Goal: Task Accomplishment & Management: Use online tool/utility

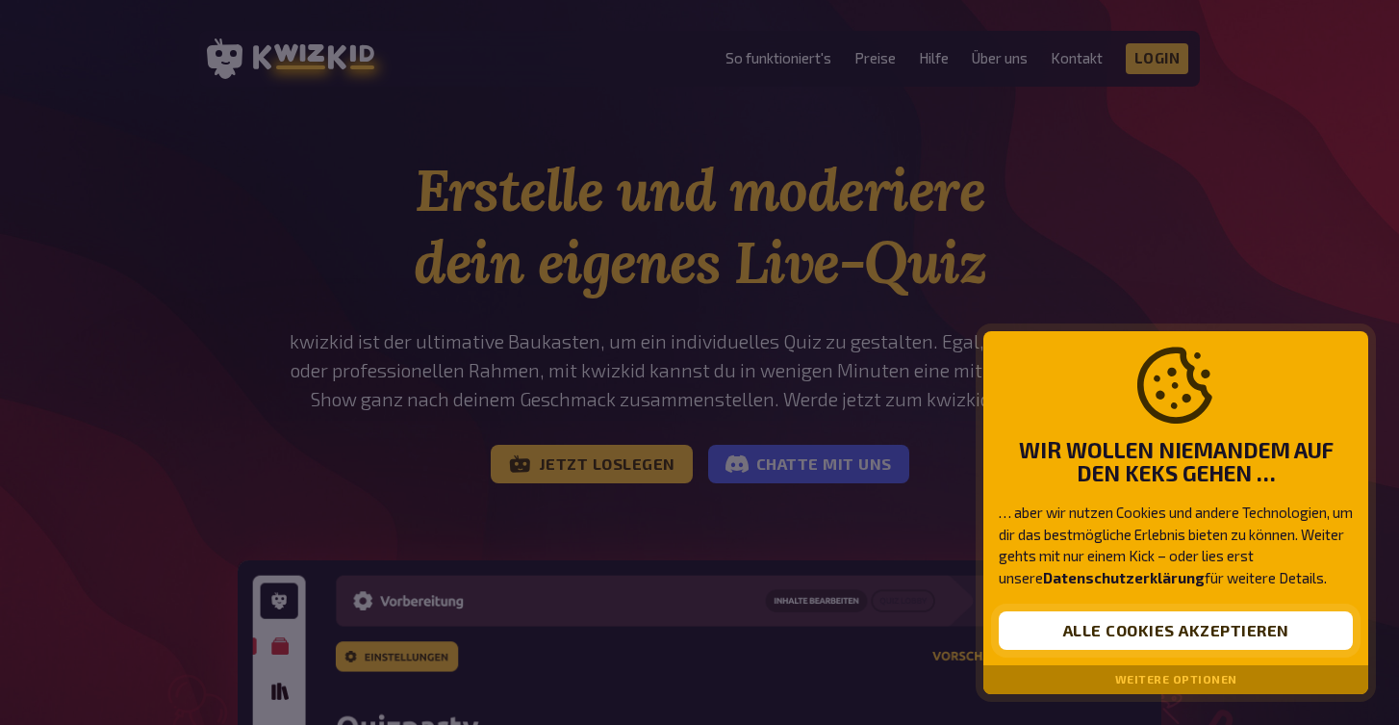
click at [1214, 619] on button "Alle Cookies akzeptieren" at bounding box center [1176, 630] width 354 height 38
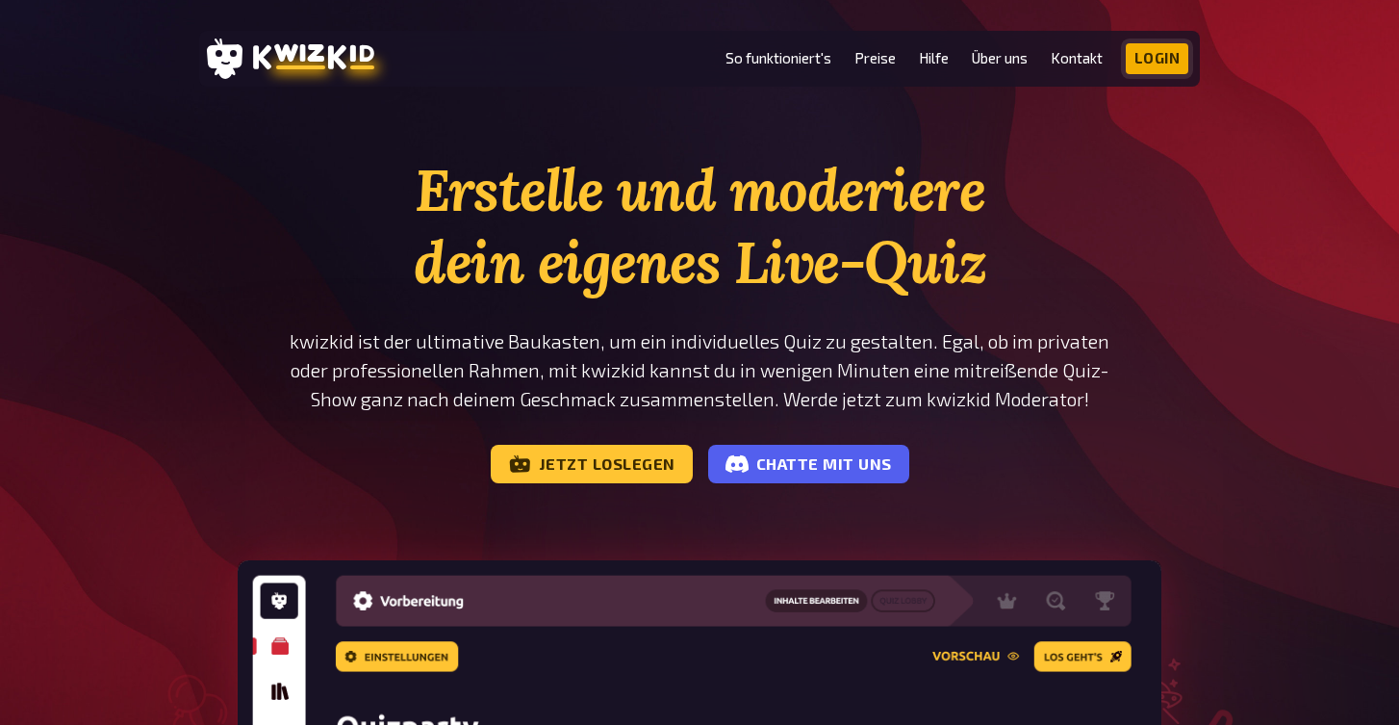
click at [1170, 57] on link "Login" at bounding box center [1158, 58] width 64 height 31
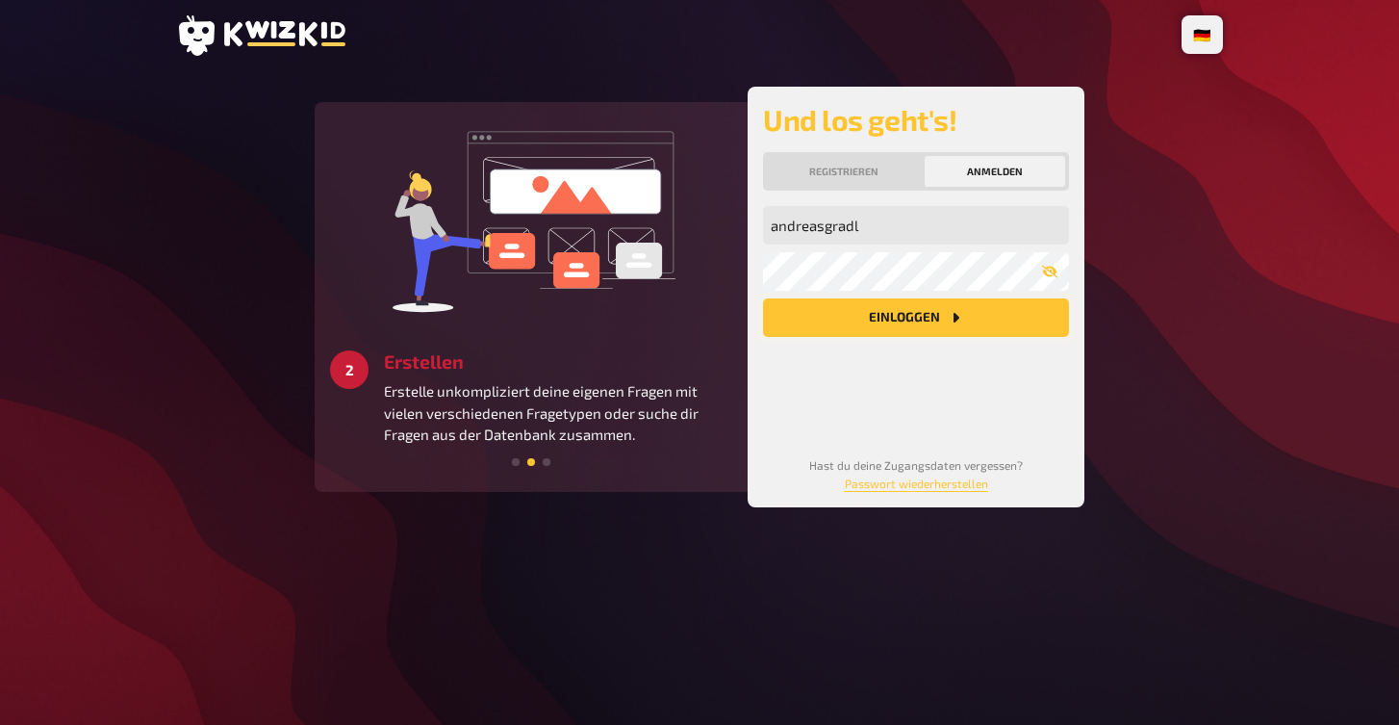
click at [935, 322] on button "Einloggen" at bounding box center [916, 317] width 306 height 38
click at [924, 315] on button "Einloggen" at bounding box center [916, 317] width 306 height 38
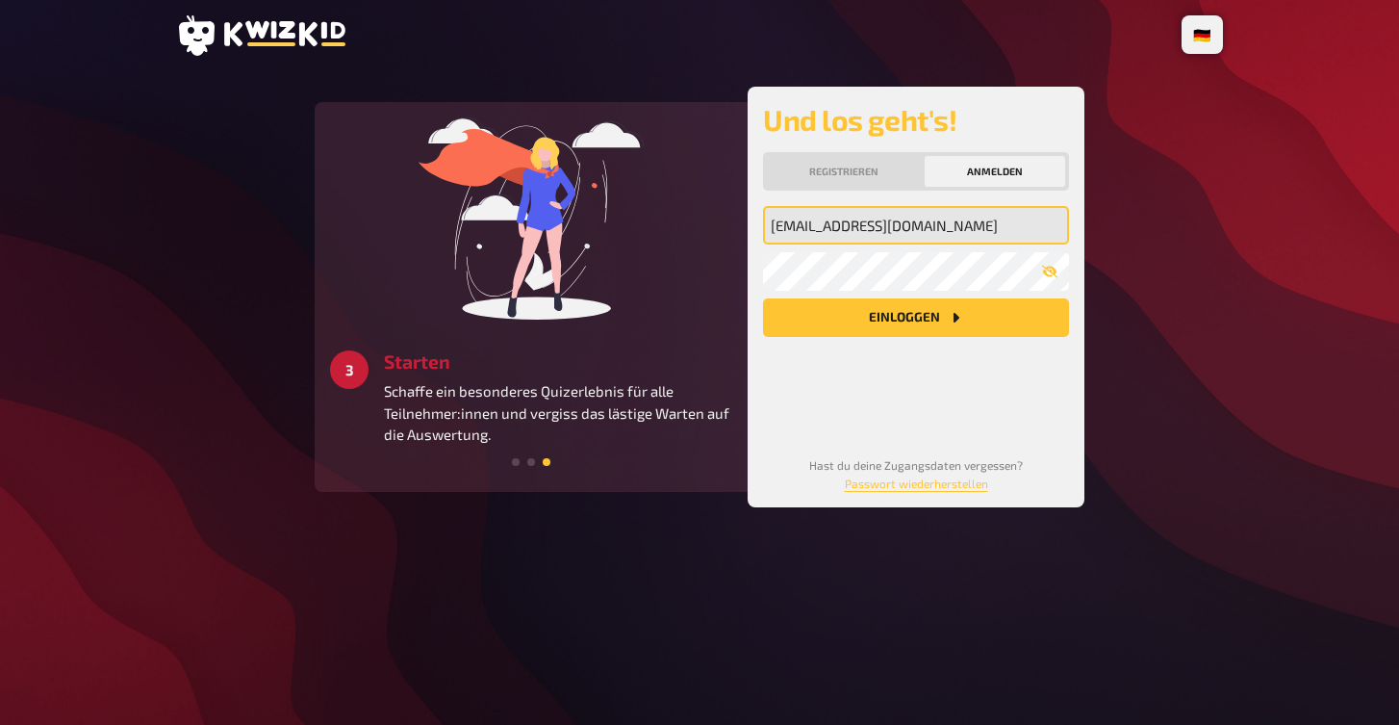
type input "andreasgradl@web.de"
click at [916, 318] on button "Einloggen" at bounding box center [916, 317] width 306 height 38
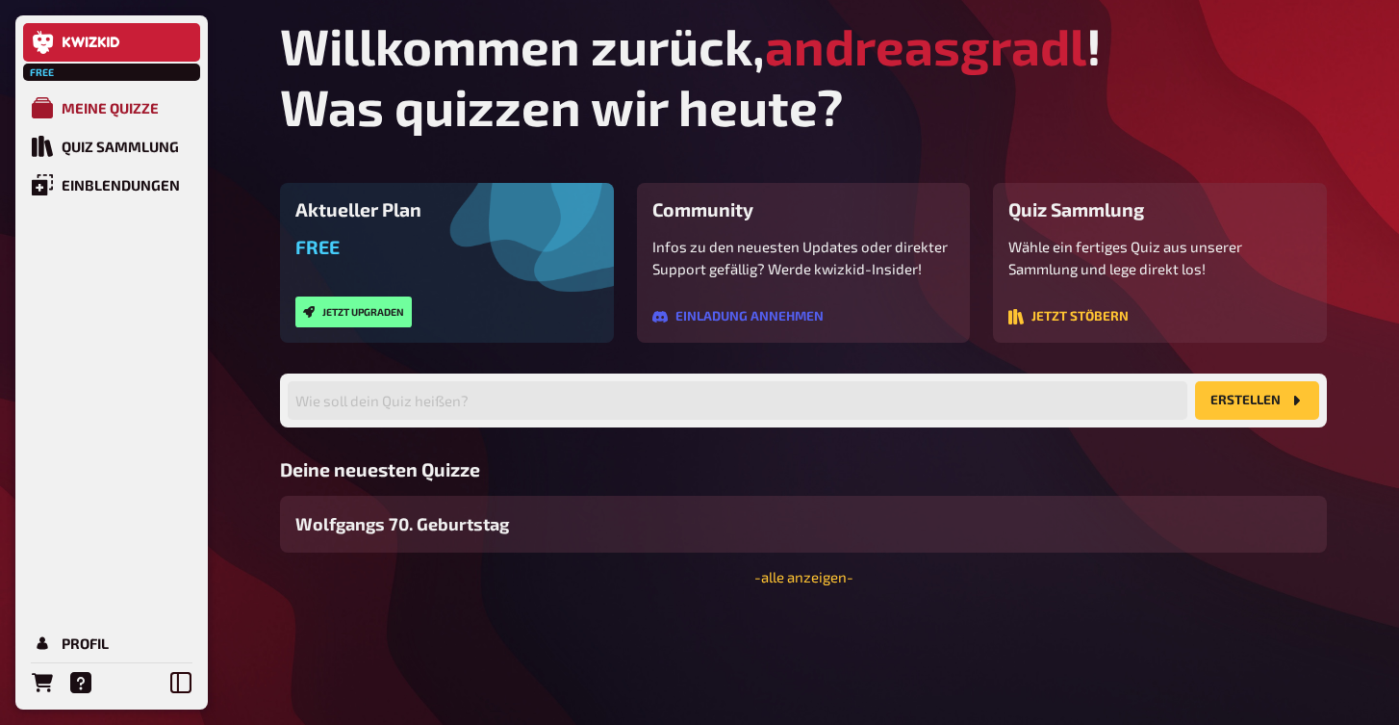
click at [80, 115] on div "Meine Quizze" at bounding box center [110, 107] width 97 height 17
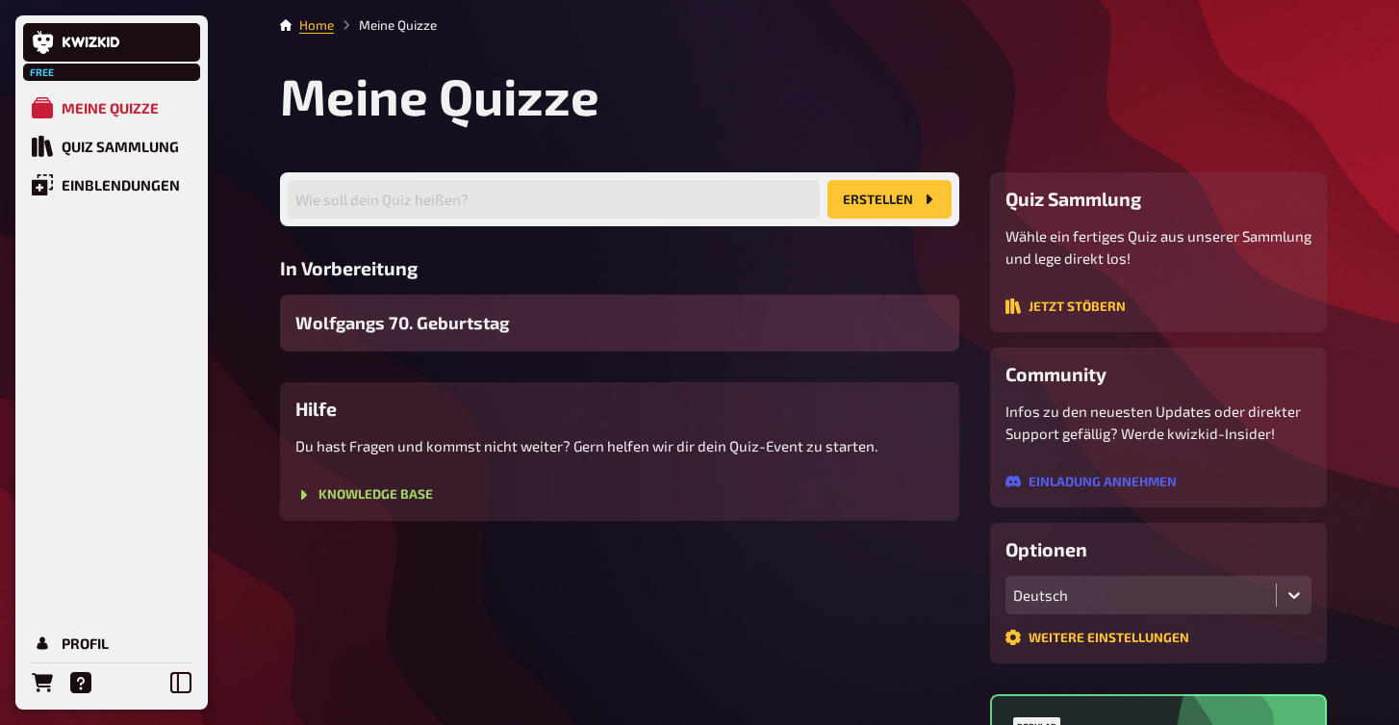
click at [430, 328] on span "Wolfgangs 70. Geburtstag" at bounding box center [402, 323] width 214 height 26
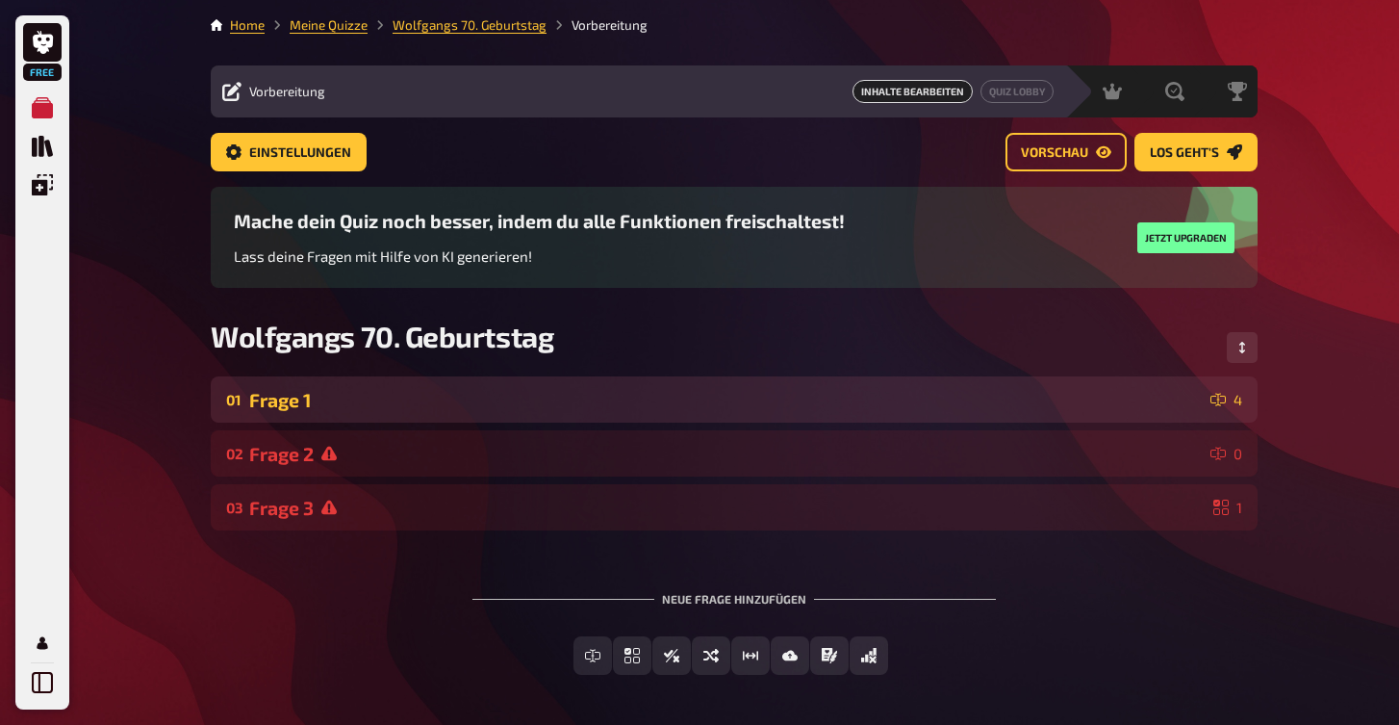
click at [283, 397] on div "Frage 1" at bounding box center [726, 400] width 954 height 22
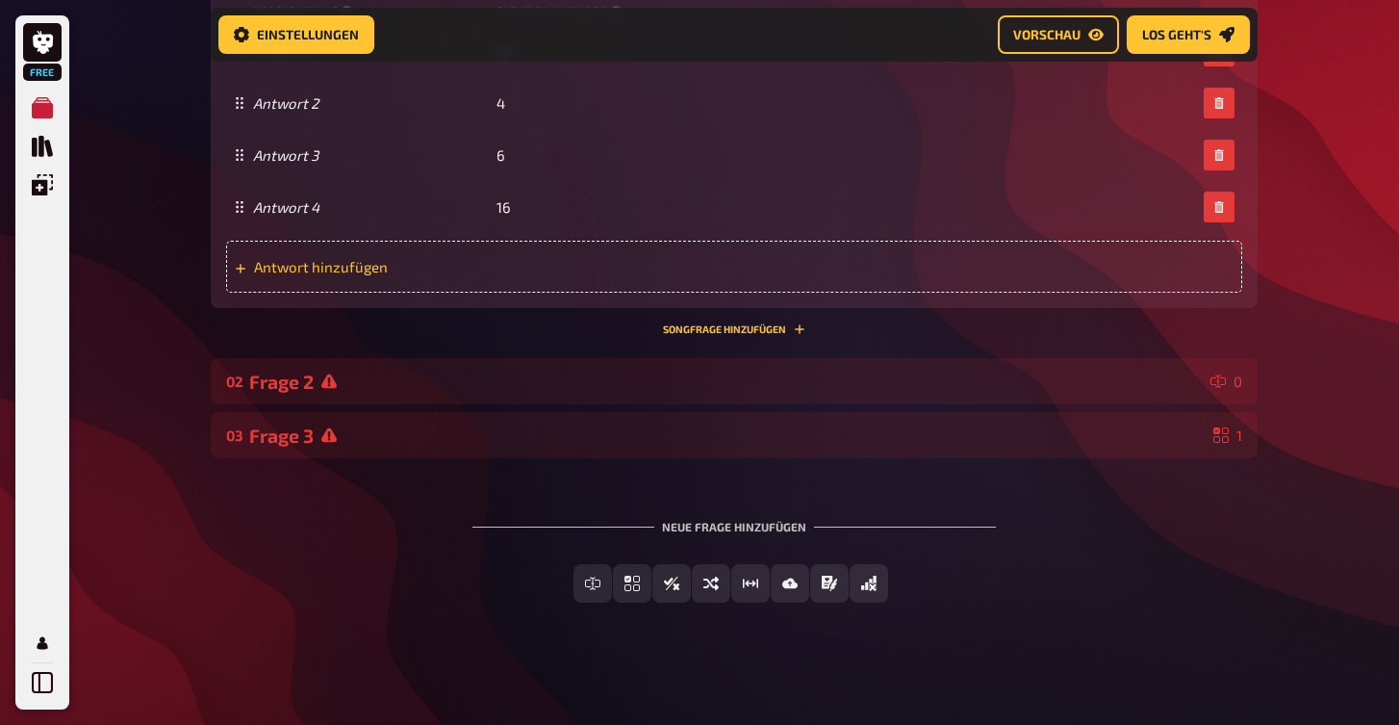
scroll to position [1284, 0]
click at [1007, 38] on button "Vorschau" at bounding box center [1058, 34] width 121 height 38
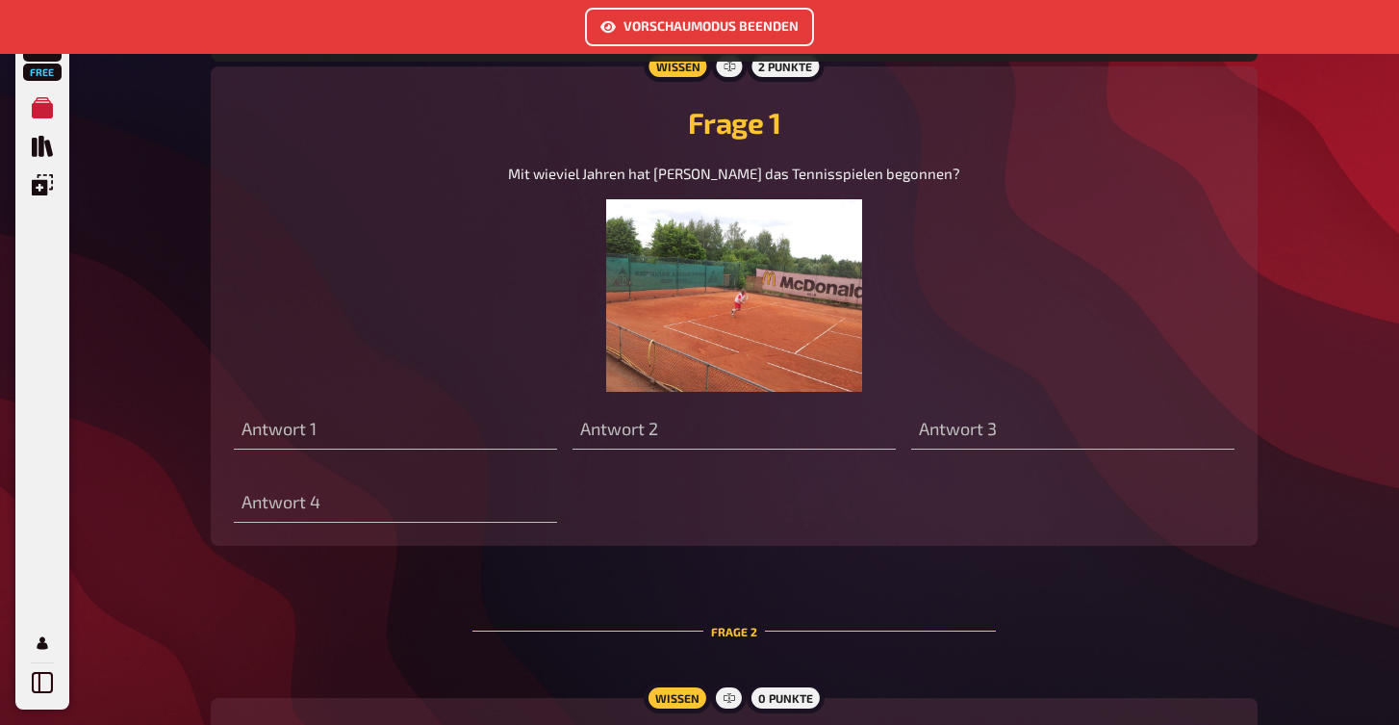
scroll to position [931, 0]
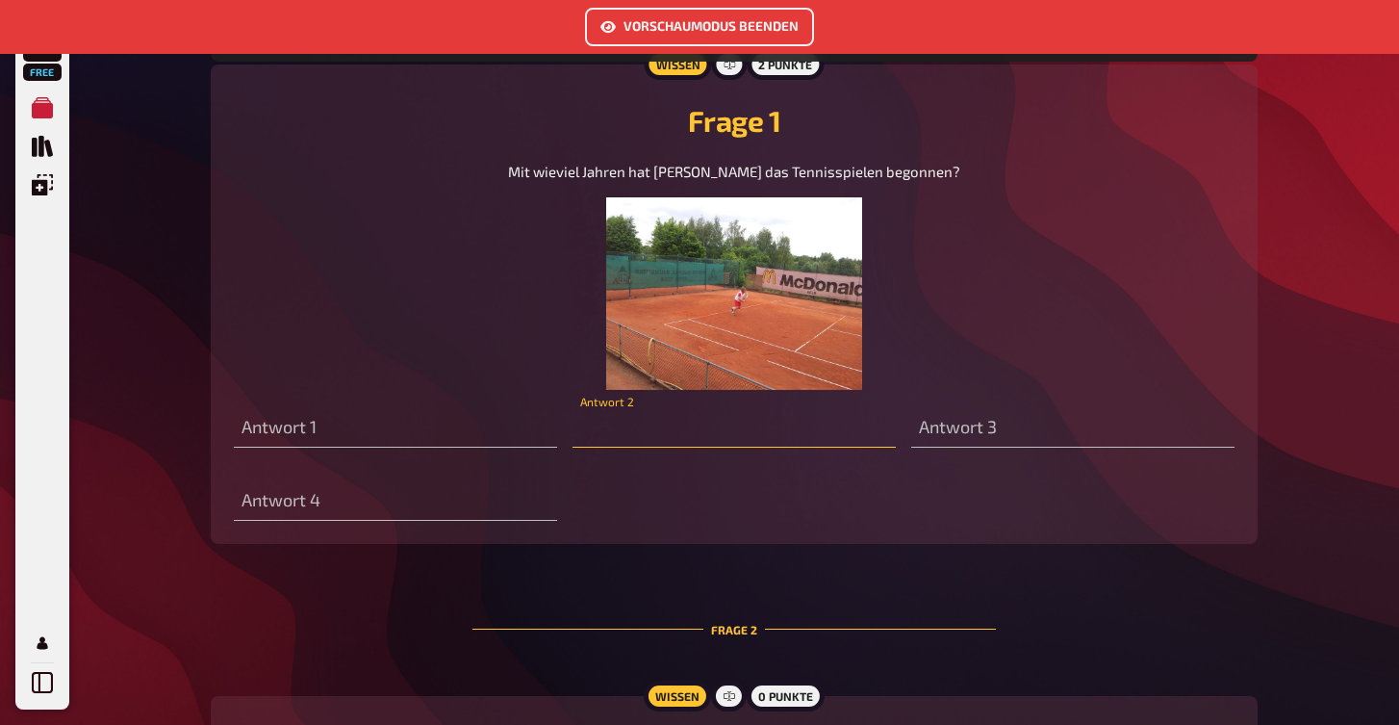
click at [628, 430] on input "text" at bounding box center [734, 428] width 323 height 38
click at [392, 433] on input "text" at bounding box center [395, 428] width 323 height 38
click at [679, 436] on input "text" at bounding box center [734, 428] width 323 height 38
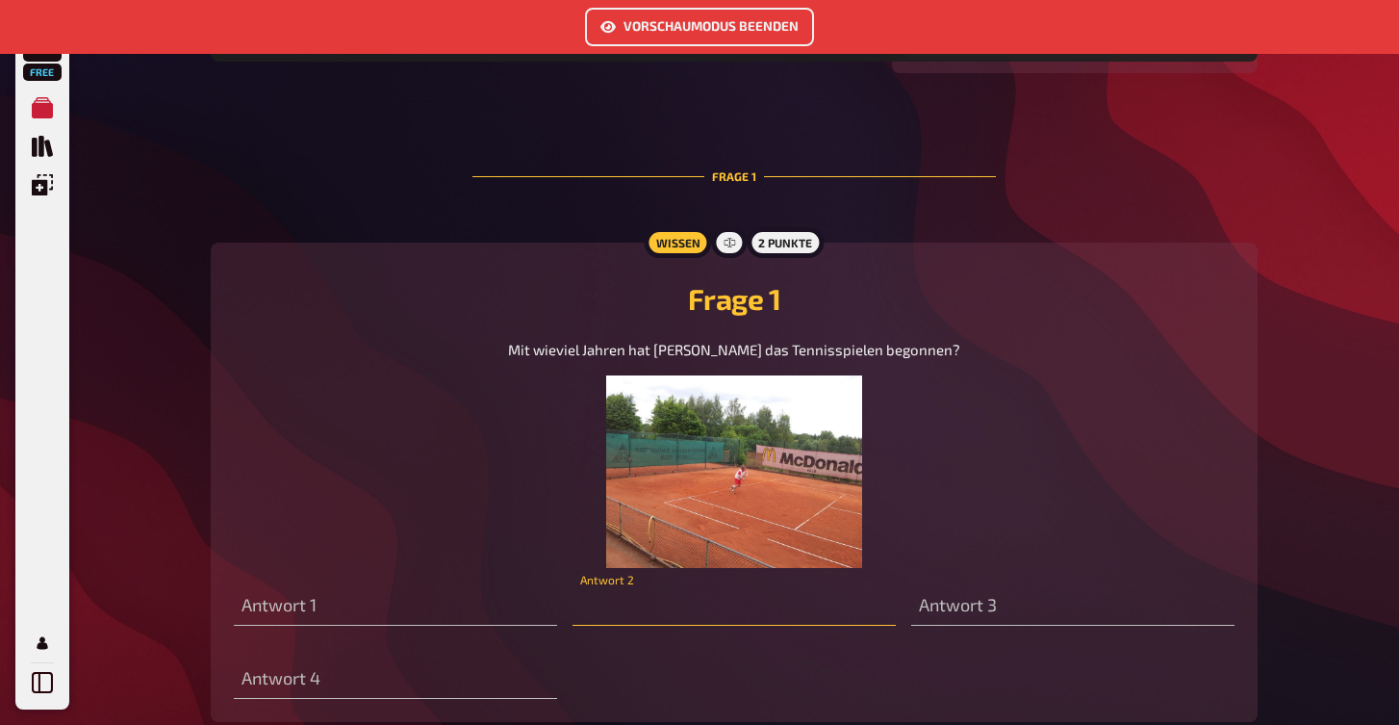
scroll to position [793, 0]
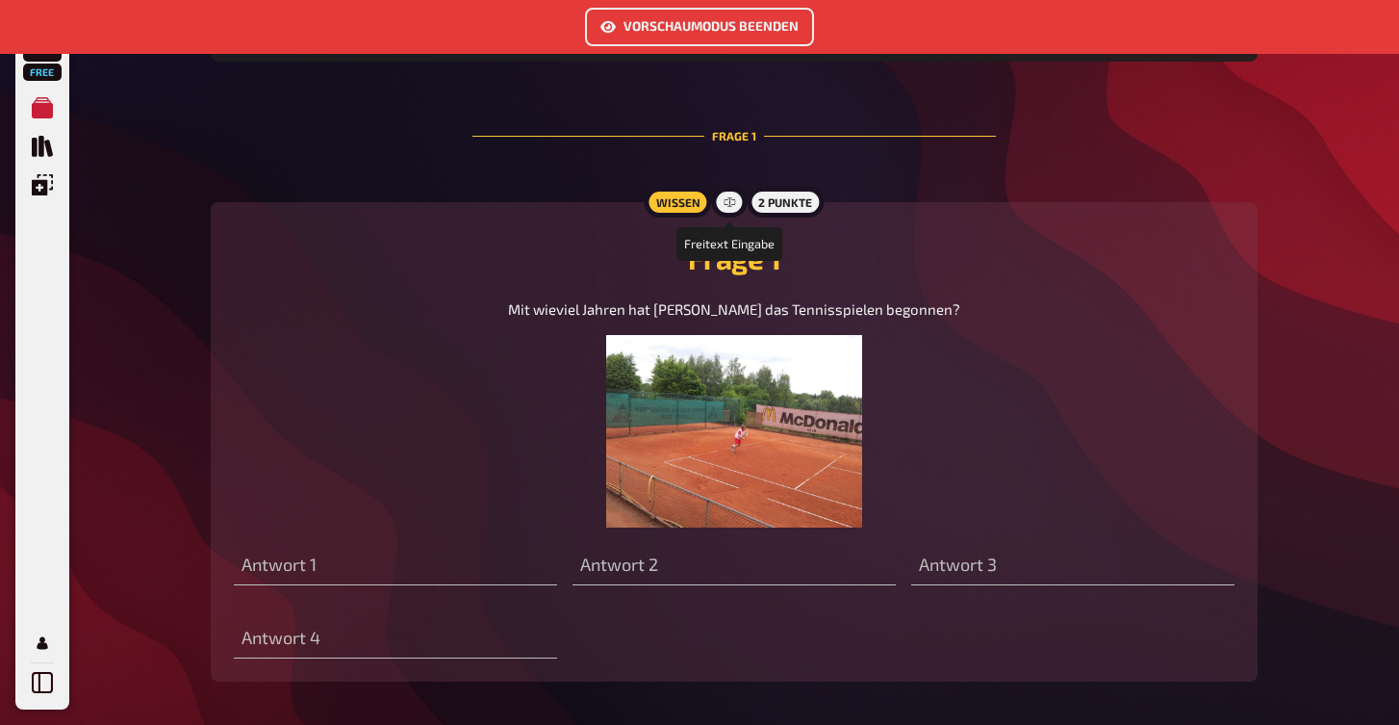
click at [732, 204] on icon at bounding box center [730, 202] width 12 height 12
click at [733, 205] on icon at bounding box center [730, 202] width 12 height 12
click at [800, 205] on div "2 Punkte" at bounding box center [785, 202] width 77 height 31
drag, startPoint x: 659, startPoint y: 206, endPoint x: 670, endPoint y: 207, distance: 10.6
click at [666, 207] on div "Wissen" at bounding box center [677, 202] width 67 height 31
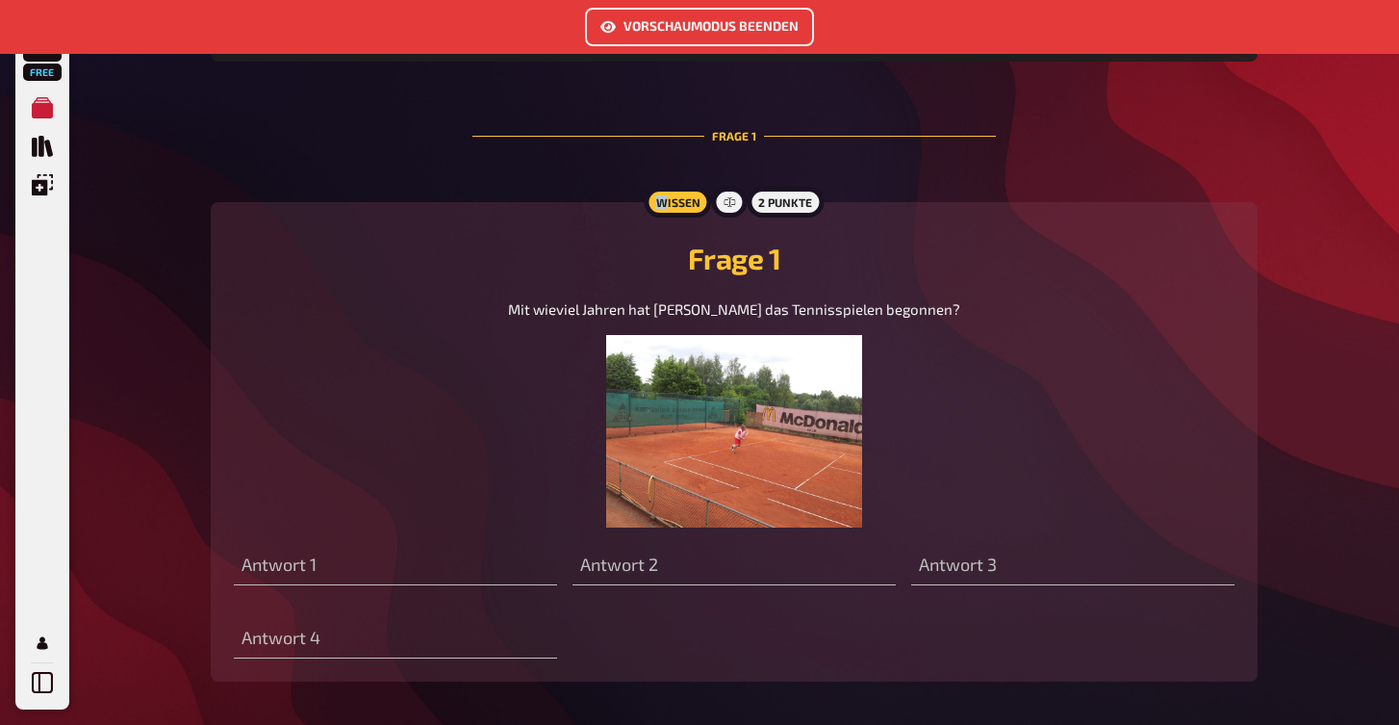
click at [660, 21] on button "Vorschaumodus beenden" at bounding box center [699, 27] width 229 height 38
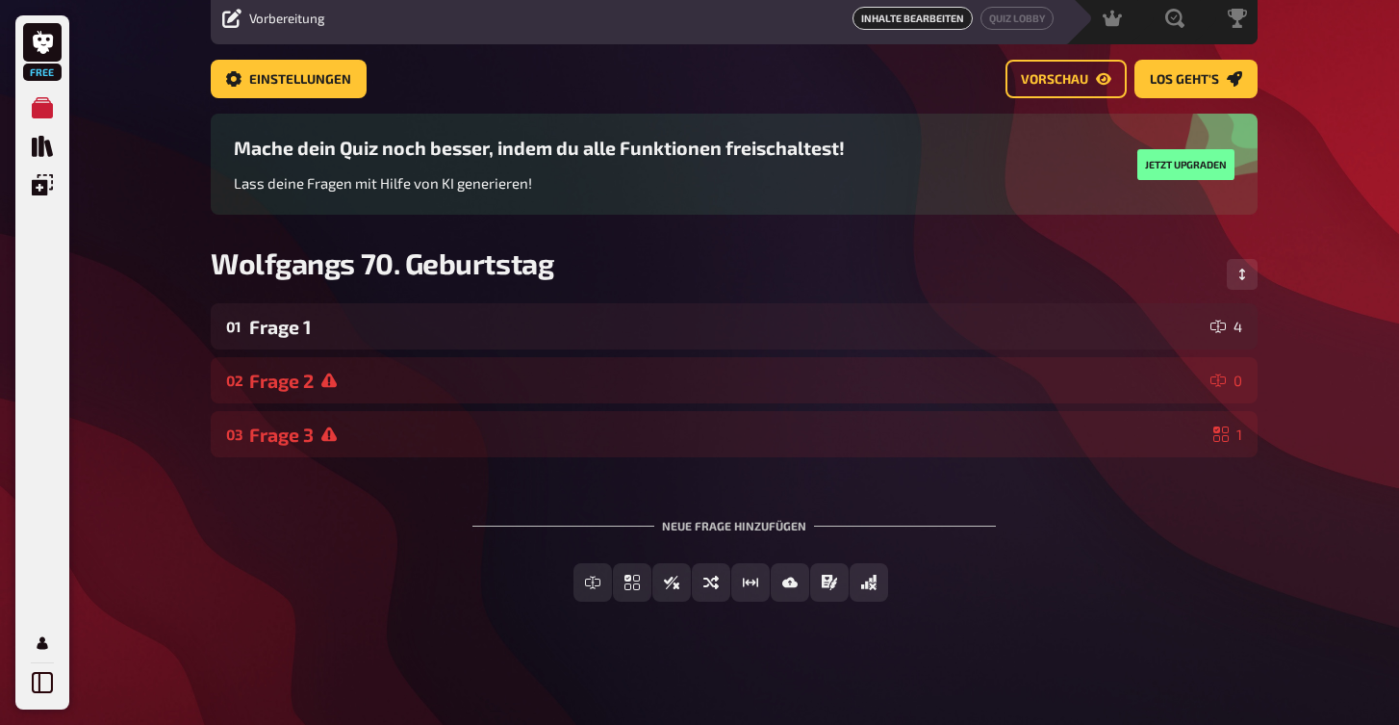
scroll to position [73, 0]
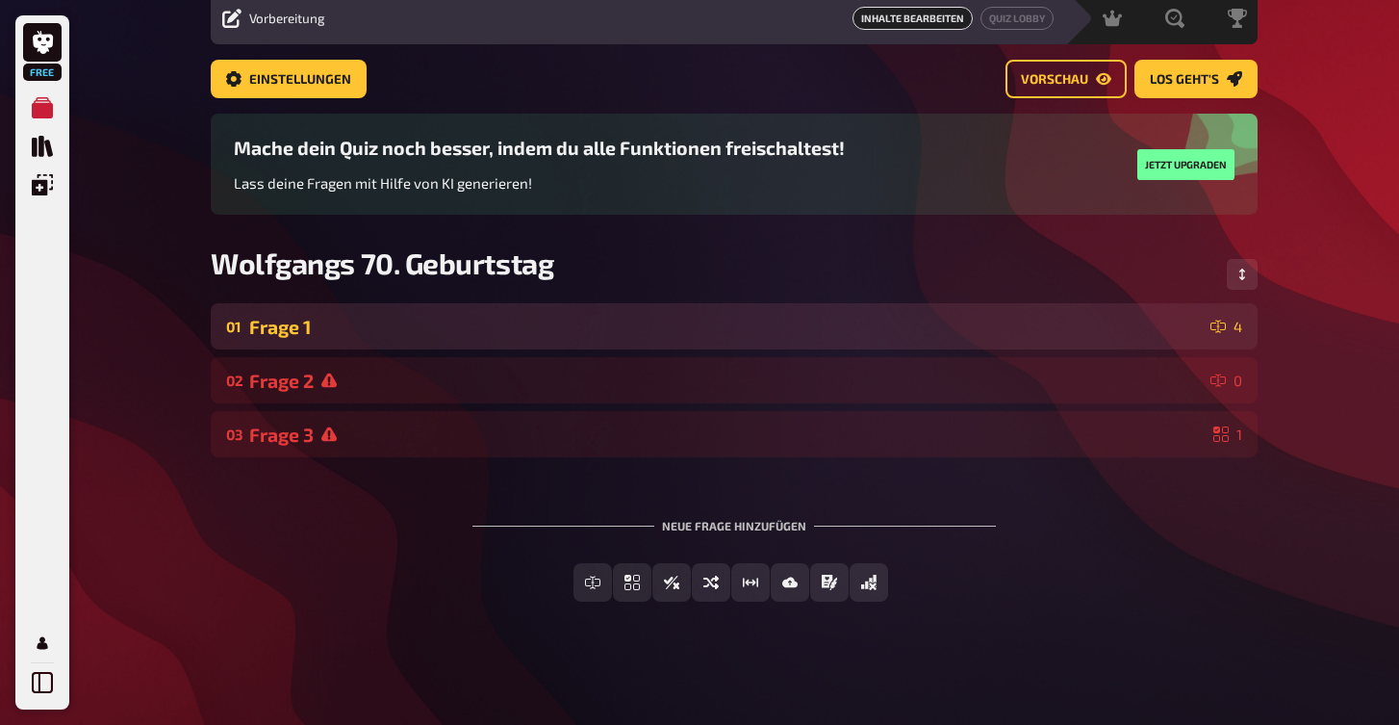
click at [368, 331] on div "Frage 1" at bounding box center [726, 327] width 954 height 22
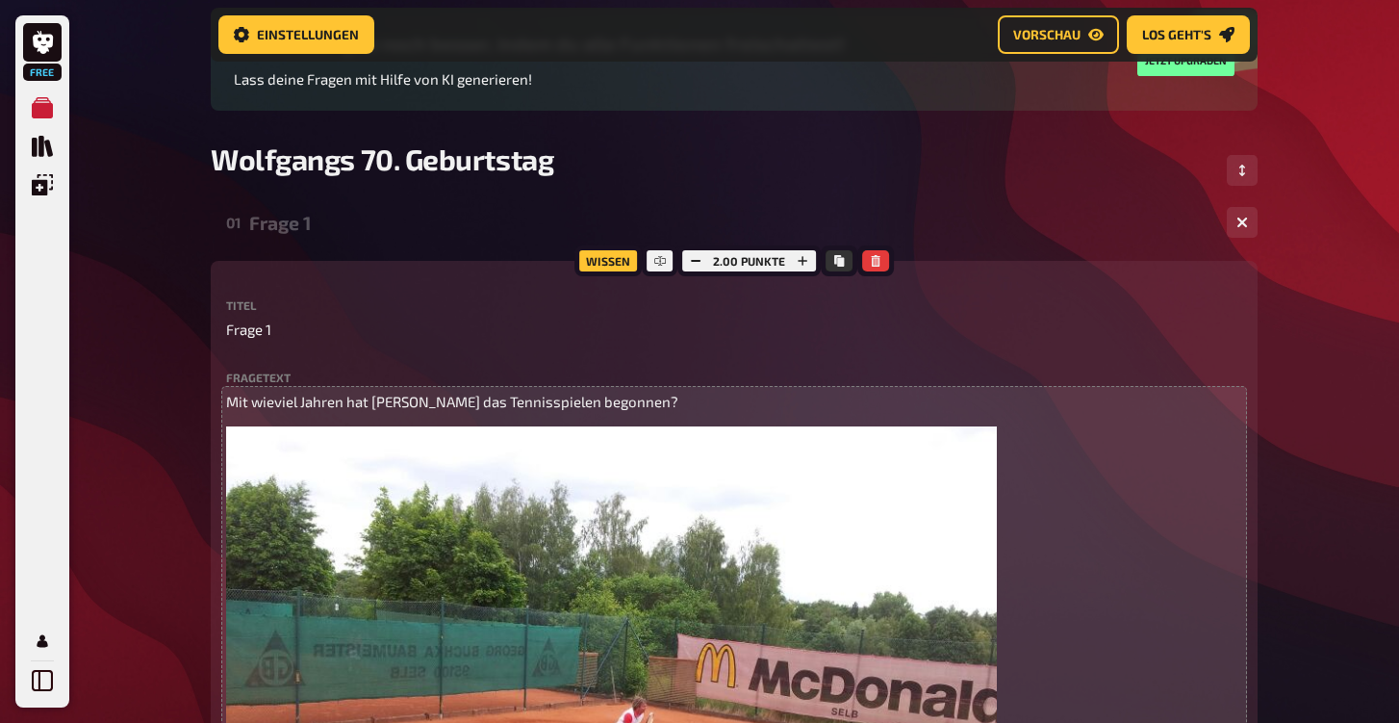
scroll to position [189, 0]
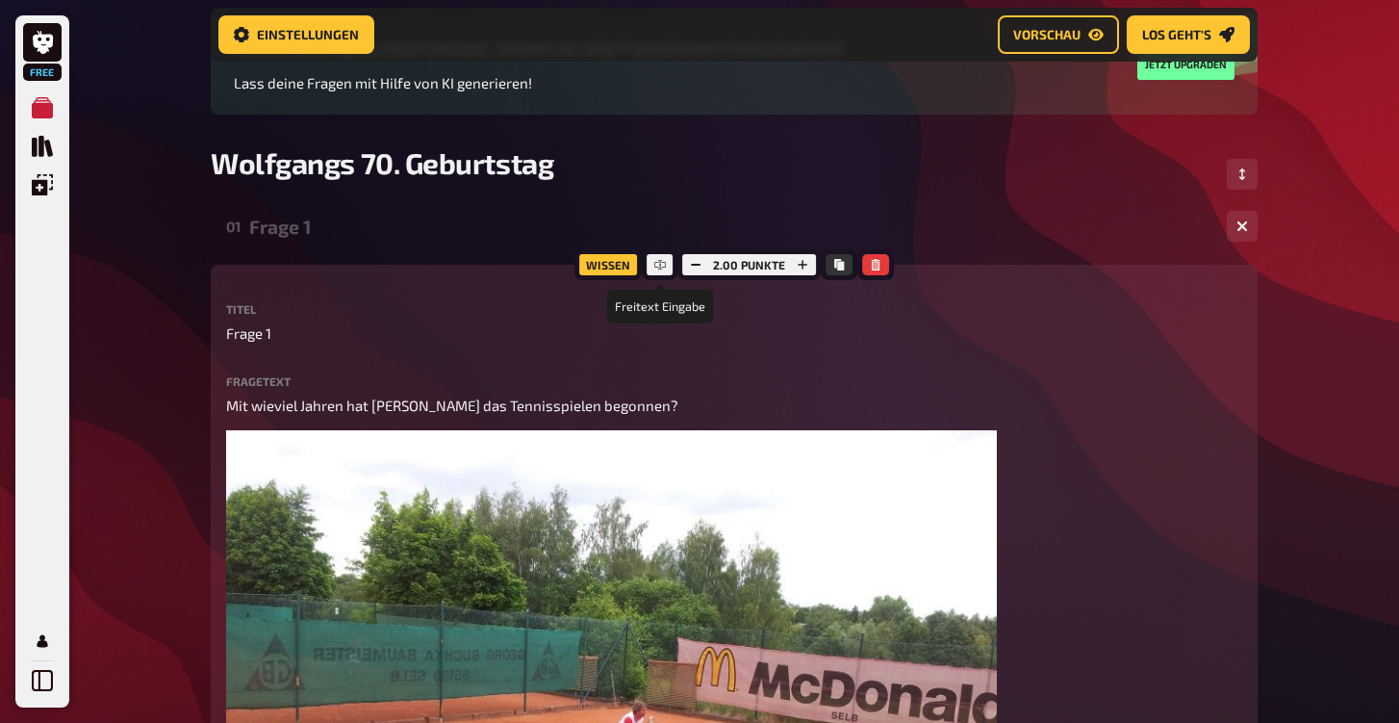
click at [653, 265] on div at bounding box center [660, 264] width 35 height 31
drag, startPoint x: 659, startPoint y: 266, endPoint x: 963, endPoint y: 282, distance: 304.6
click at [673, 269] on div at bounding box center [660, 264] width 35 height 31
click at [834, 259] on button "Kopieren" at bounding box center [839, 264] width 27 height 21
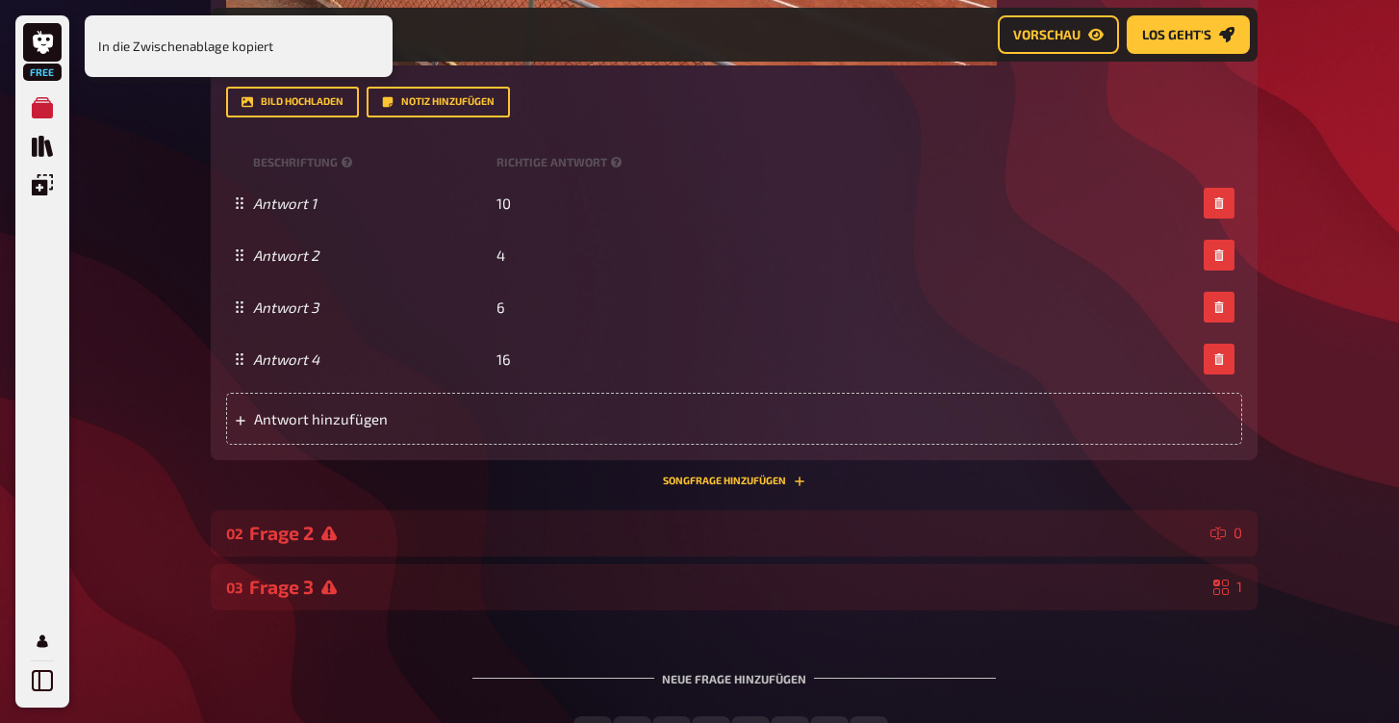
scroll to position [1138, 0]
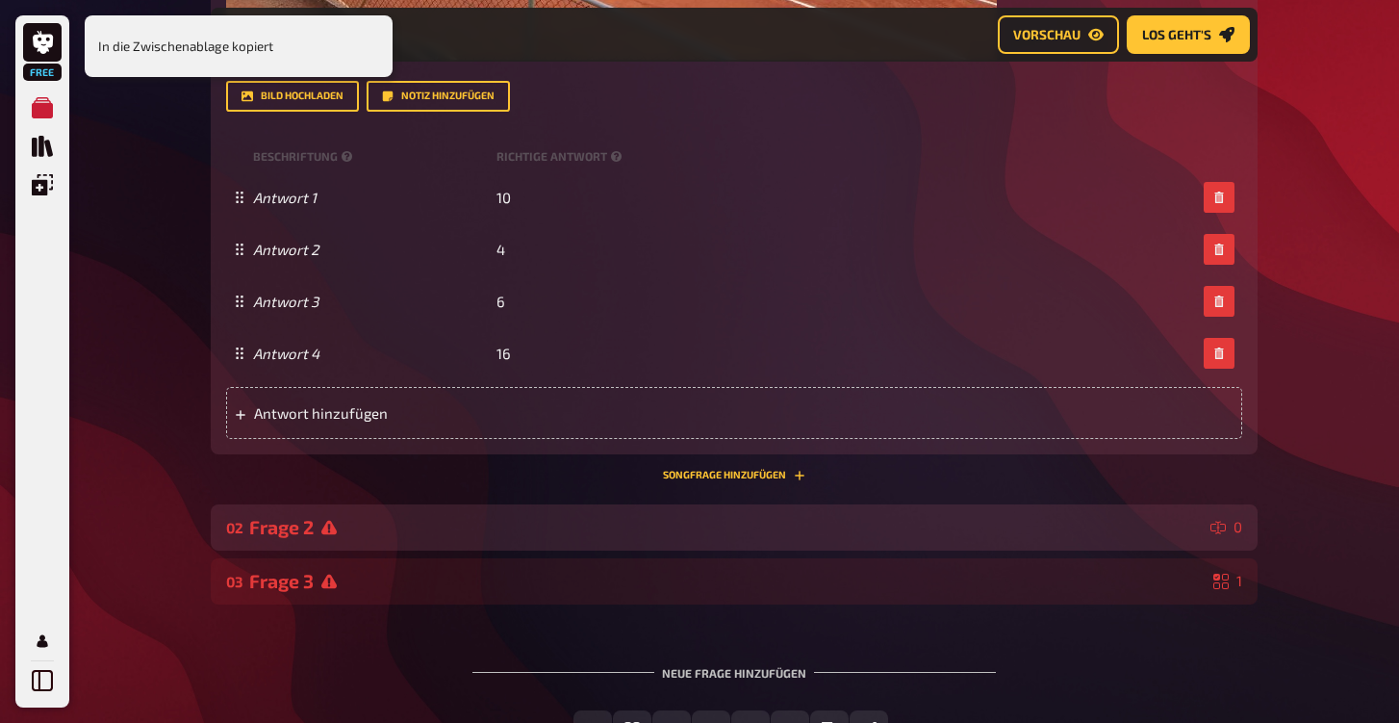
click at [355, 529] on div "Frage 2" at bounding box center [726, 527] width 954 height 22
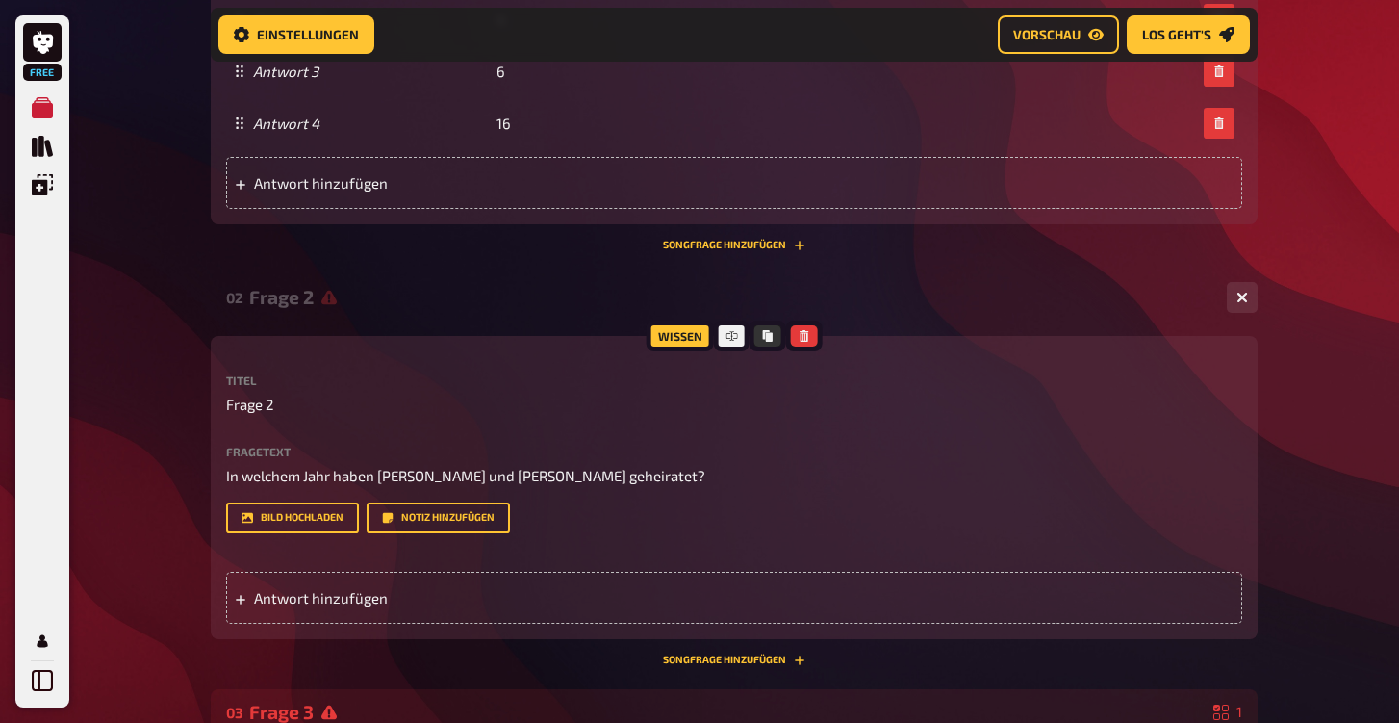
scroll to position [1422, 0]
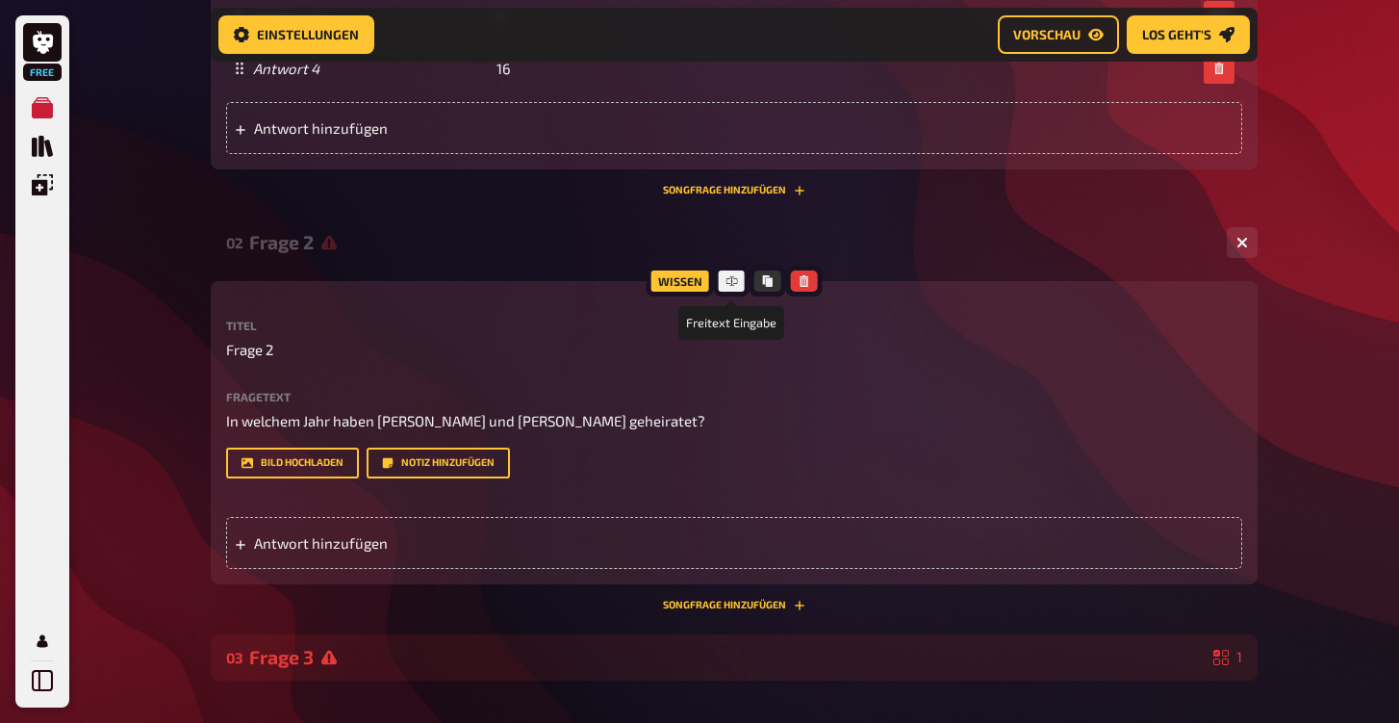
click at [726, 281] on icon at bounding box center [732, 281] width 12 height 6
click at [768, 286] on button "Kopieren" at bounding box center [767, 280] width 27 height 21
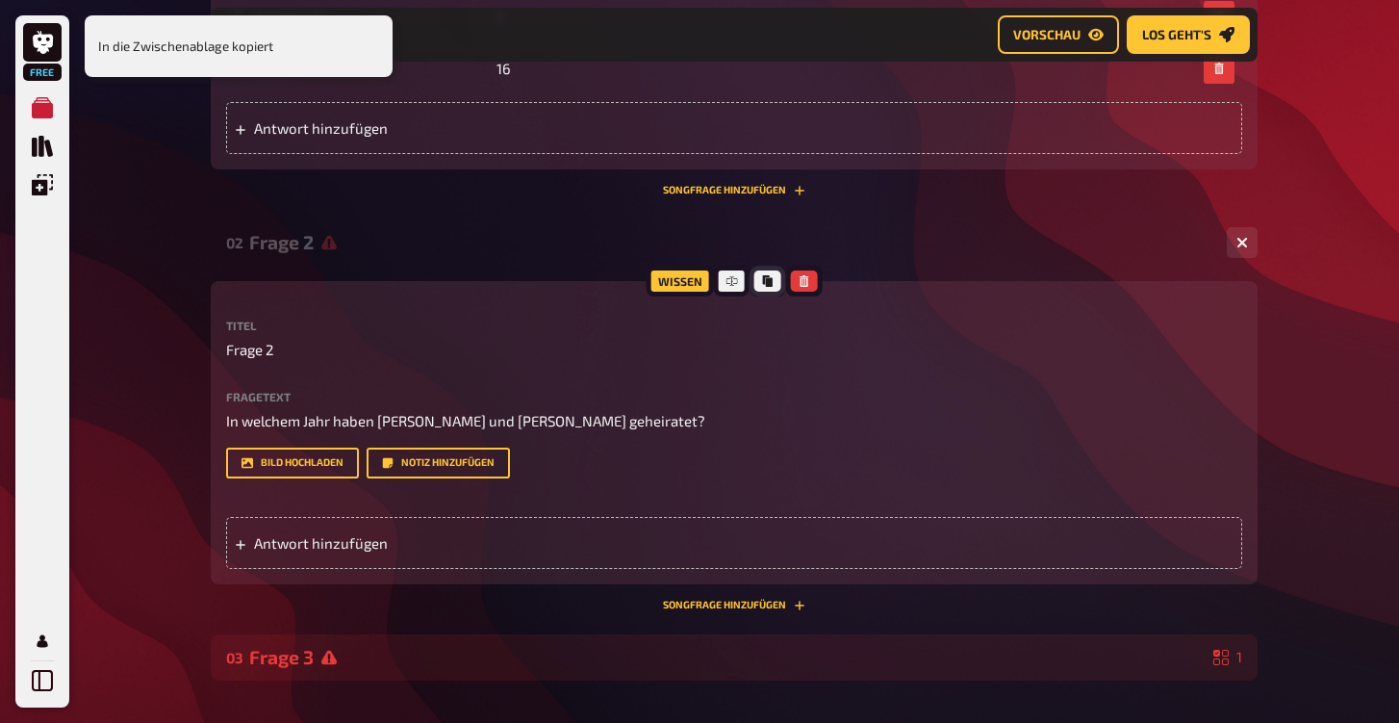
click at [768, 286] on button "Kopieren" at bounding box center [767, 280] width 27 height 21
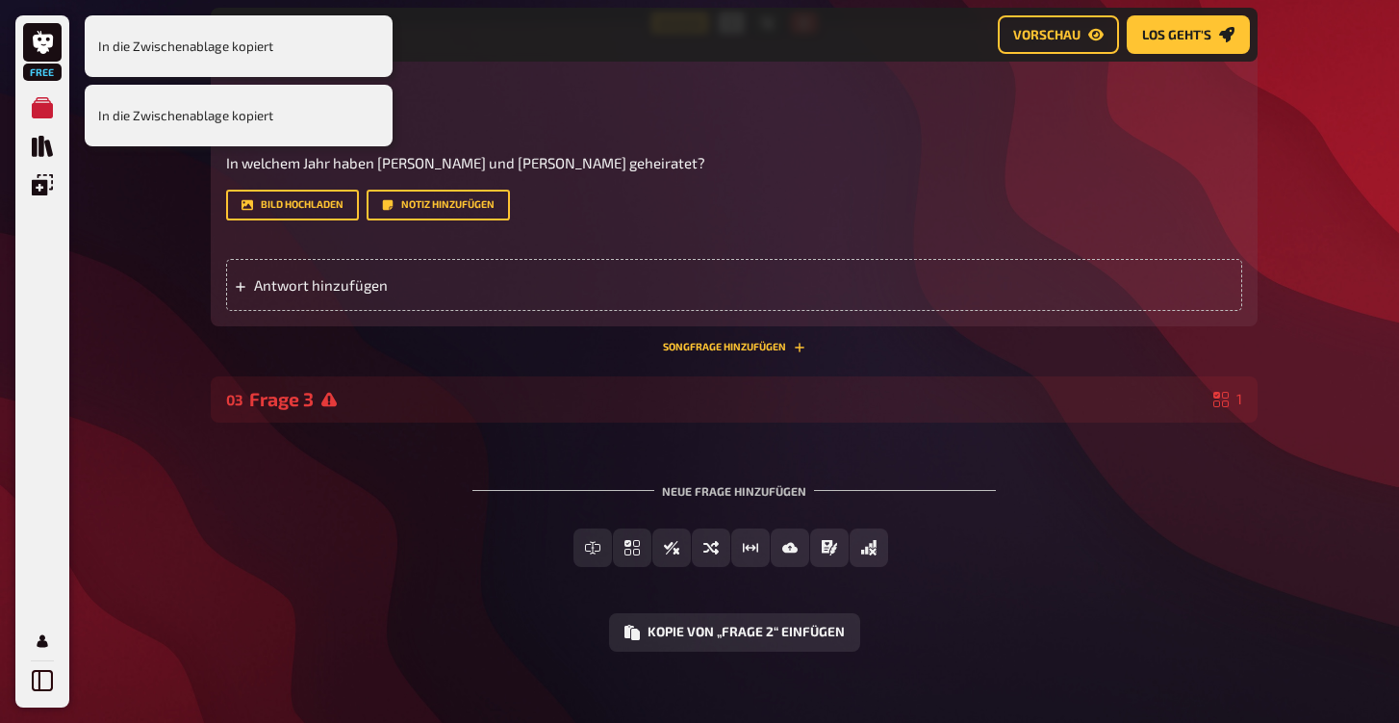
scroll to position [1680, 0]
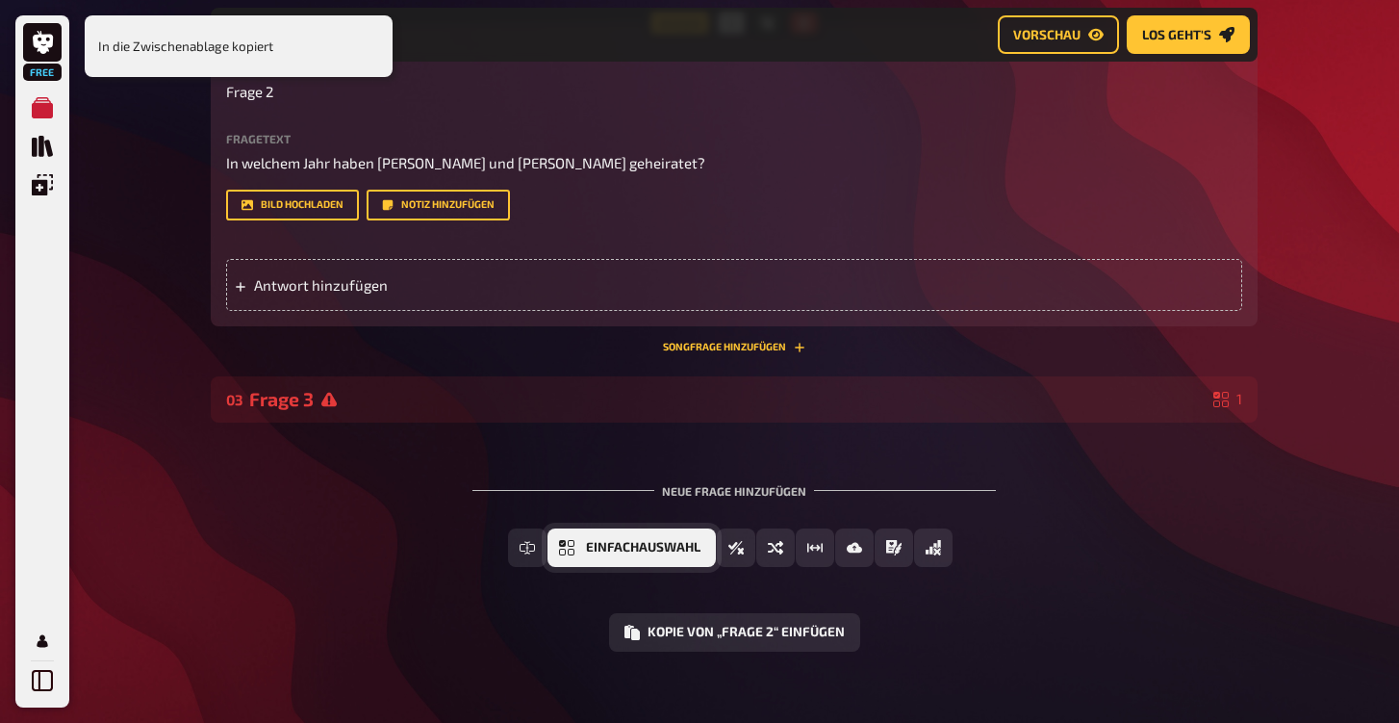
click at [673, 540] on button "Einfachauswahl" at bounding box center [632, 547] width 168 height 38
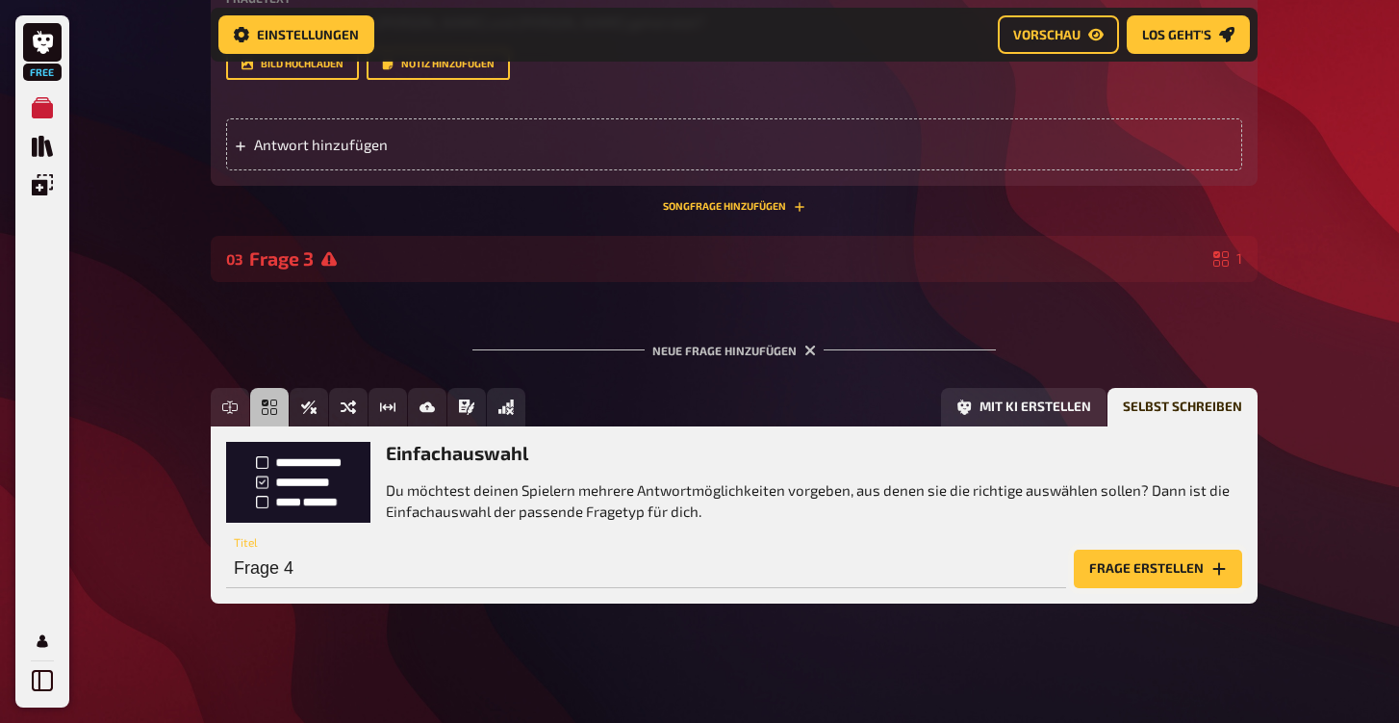
scroll to position [1817, 1]
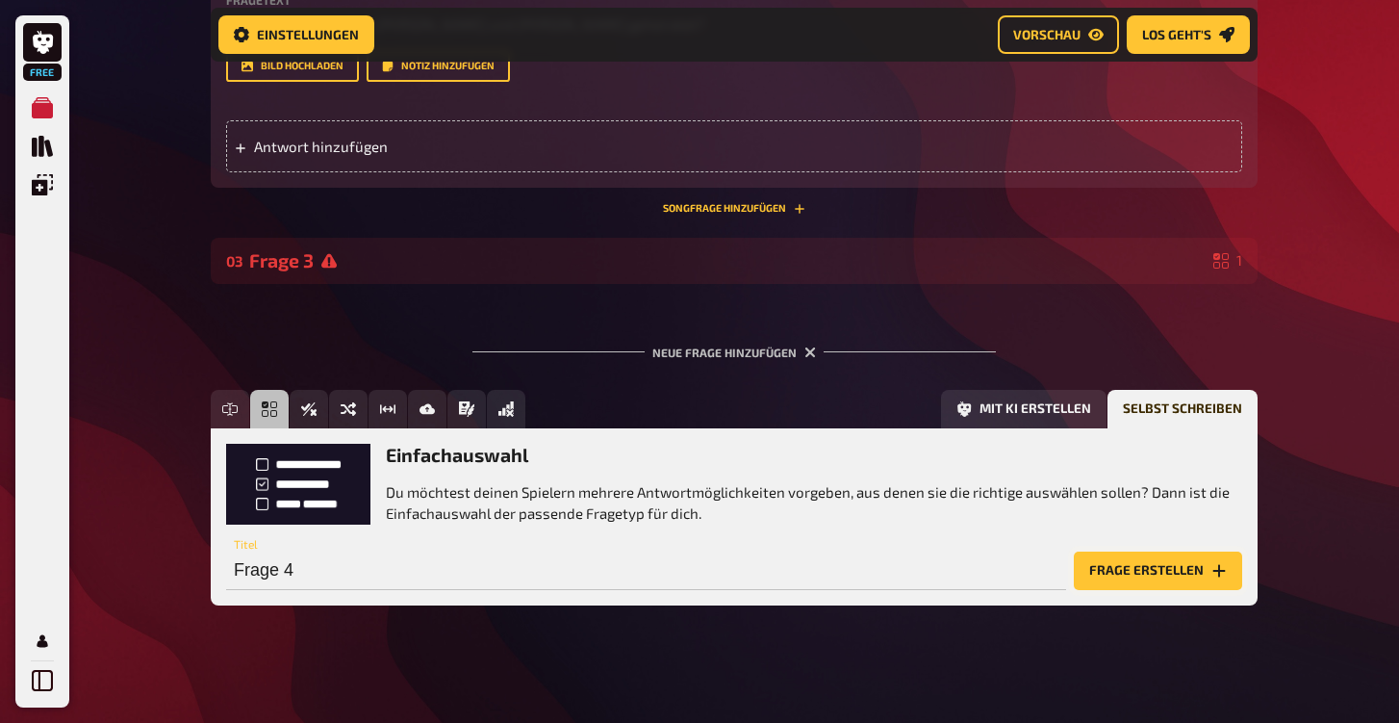
click at [1155, 572] on button "Frage erstellen" at bounding box center [1158, 570] width 168 height 38
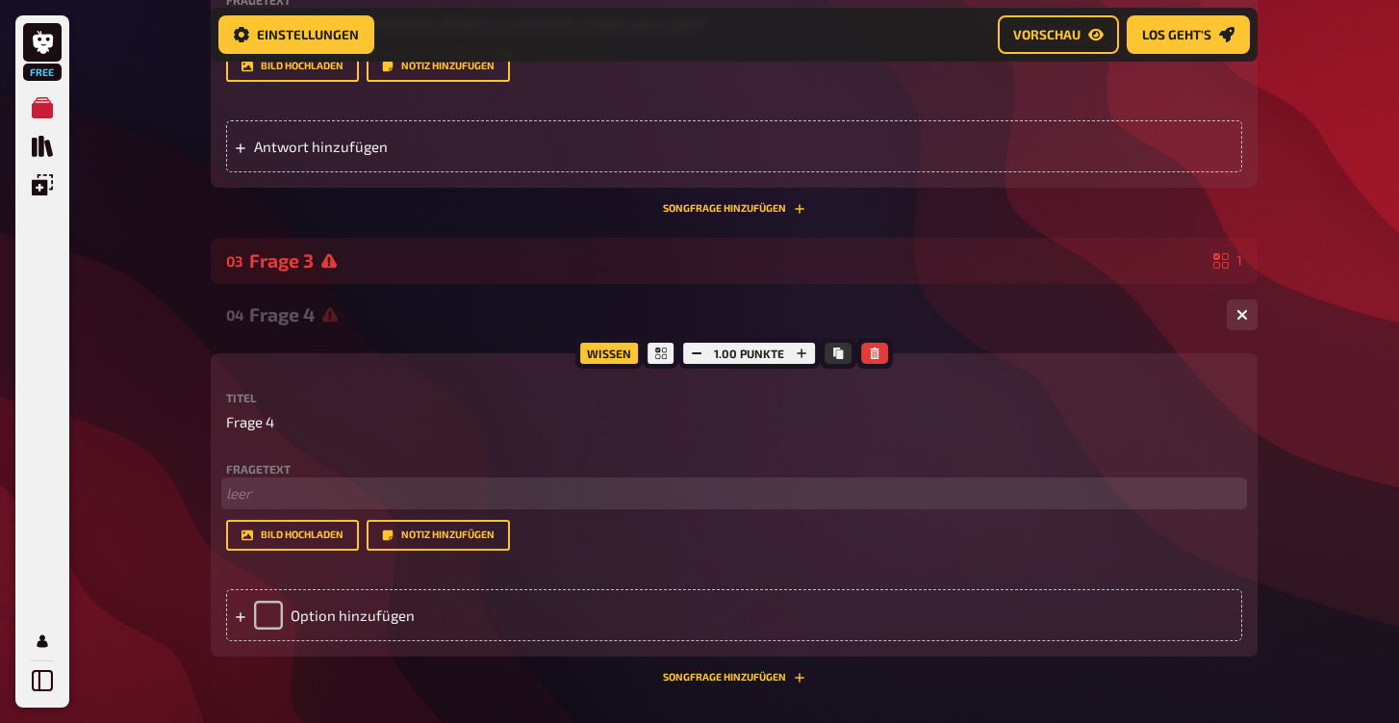
click at [259, 491] on p "﻿ leer" at bounding box center [734, 493] width 1016 height 22
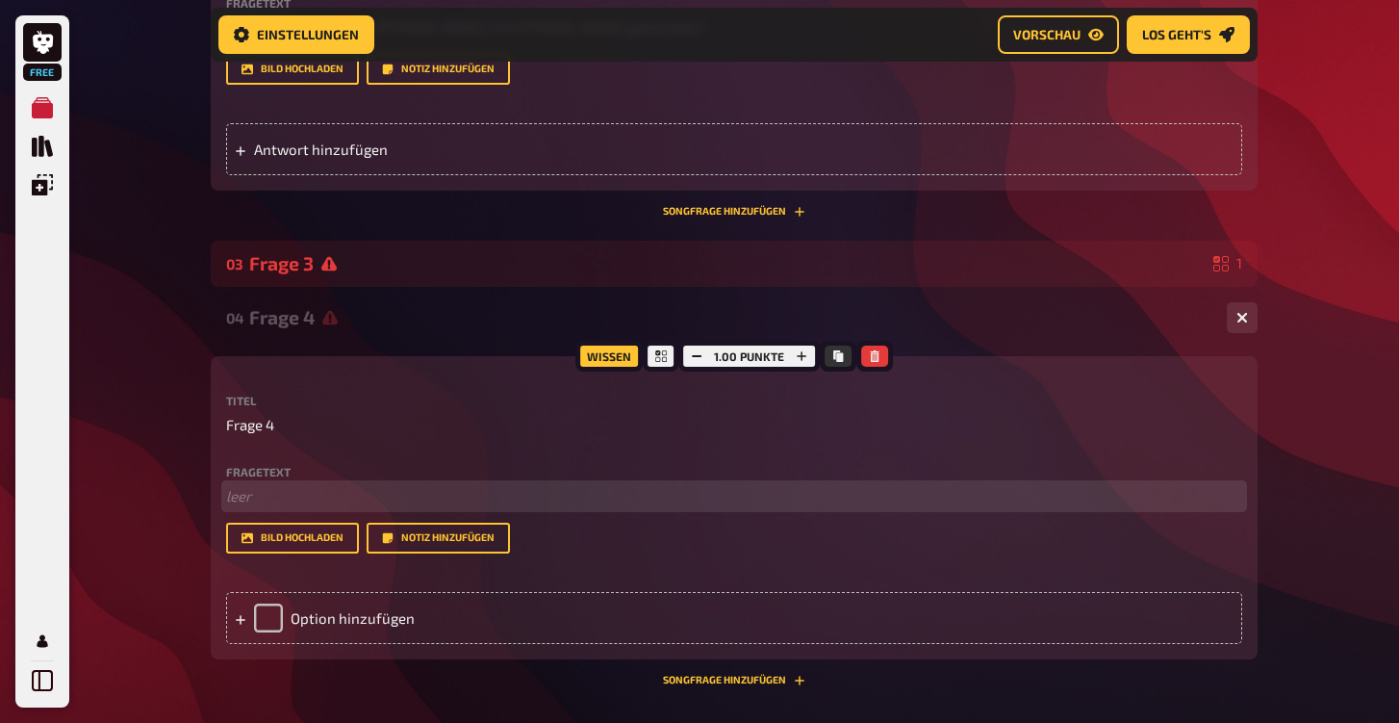
scroll to position [1816, 0]
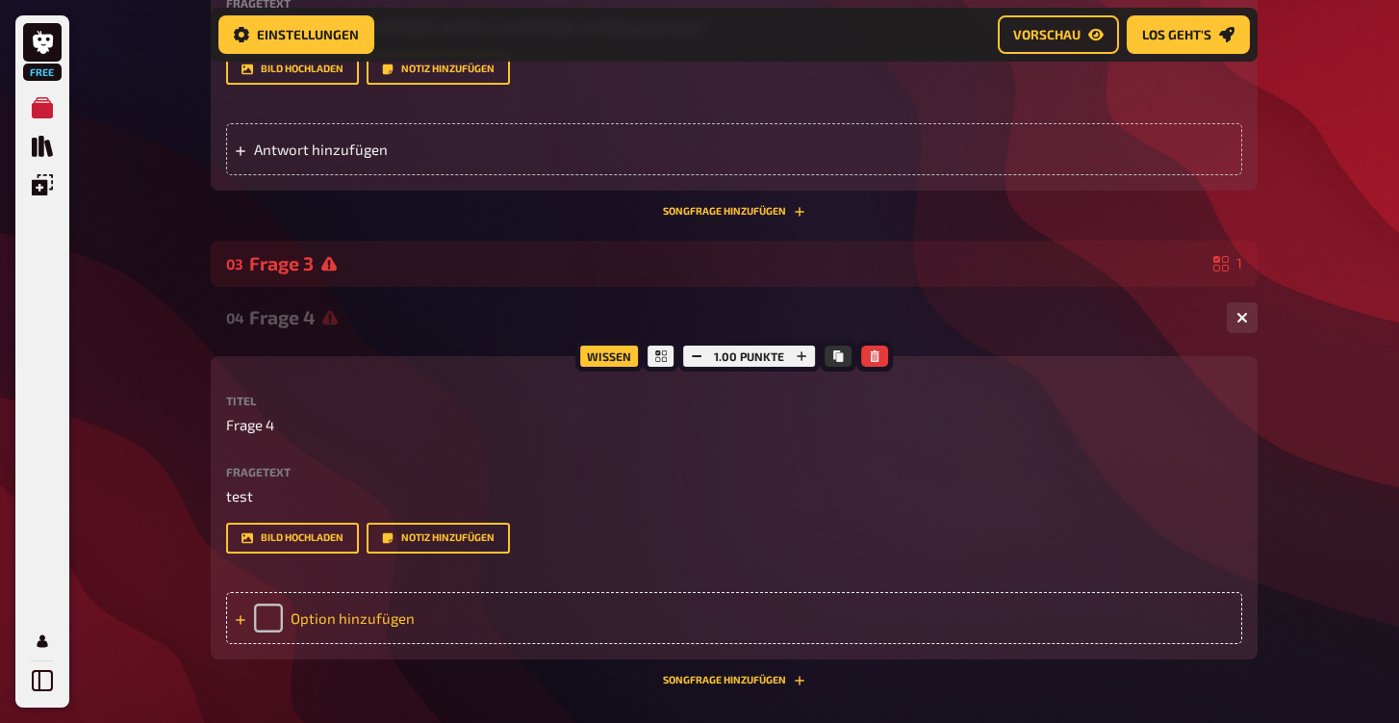
click at [241, 614] on icon at bounding box center [241, 620] width 12 height 12
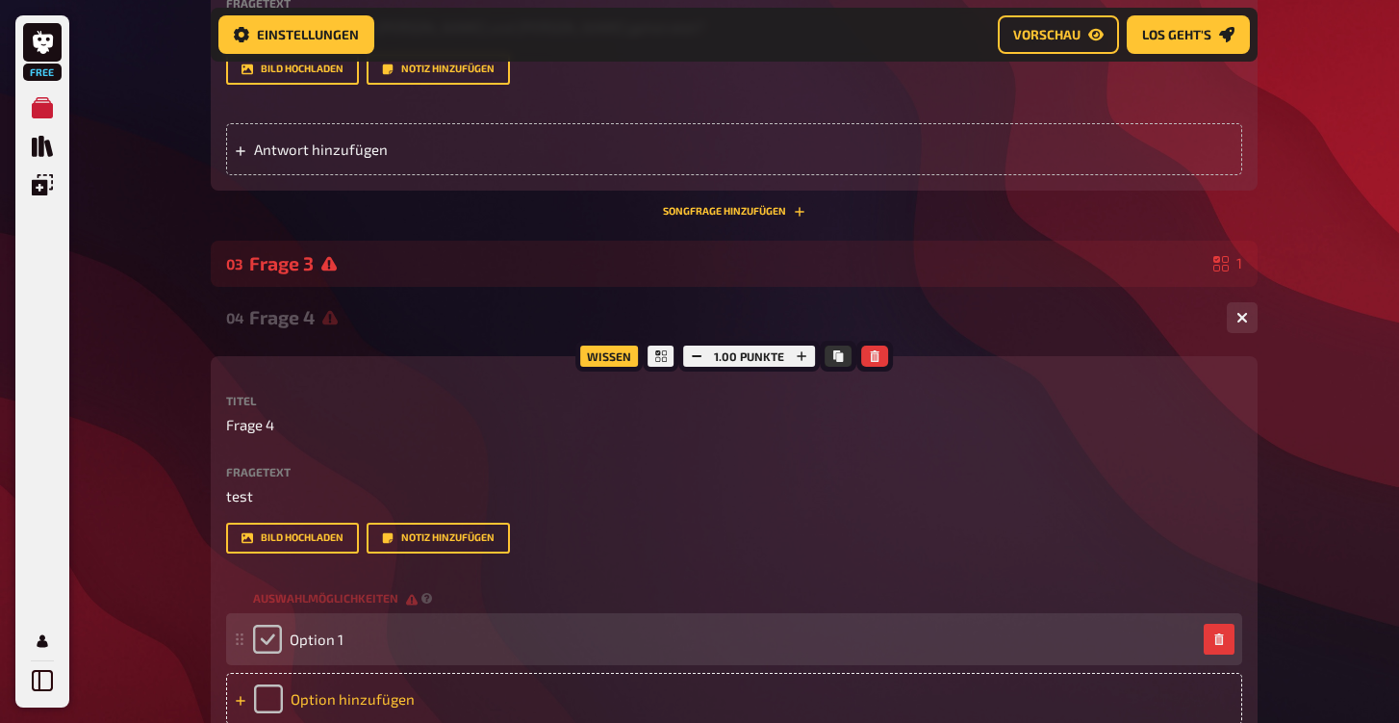
click at [274, 633] on input "checkbox" at bounding box center [267, 639] width 29 height 29
checkbox input "true"
drag, startPoint x: 406, startPoint y: 652, endPoint x: 343, endPoint y: 637, distance: 65.1
click at [397, 651] on div "Option 1" at bounding box center [734, 639] width 1016 height 52
drag, startPoint x: 328, startPoint y: 633, endPoint x: 340, endPoint y: 635, distance: 11.7
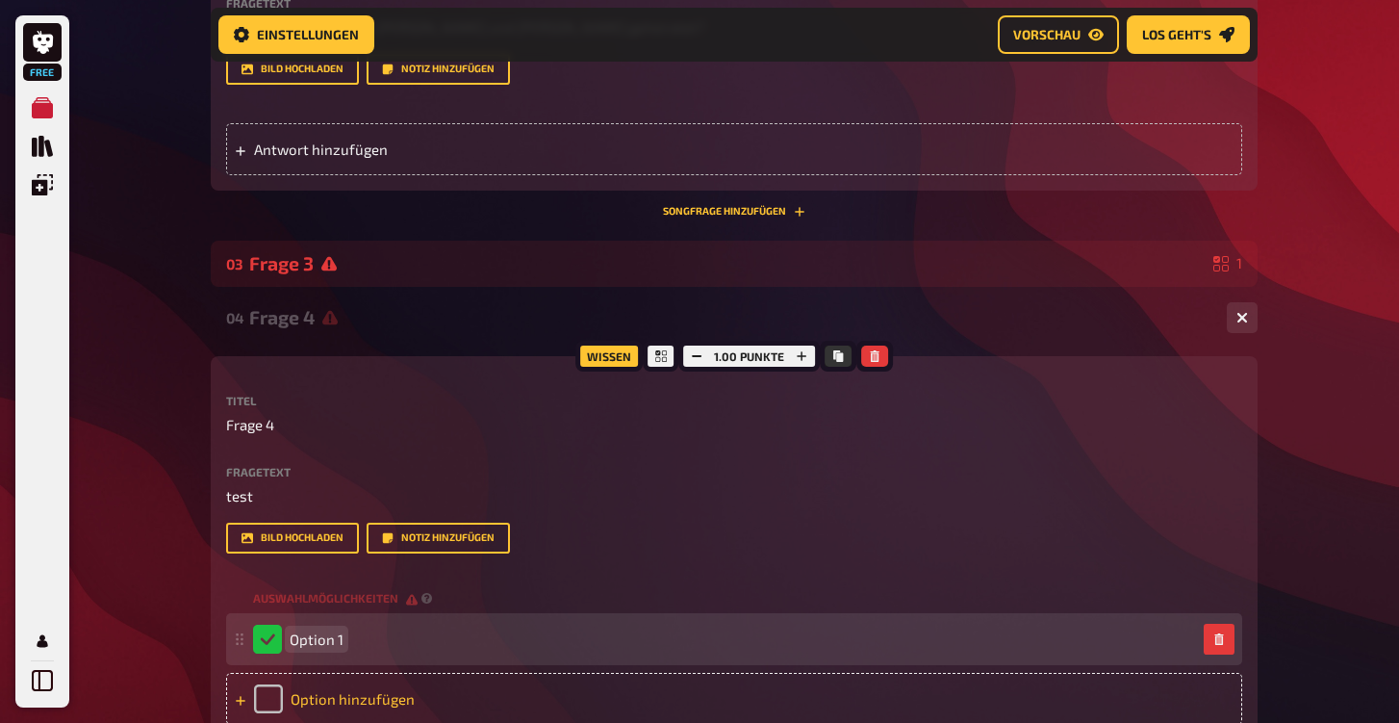
click at [332, 635] on span "Option 1" at bounding box center [317, 638] width 54 height 17
checkbox input "false"
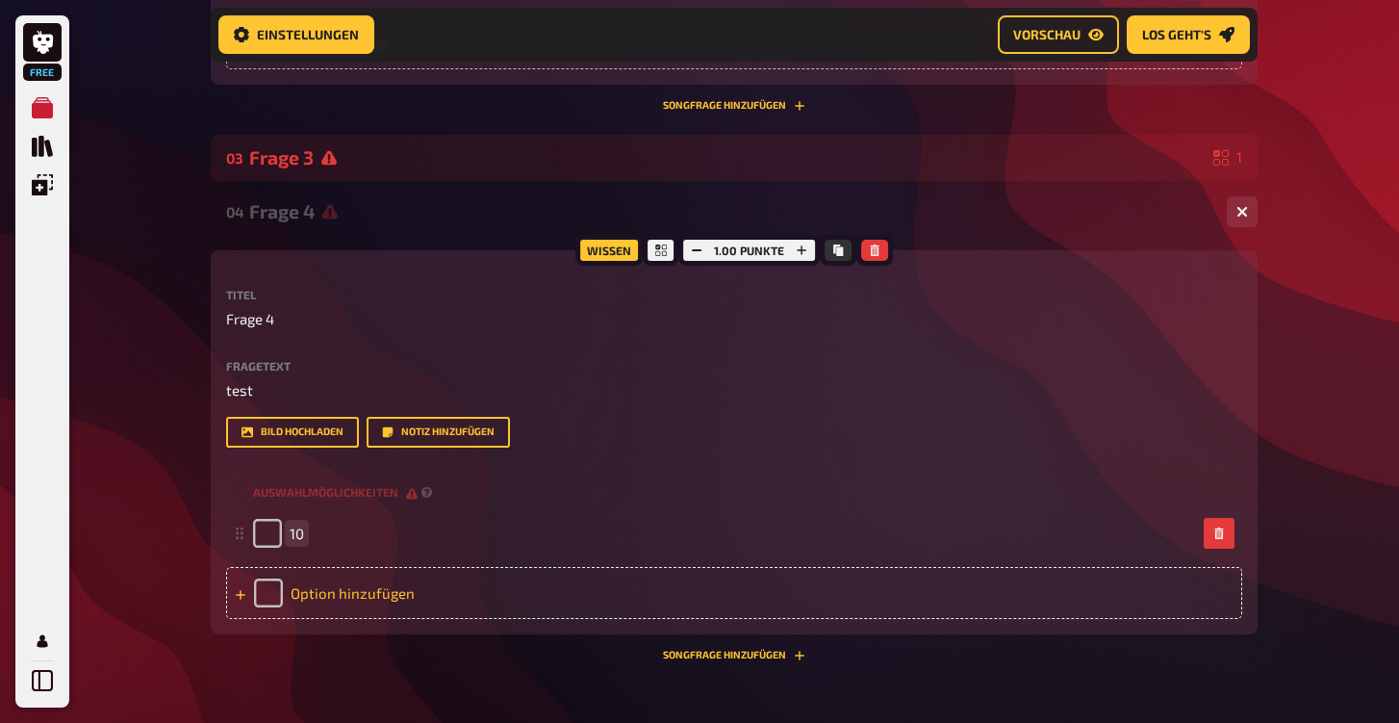
scroll to position [1981, 0]
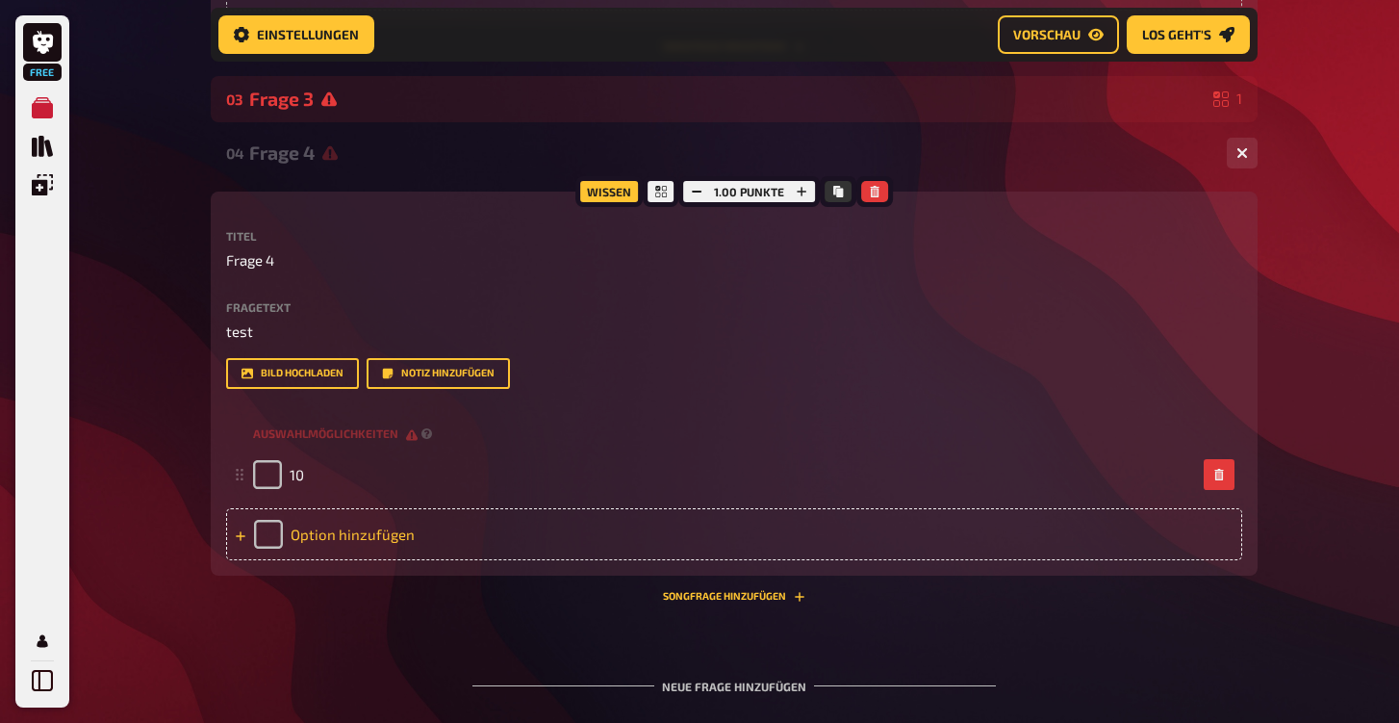
click at [443, 531] on div "Option hinzufügen" at bounding box center [734, 534] width 1016 height 52
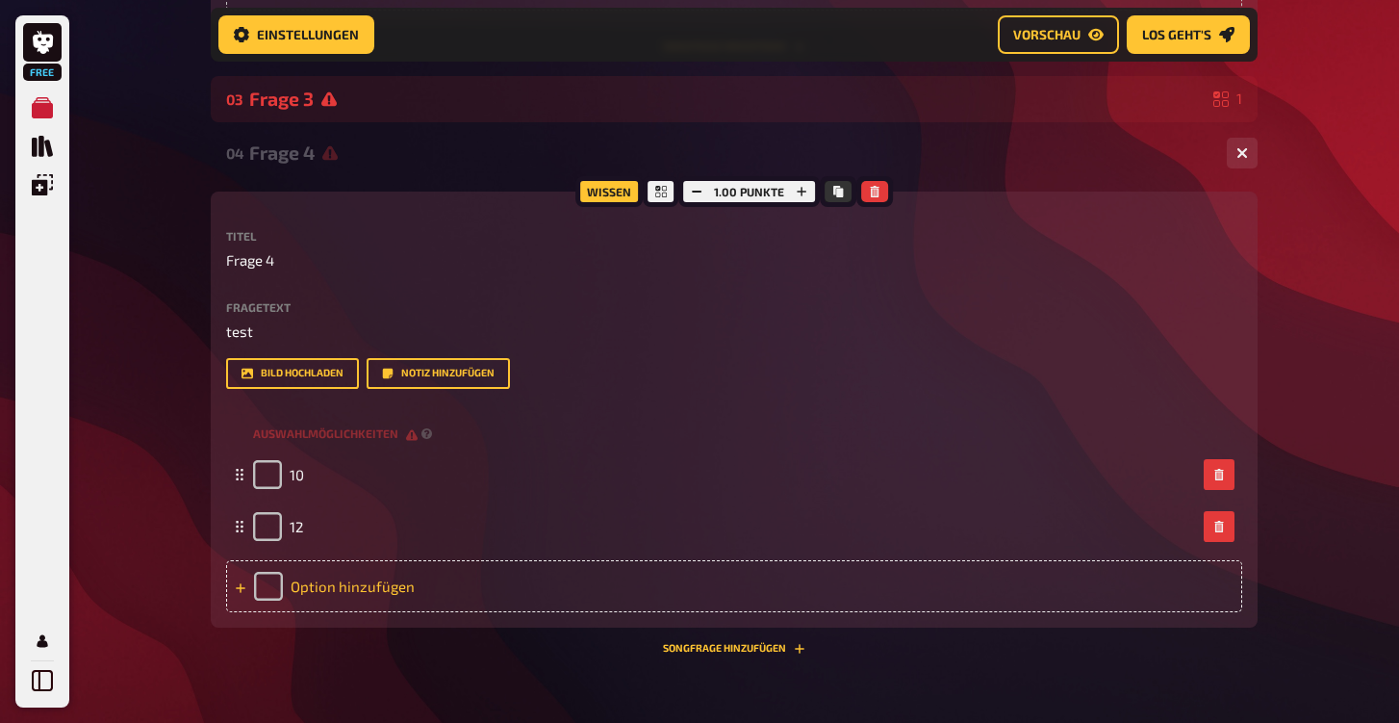
click at [351, 582] on div "Option hinzufügen" at bounding box center [734, 586] width 1016 height 52
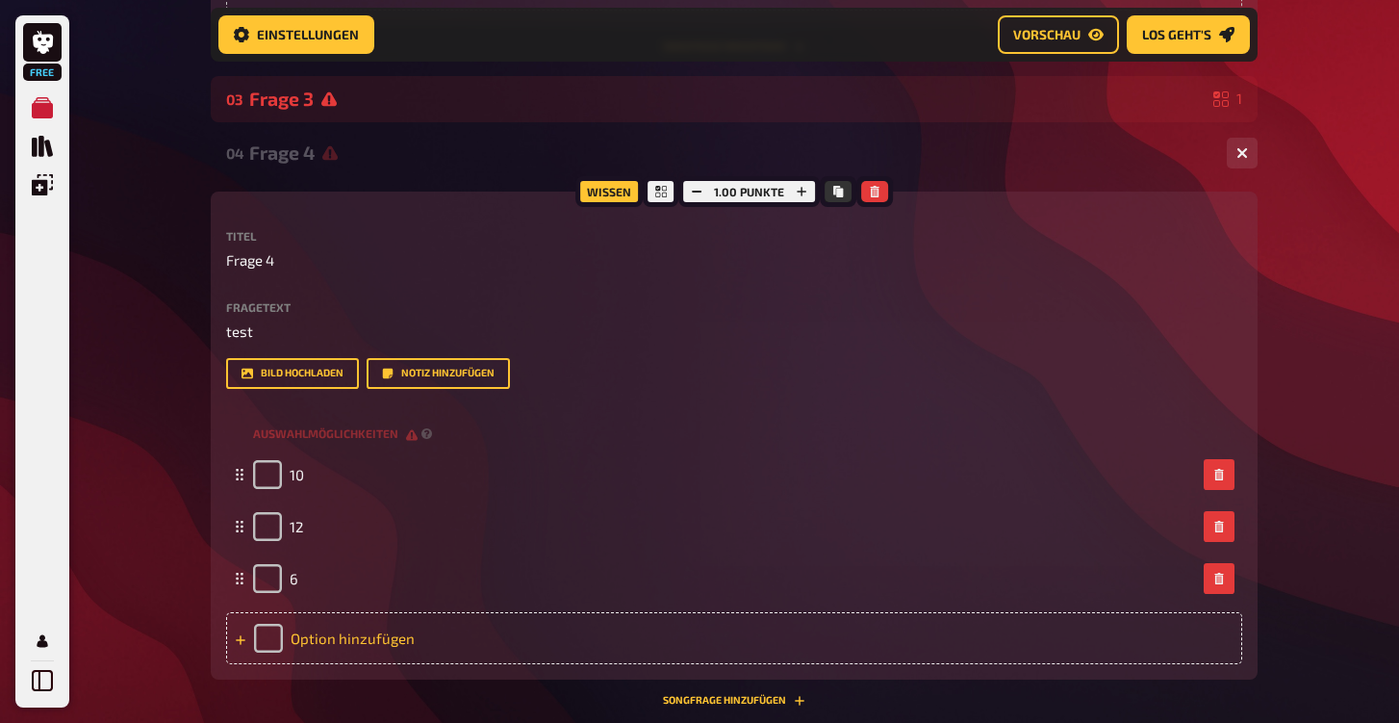
click at [352, 637] on div "Option hinzufügen" at bounding box center [734, 638] width 1016 height 52
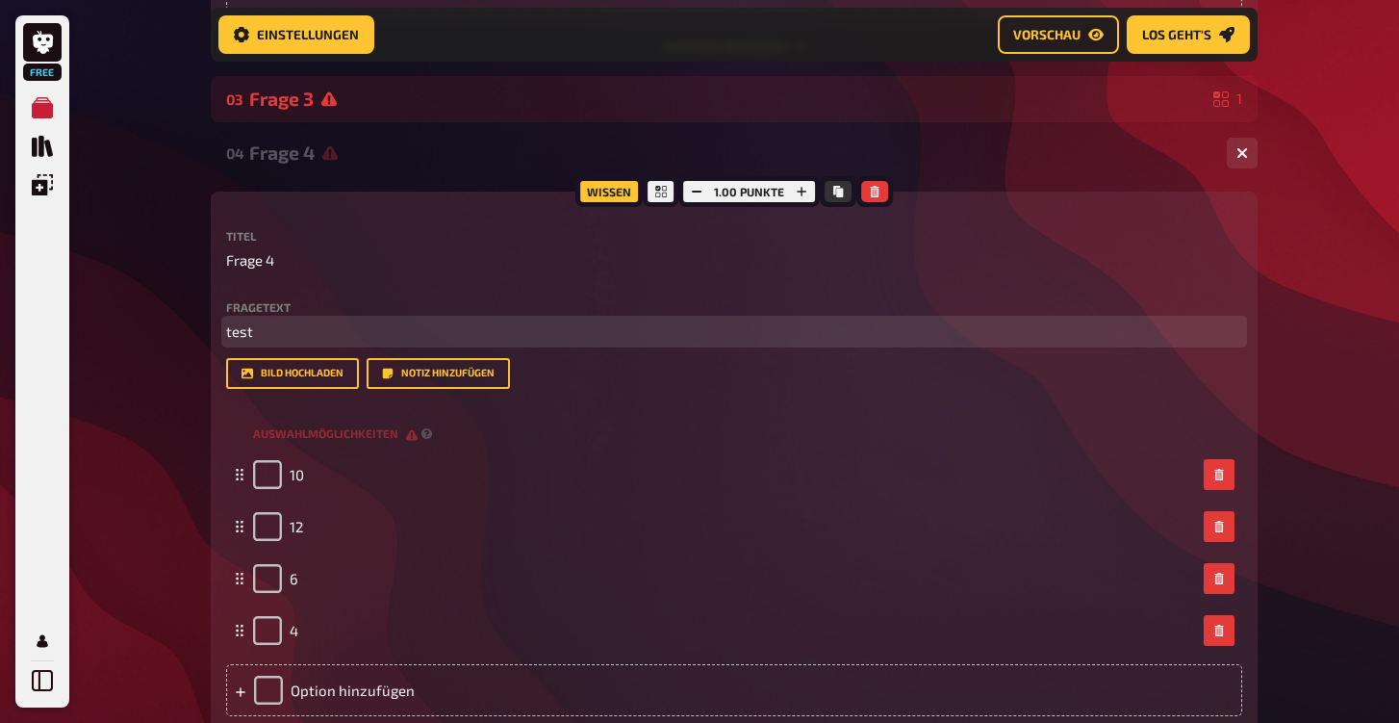
click at [1056, 327] on p "test" at bounding box center [734, 331] width 1016 height 22
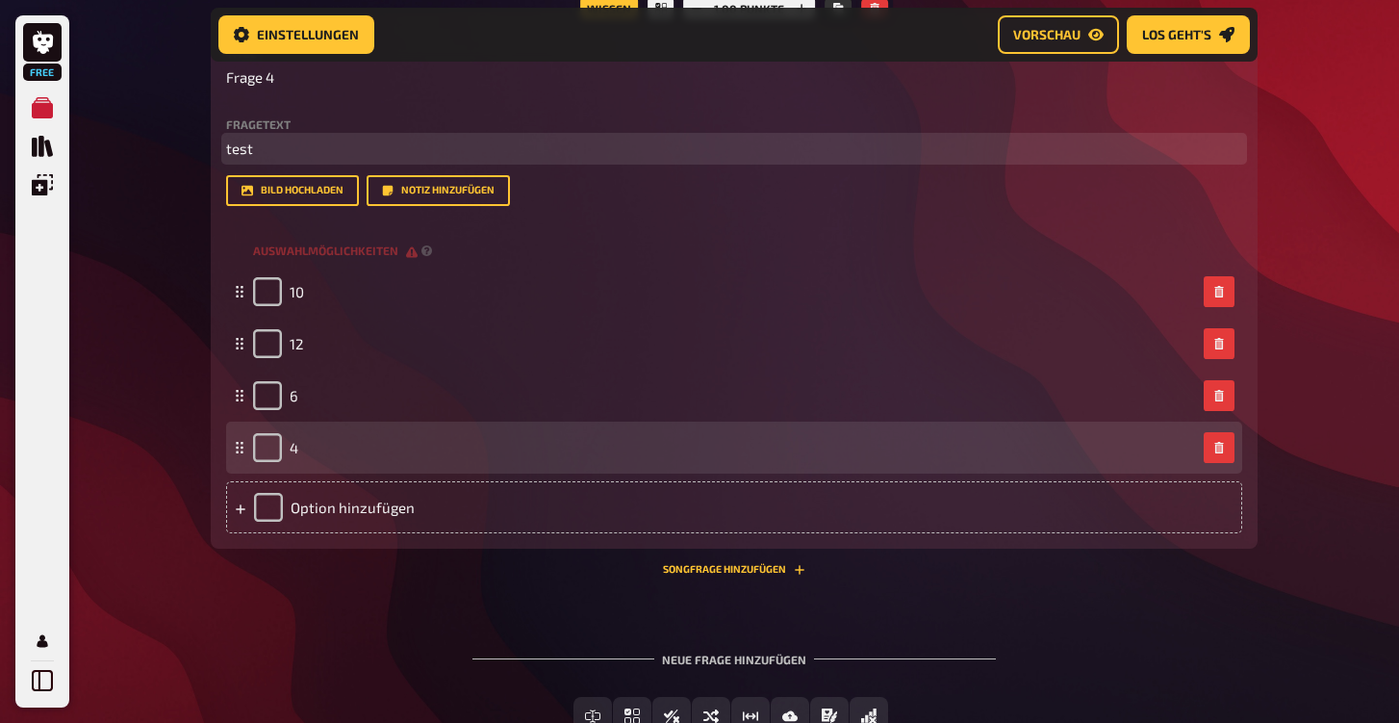
scroll to position [2161, 0]
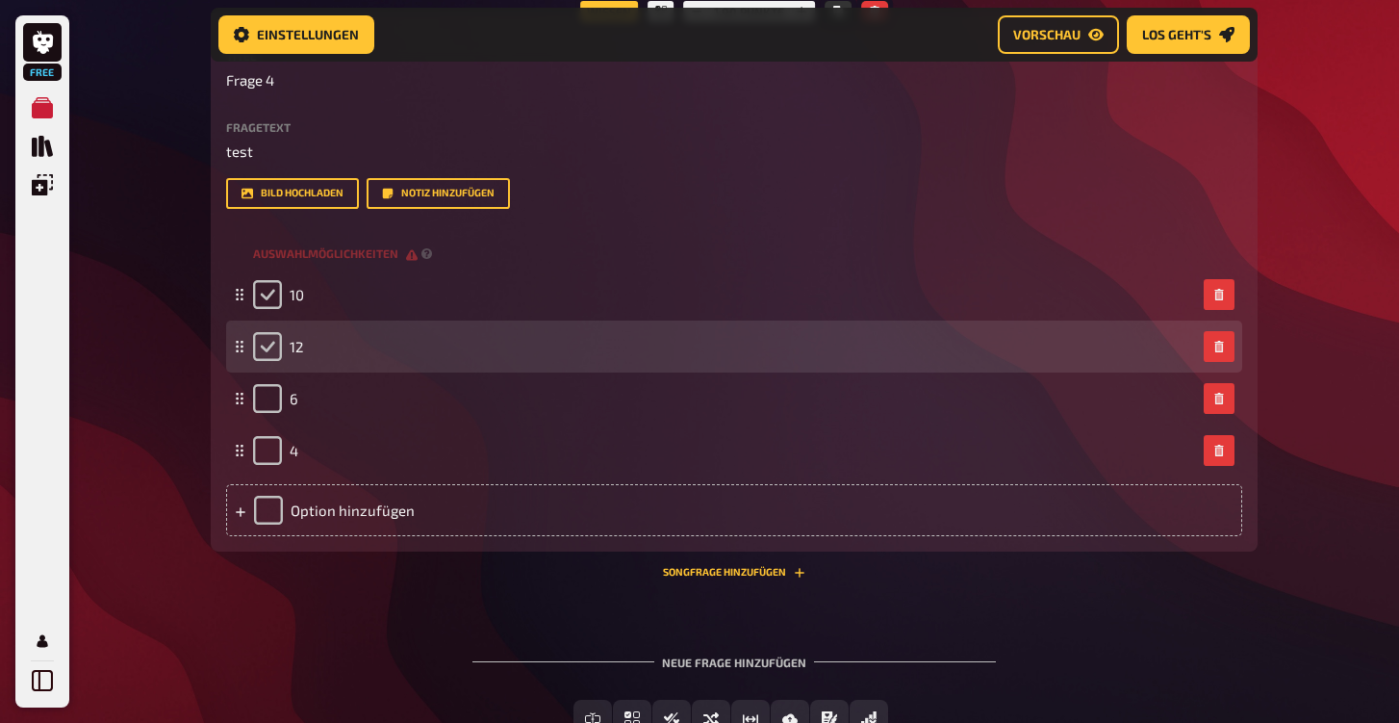
drag, startPoint x: 268, startPoint y: 293, endPoint x: 268, endPoint y: 332, distance: 39.5
click at [273, 297] on input "checkbox" at bounding box center [267, 294] width 29 height 29
checkbox input "true"
click at [267, 336] on input "checkbox" at bounding box center [267, 346] width 29 height 29
checkbox input "true"
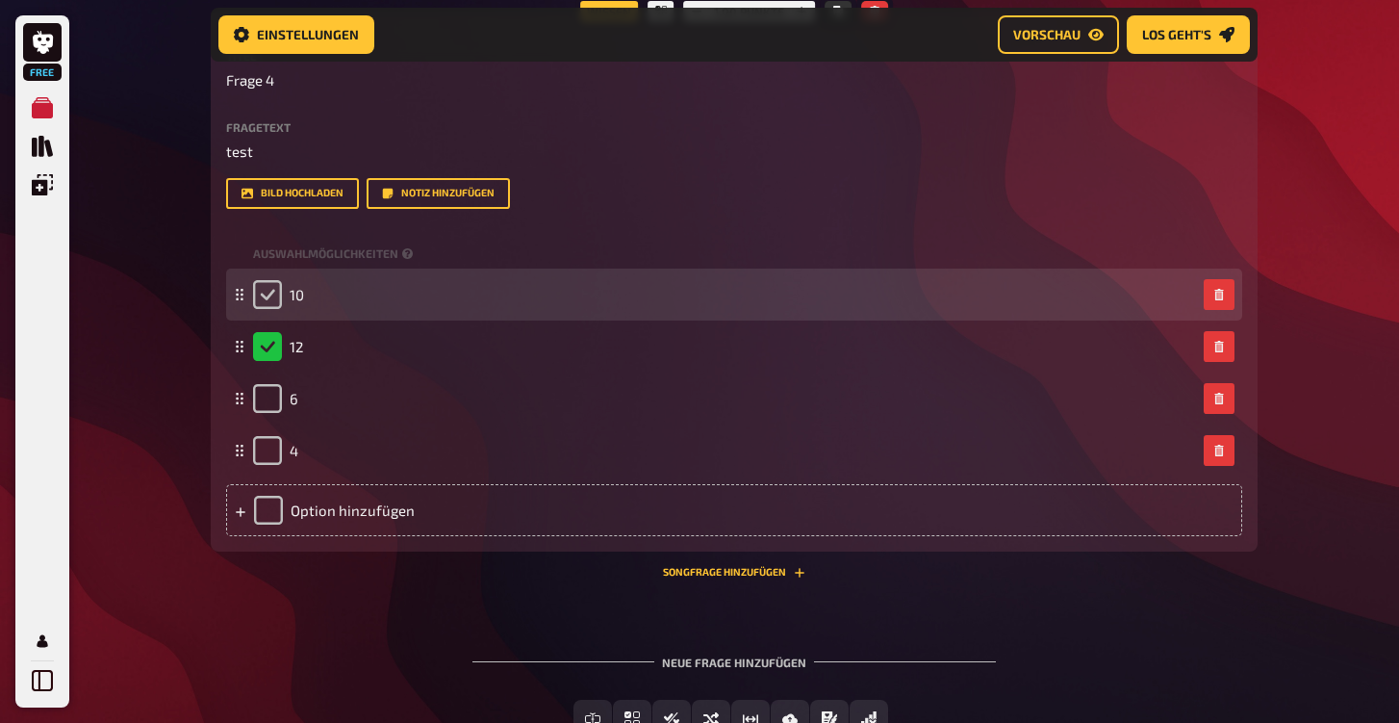
click at [277, 295] on input "checkbox" at bounding box center [267, 294] width 29 height 29
checkbox input "true"
checkbox input "false"
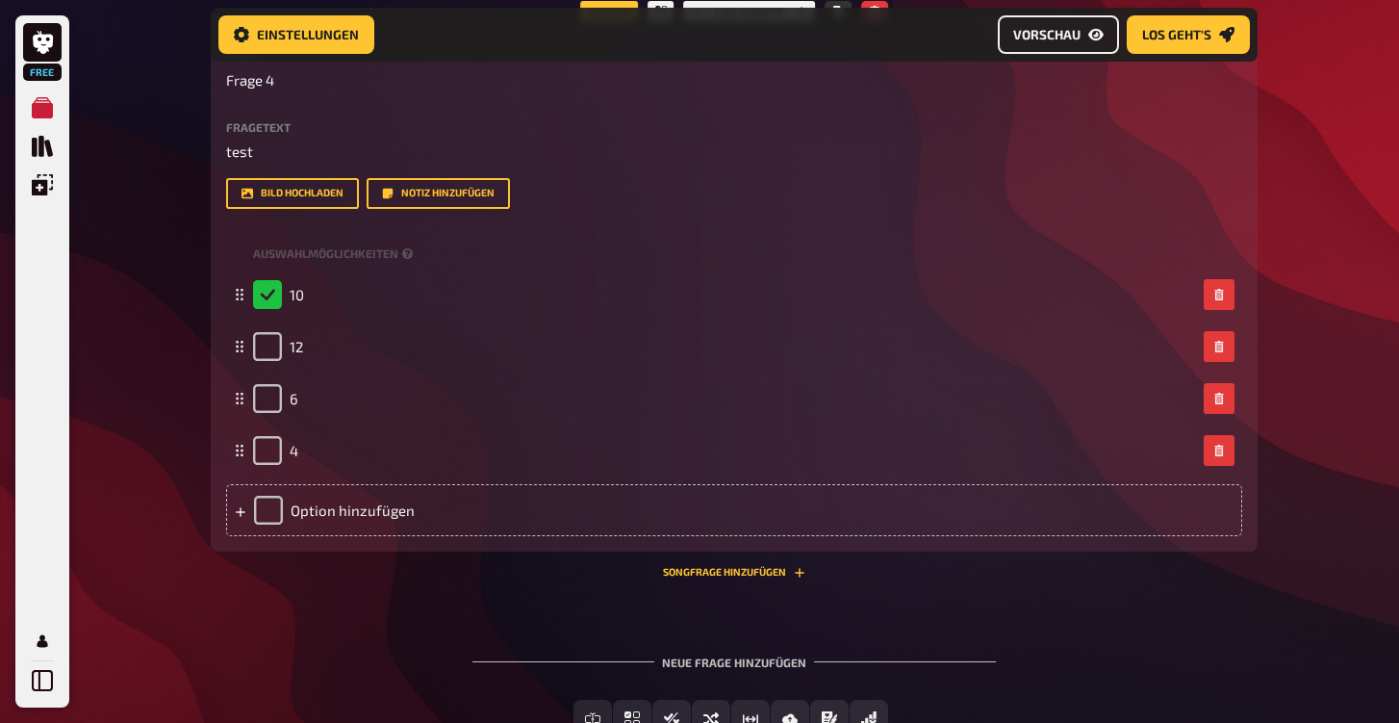
click at [1073, 32] on span "Vorschau" at bounding box center [1046, 34] width 67 height 13
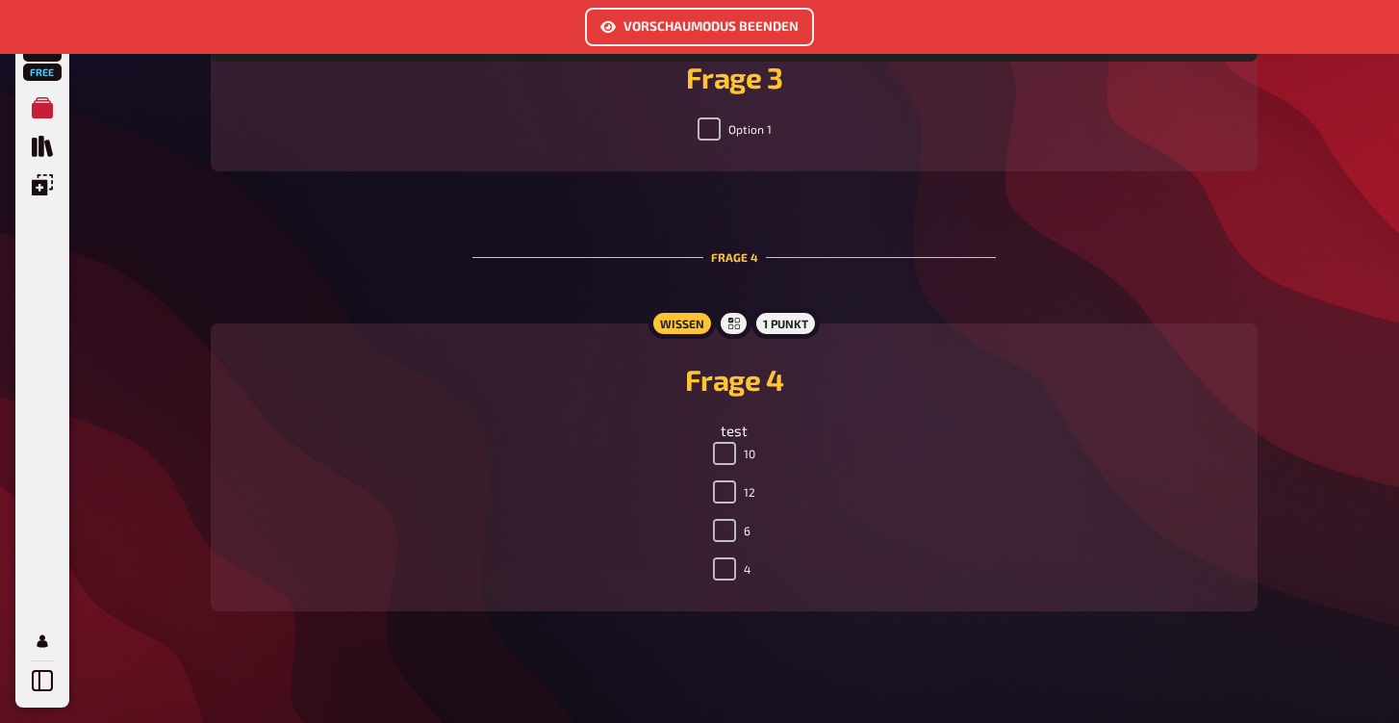
scroll to position [1906, 0]
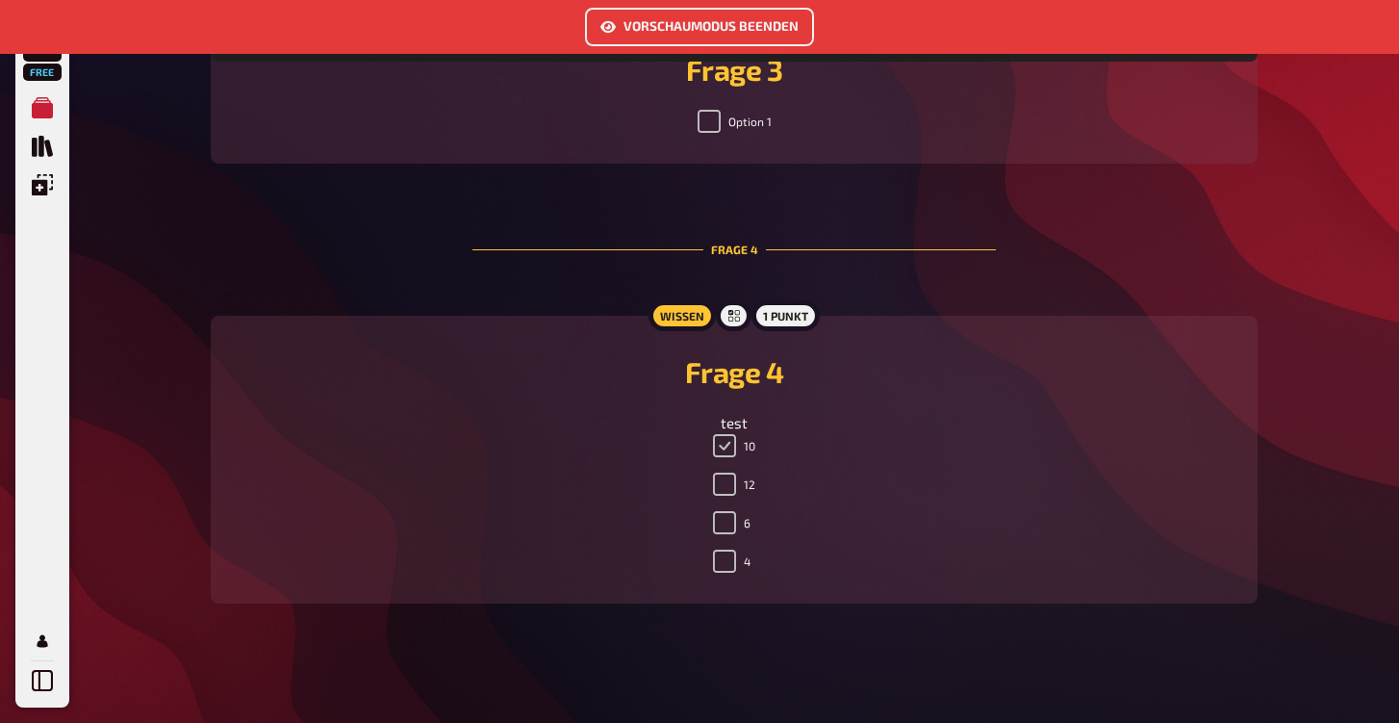
click at [728, 447] on input "10" at bounding box center [724, 445] width 23 height 23
checkbox input "false"
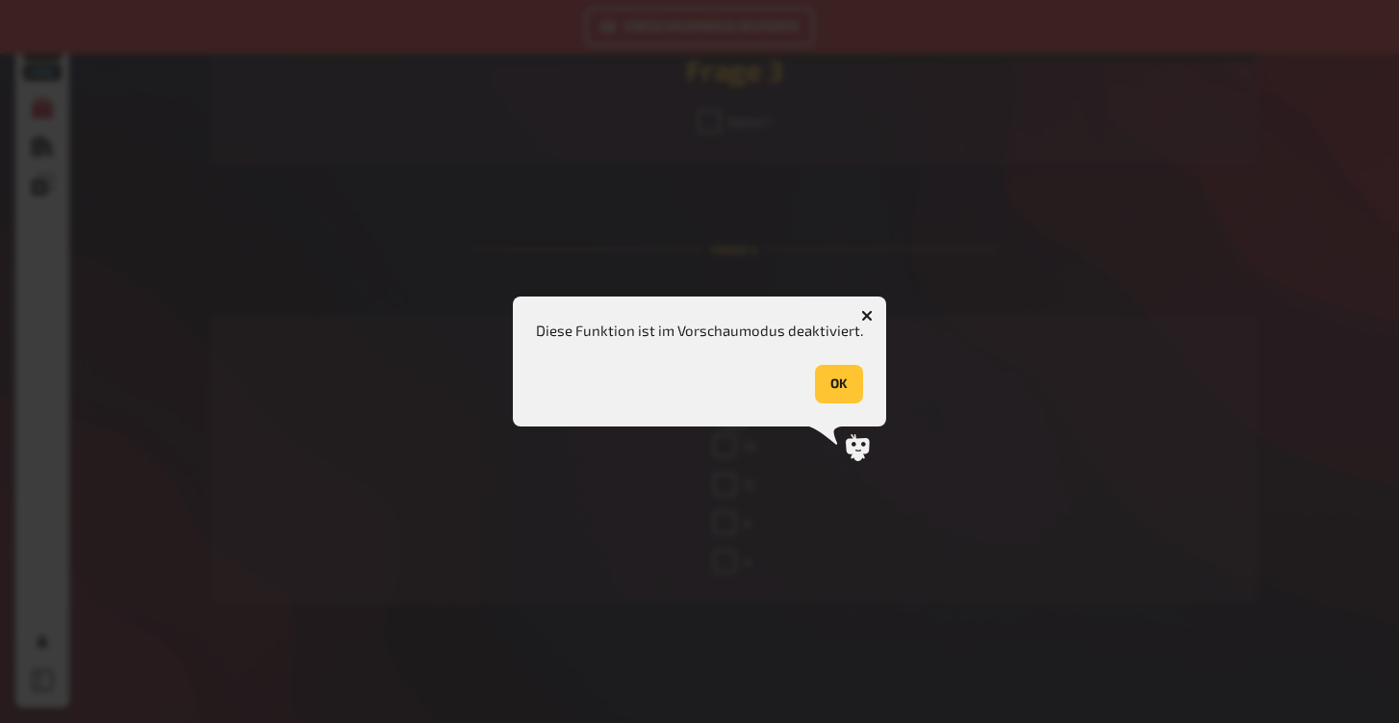
click at [840, 379] on button "OK" at bounding box center [839, 384] width 48 height 38
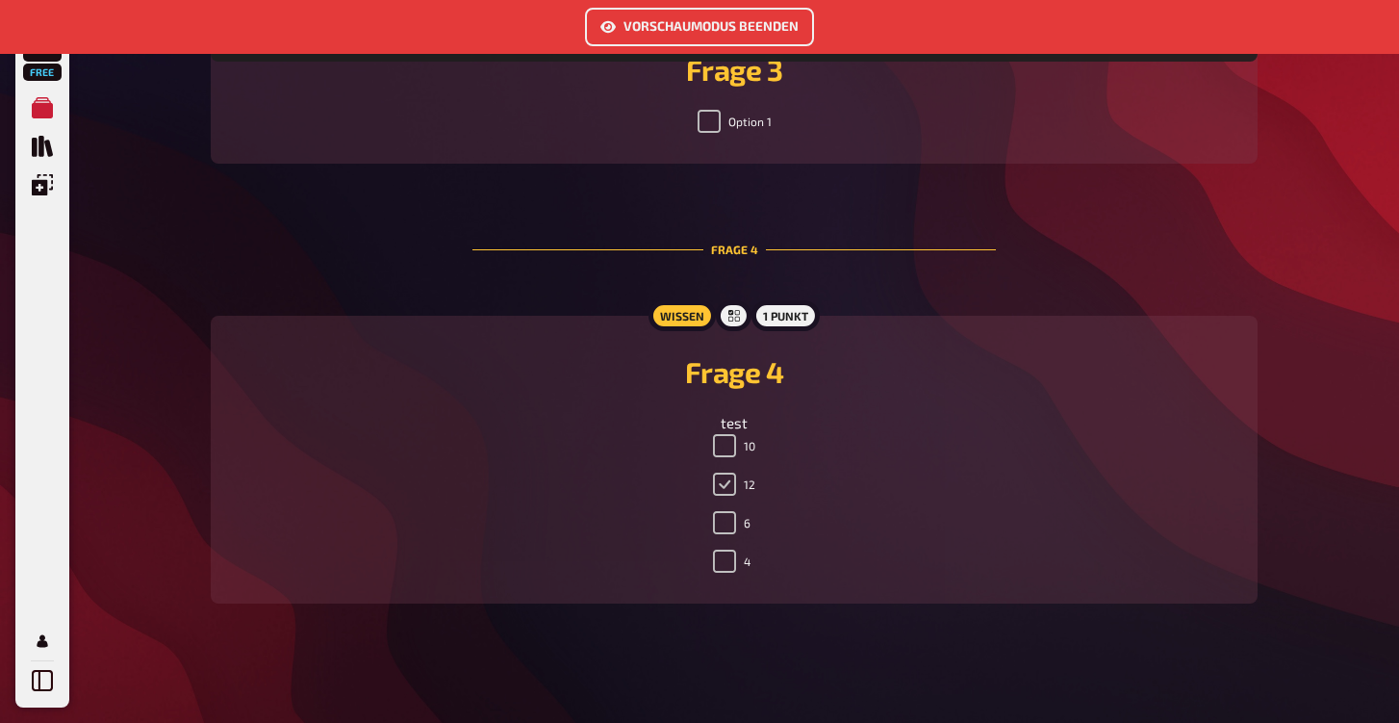
click at [729, 481] on input "12" at bounding box center [724, 484] width 23 height 23
checkbox input "false"
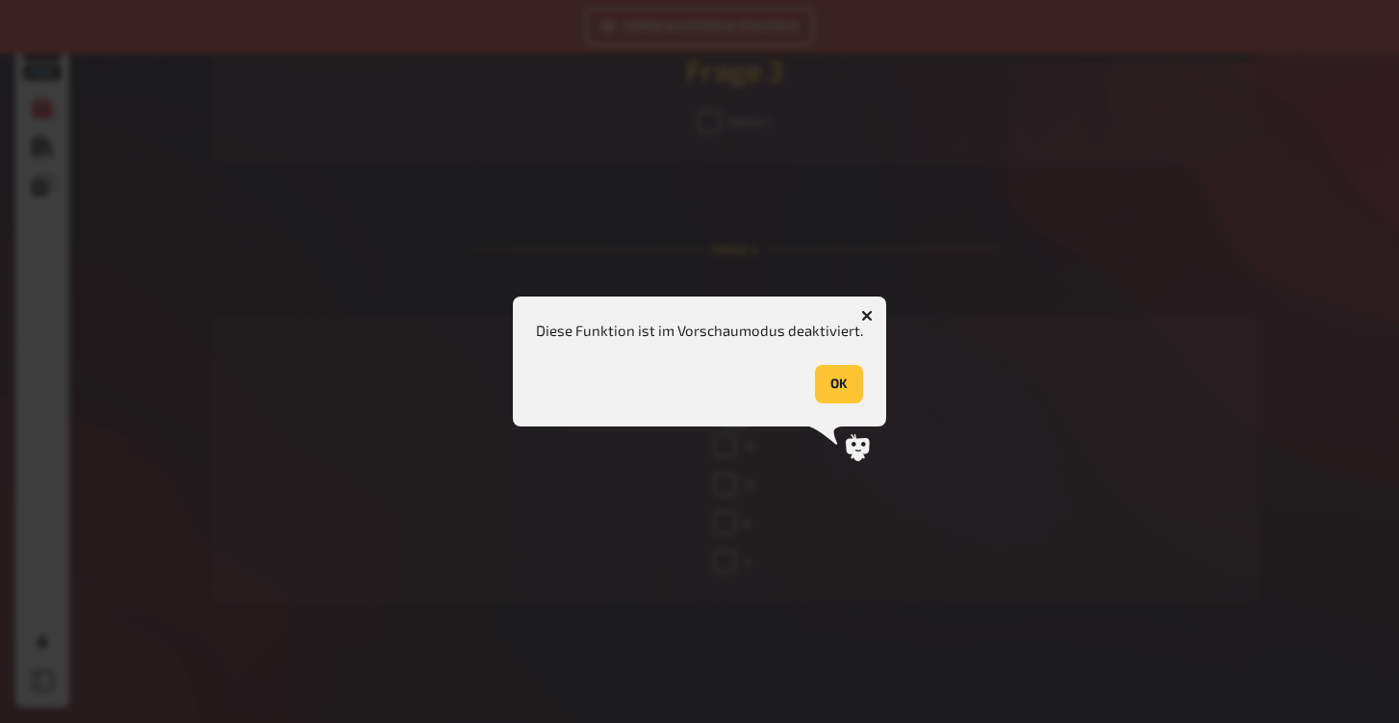
click at [850, 390] on button "OK" at bounding box center [839, 384] width 48 height 38
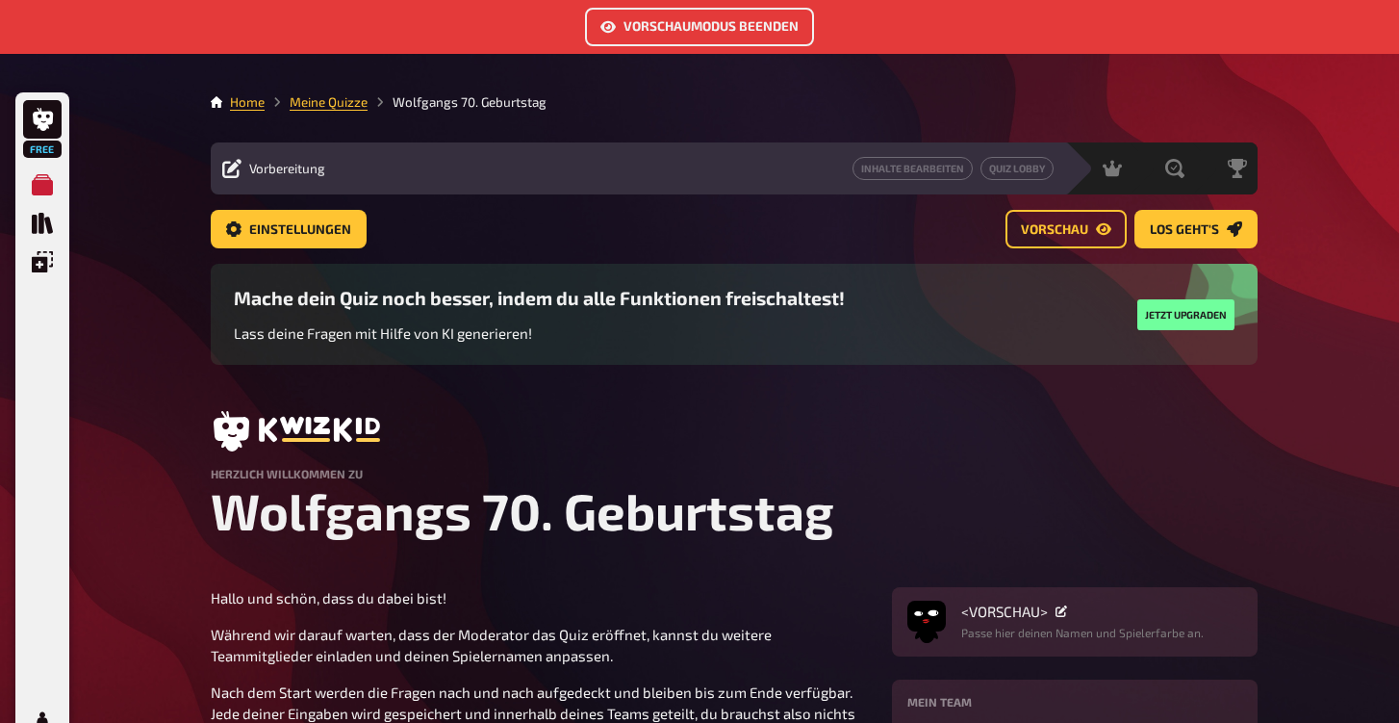
scroll to position [0, 0]
click at [932, 171] on button "Inhalte Bearbeiten" at bounding box center [913, 168] width 120 height 23
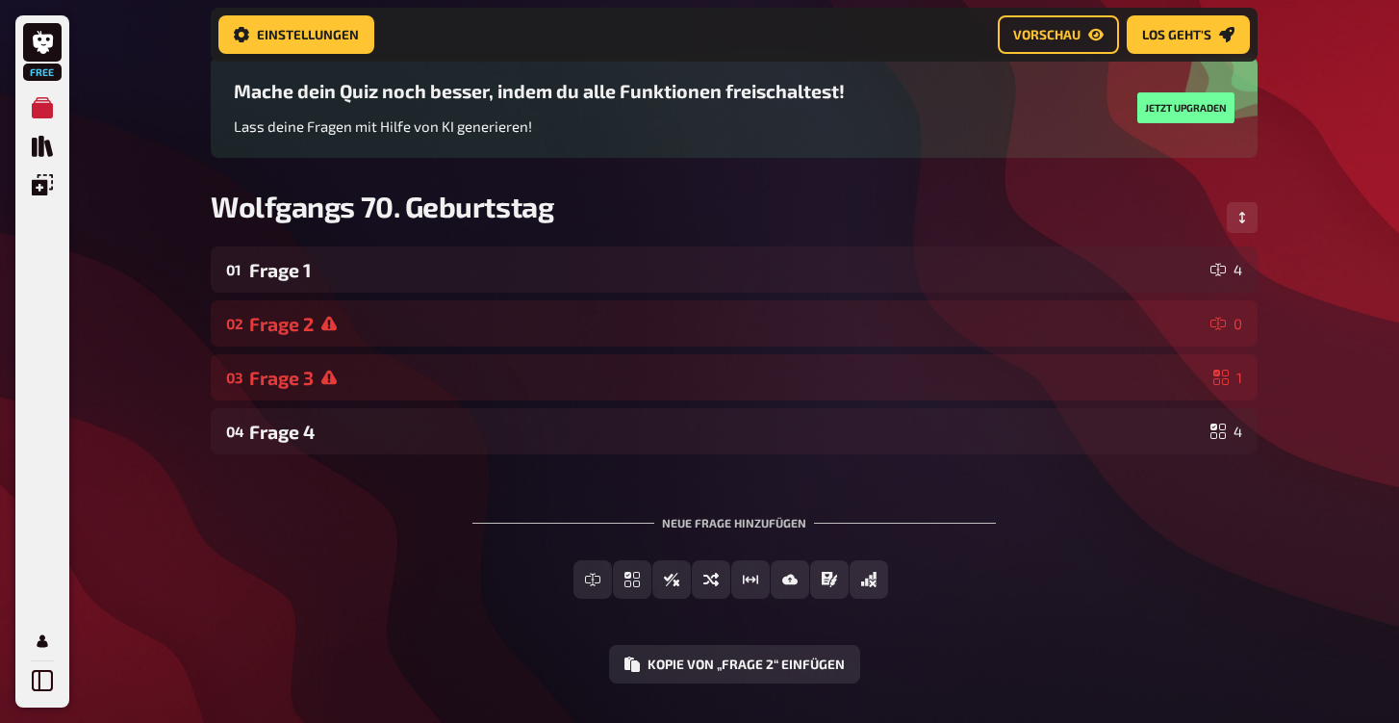
scroll to position [148, 0]
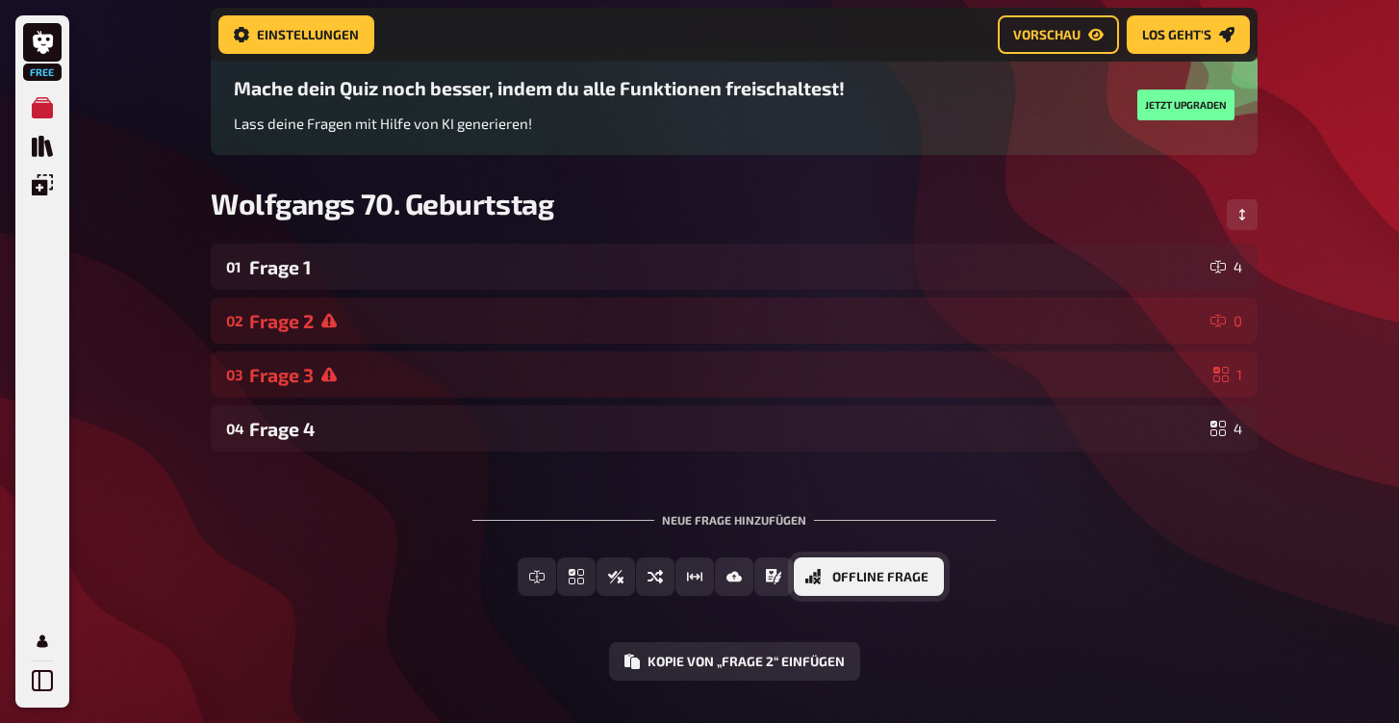
click at [880, 578] on span "Offline Frage" at bounding box center [881, 577] width 96 height 13
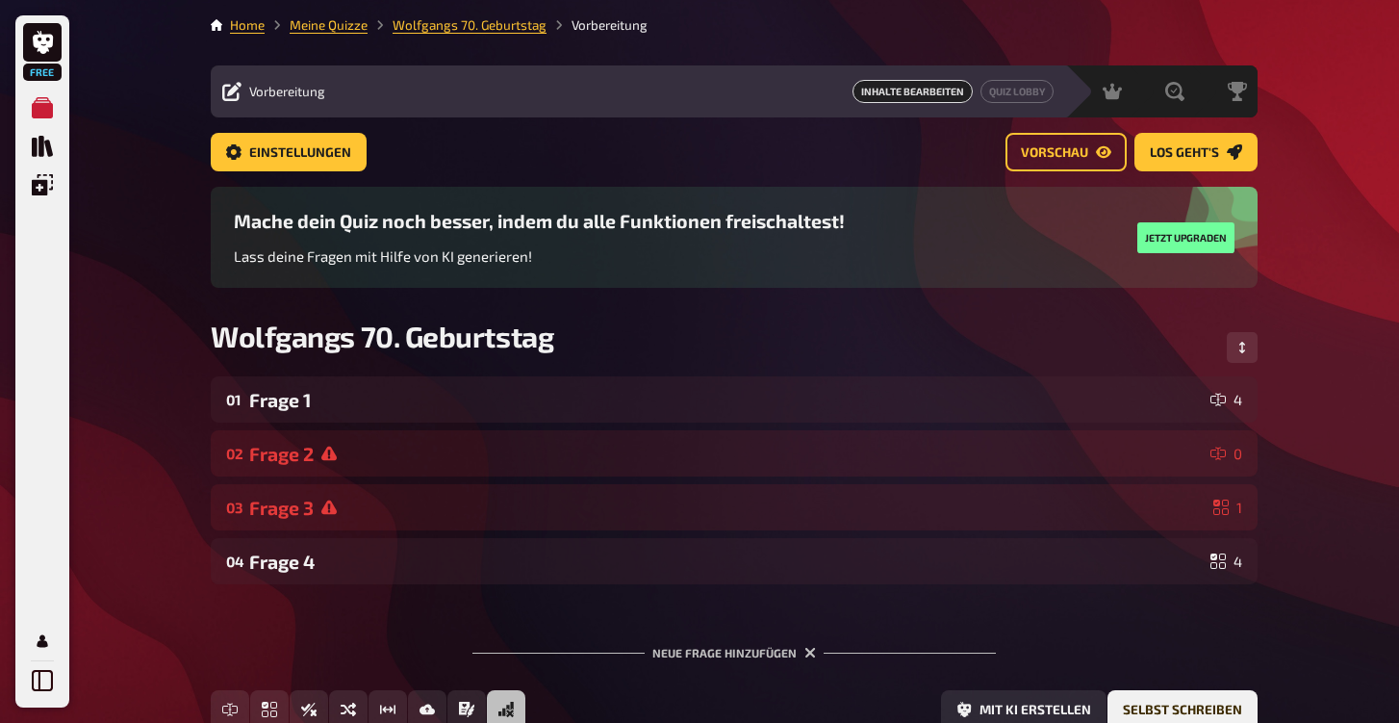
scroll to position [0, 0]
click at [1211, 150] on span "Los geht's" at bounding box center [1184, 152] width 69 height 13
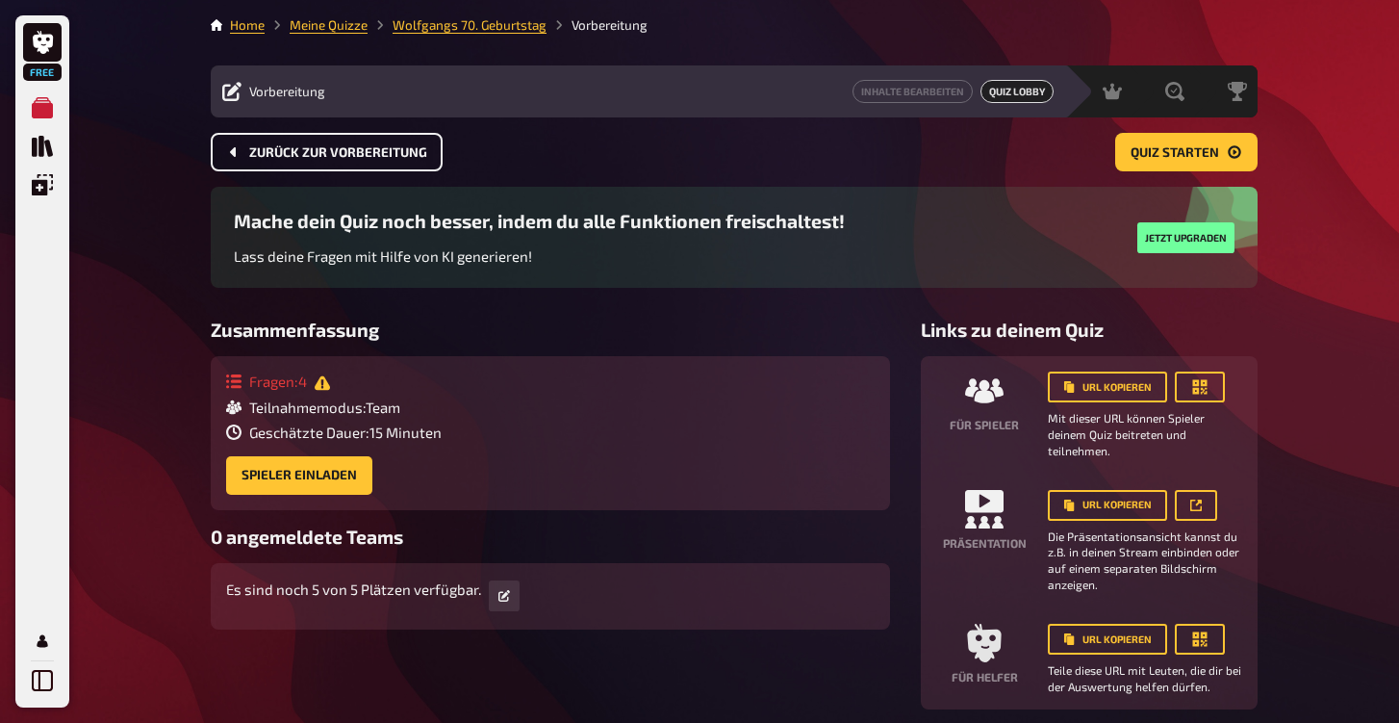
click at [357, 151] on span "Zurück zur Vorbereitung" at bounding box center [338, 152] width 178 height 13
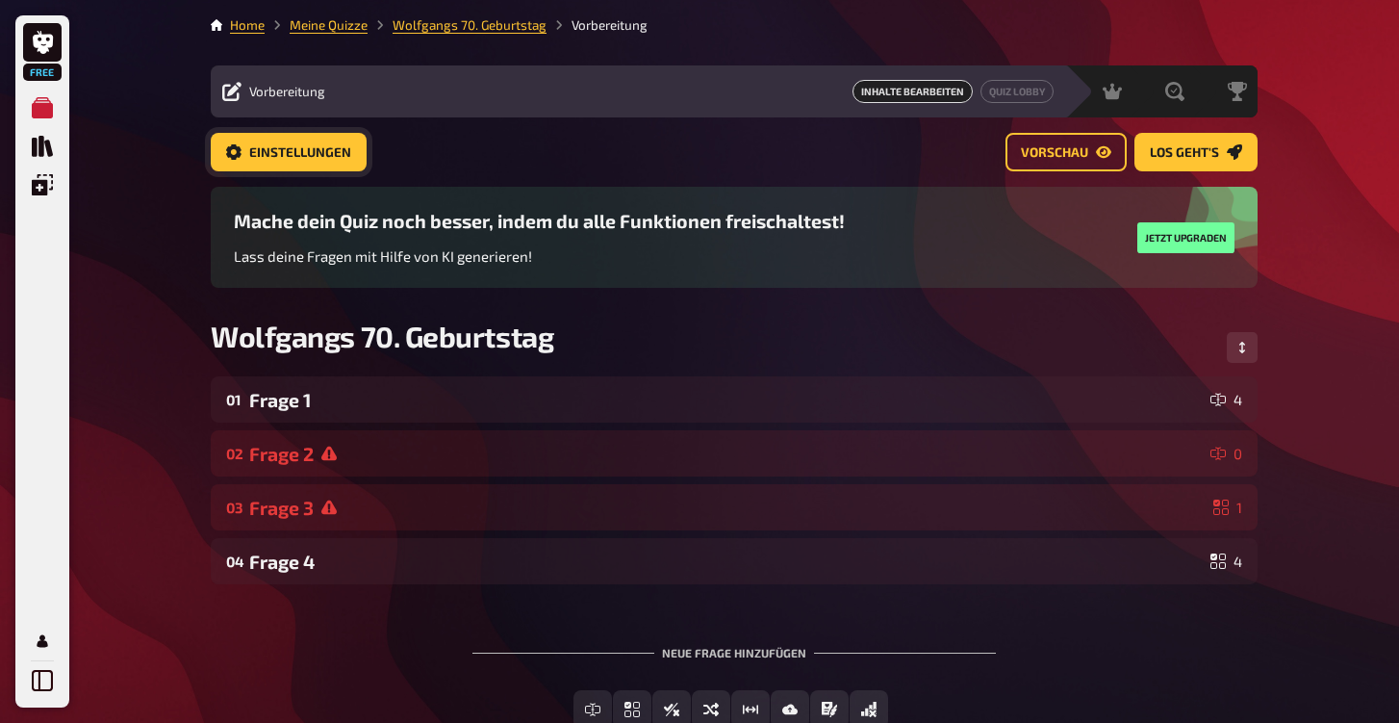
click at [296, 146] on span "Einstellungen" at bounding box center [300, 152] width 102 height 13
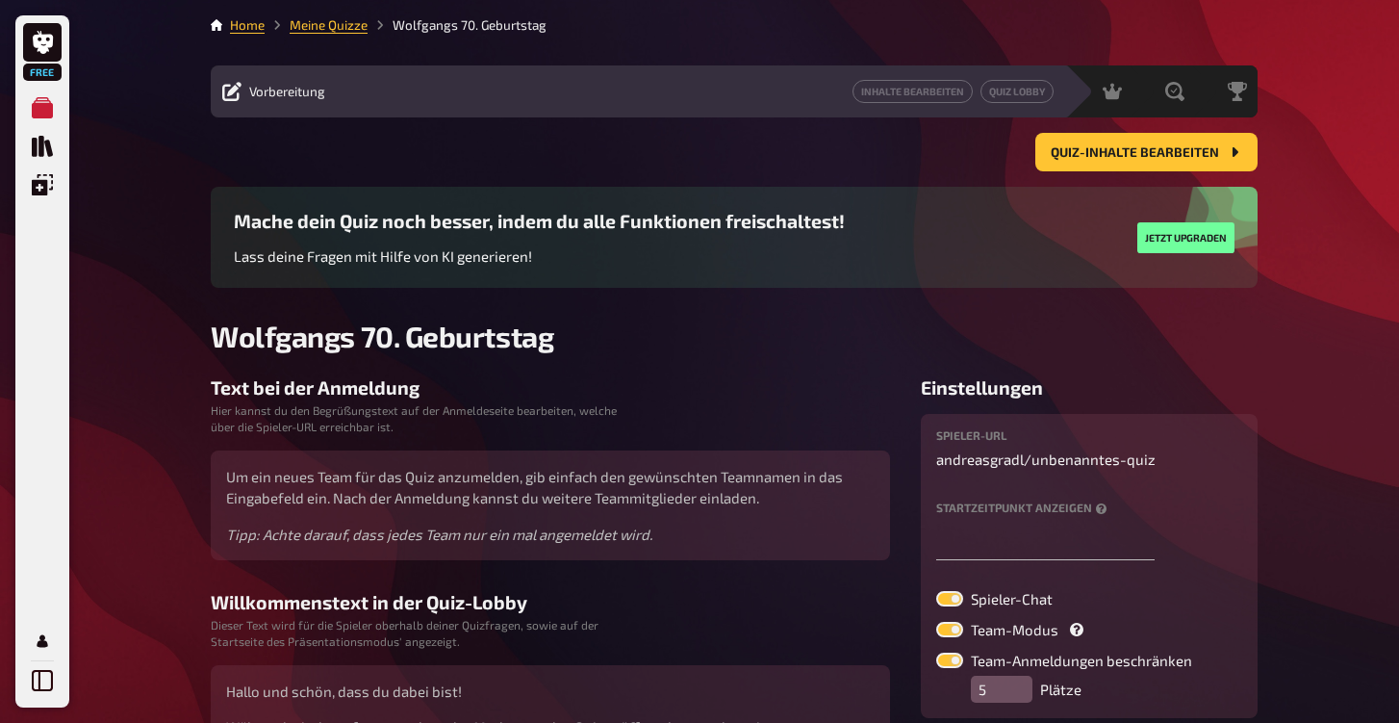
click at [351, 37] on main "Home Meine Quizze Wolfgangs 70. Geburtstag Vorbereitung Inhalte Bearbeiten Quiz…" at bounding box center [734, 452] width 1047 height 875
click at [349, 19] on link "Meine Quizze" at bounding box center [329, 24] width 78 height 15
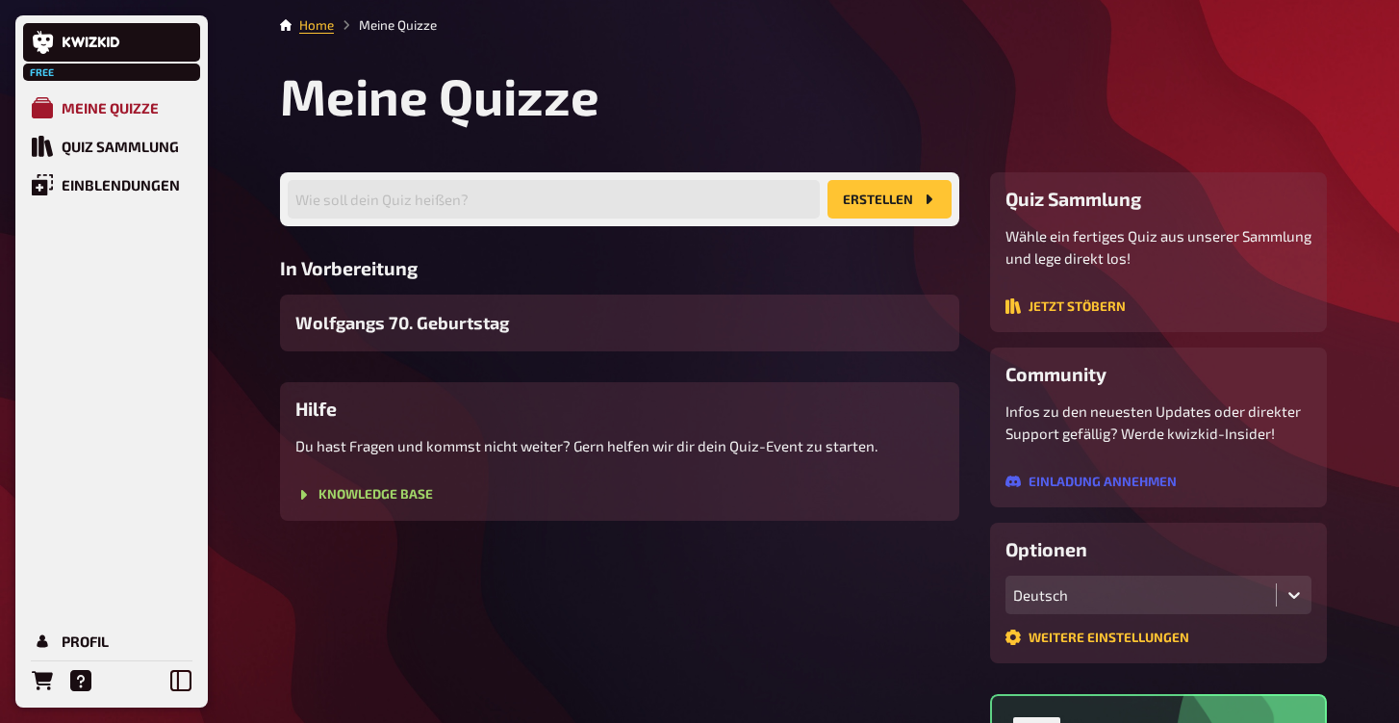
click at [124, 111] on div "Meine Quizze" at bounding box center [110, 107] width 97 height 17
drag, startPoint x: 128, startPoint y: 126, endPoint x: 122, endPoint y: 135, distance: 10.4
click at [127, 126] on link "Meine Quizze" at bounding box center [111, 108] width 177 height 38
click at [105, 161] on link "Quiz Sammlung" at bounding box center [111, 146] width 177 height 38
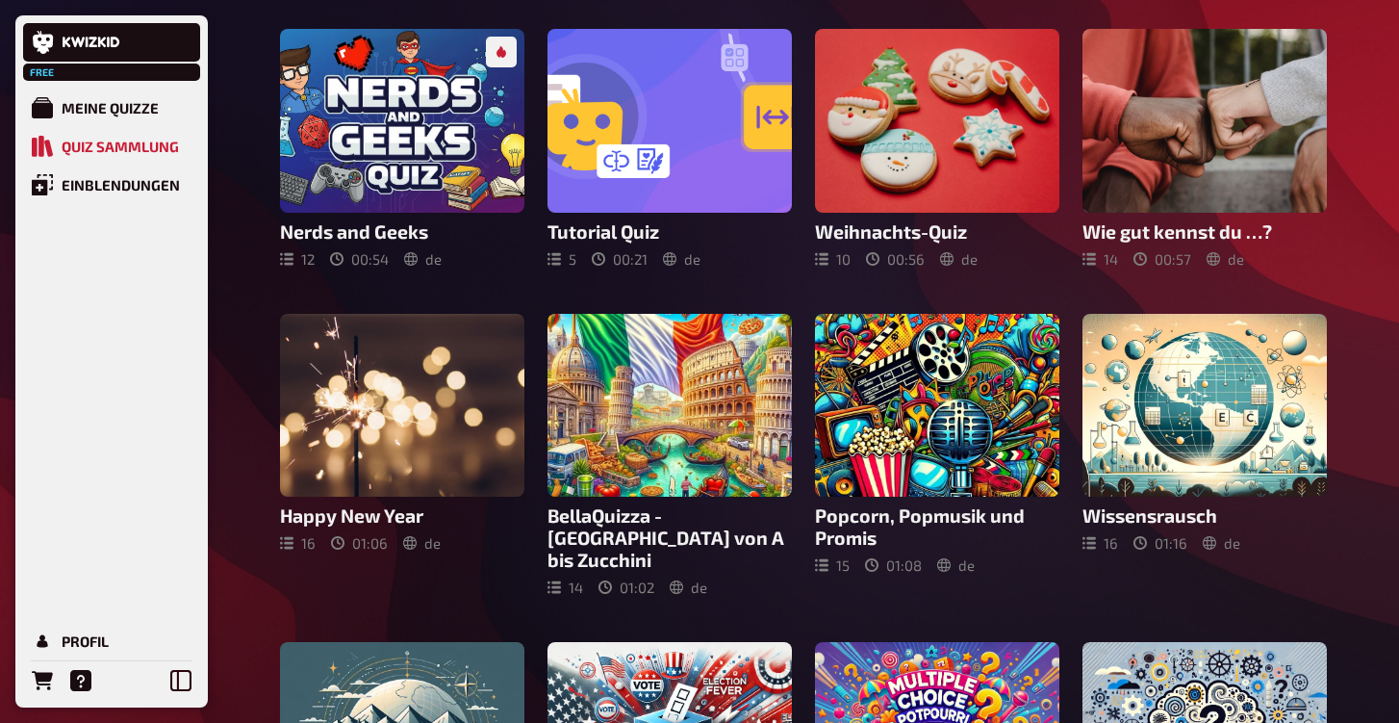
scroll to position [139, 0]
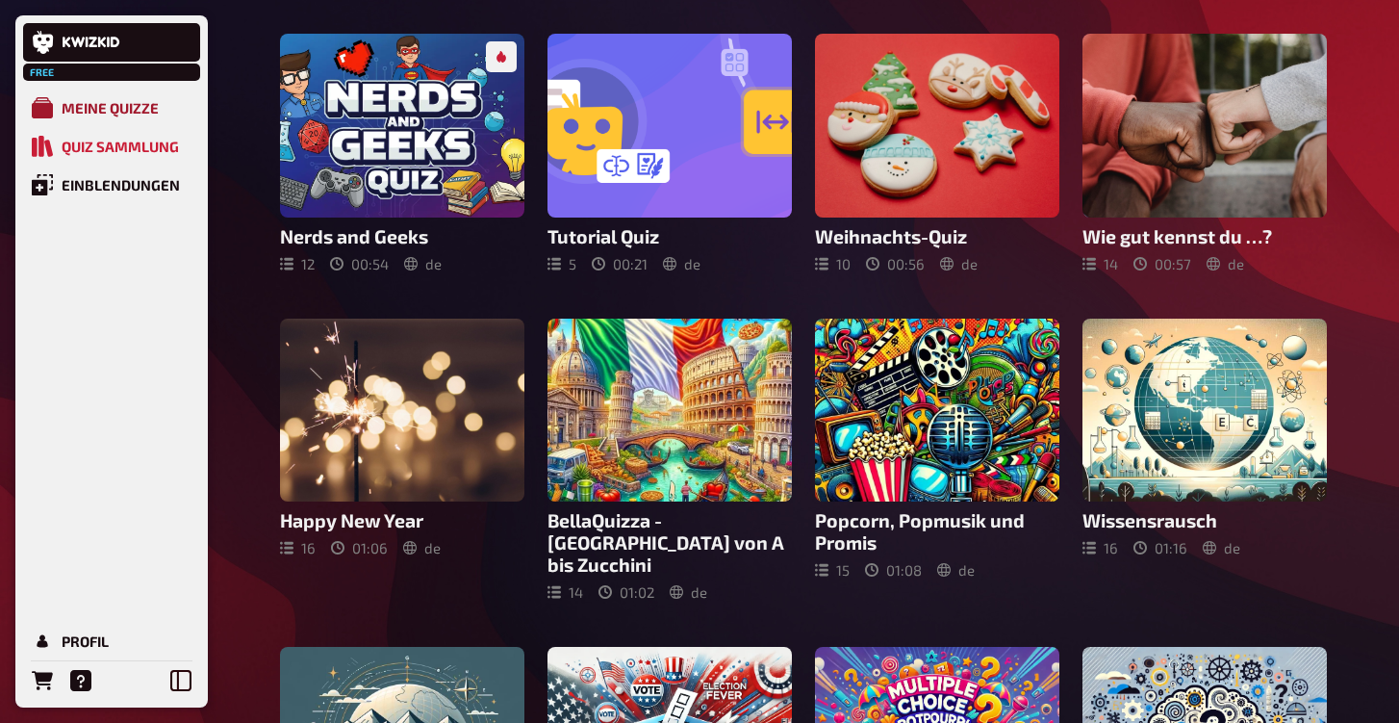
click at [137, 110] on div "Meine Quizze" at bounding box center [110, 107] width 97 height 17
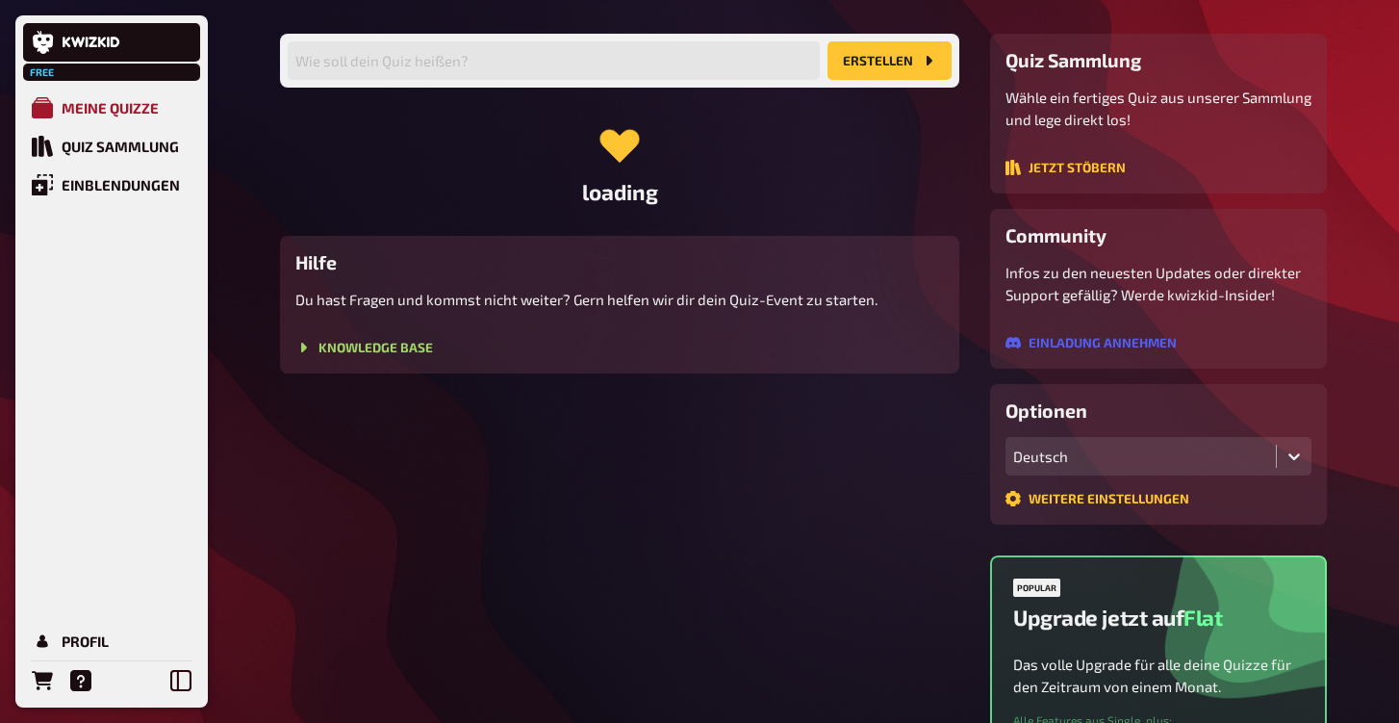
scroll to position [108, 0]
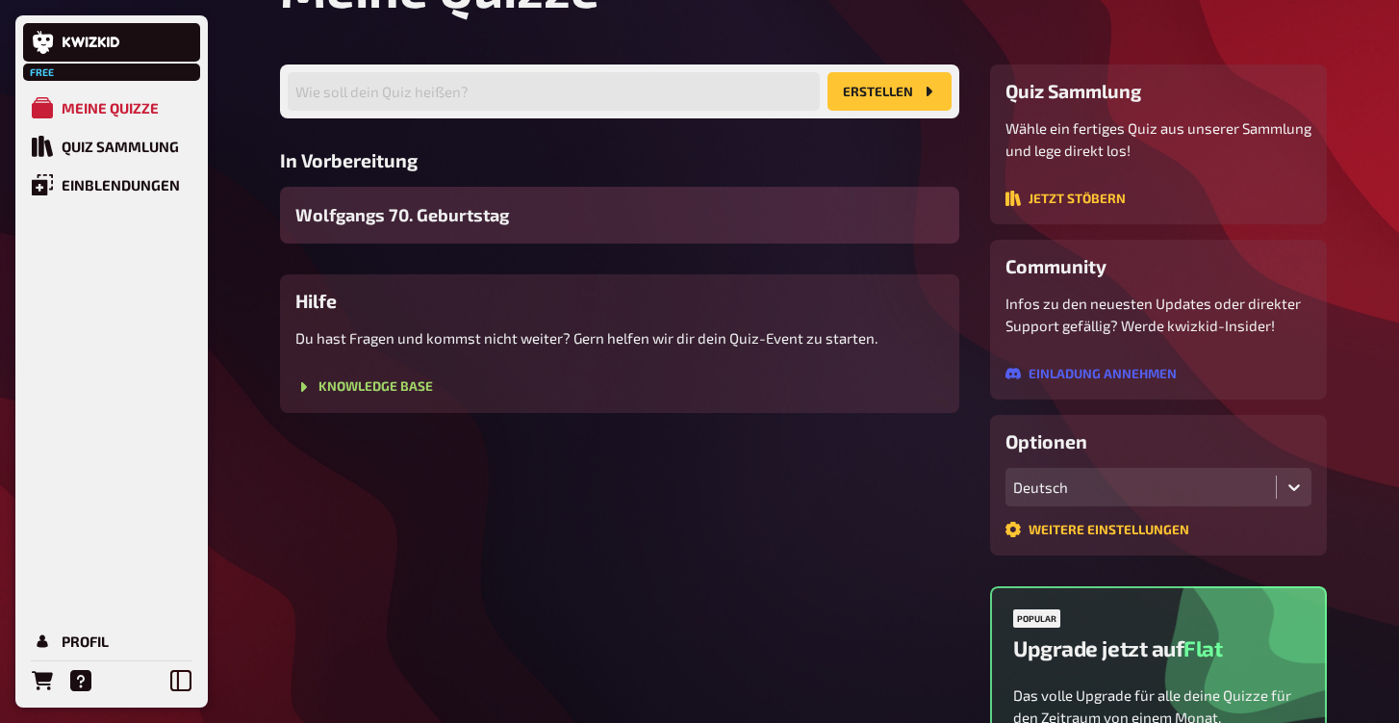
click at [381, 229] on div "Wolfgangs 70. Geburtstag" at bounding box center [619, 215] width 679 height 57
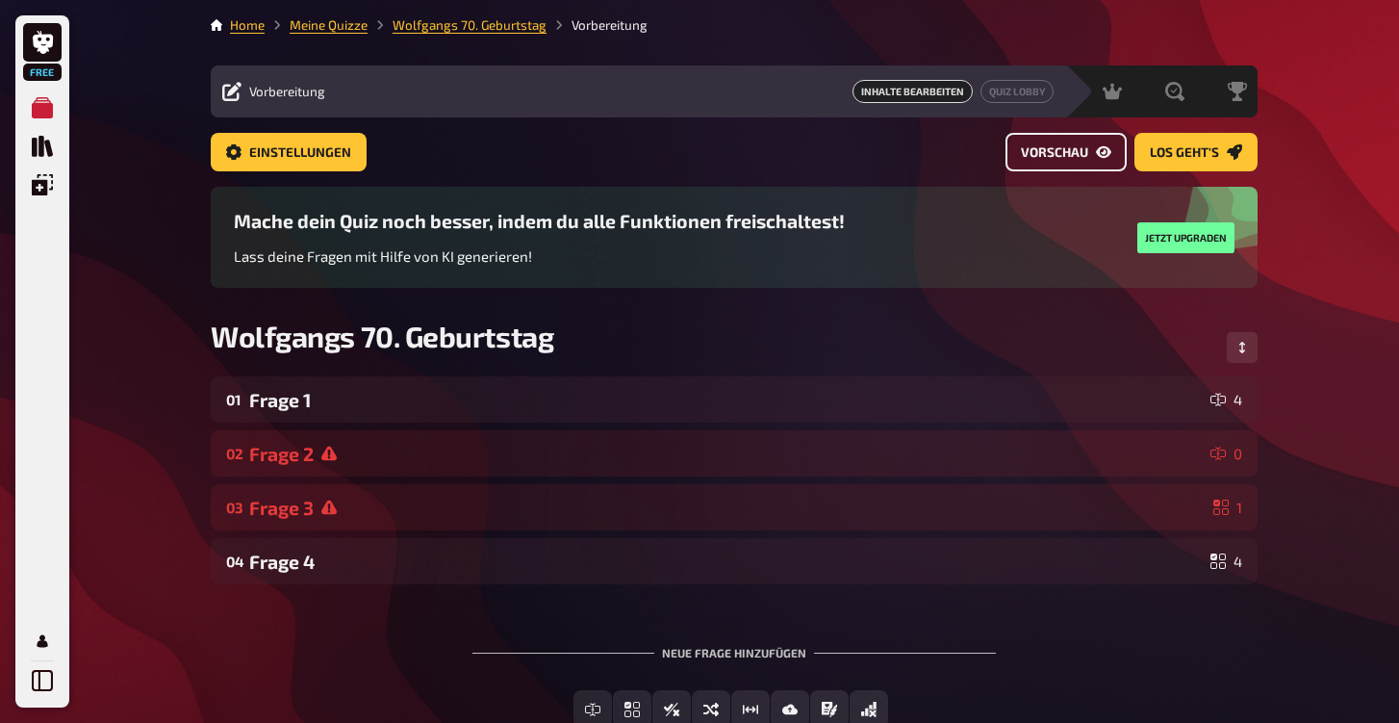
click at [1088, 167] on button "Vorschau" at bounding box center [1066, 152] width 121 height 38
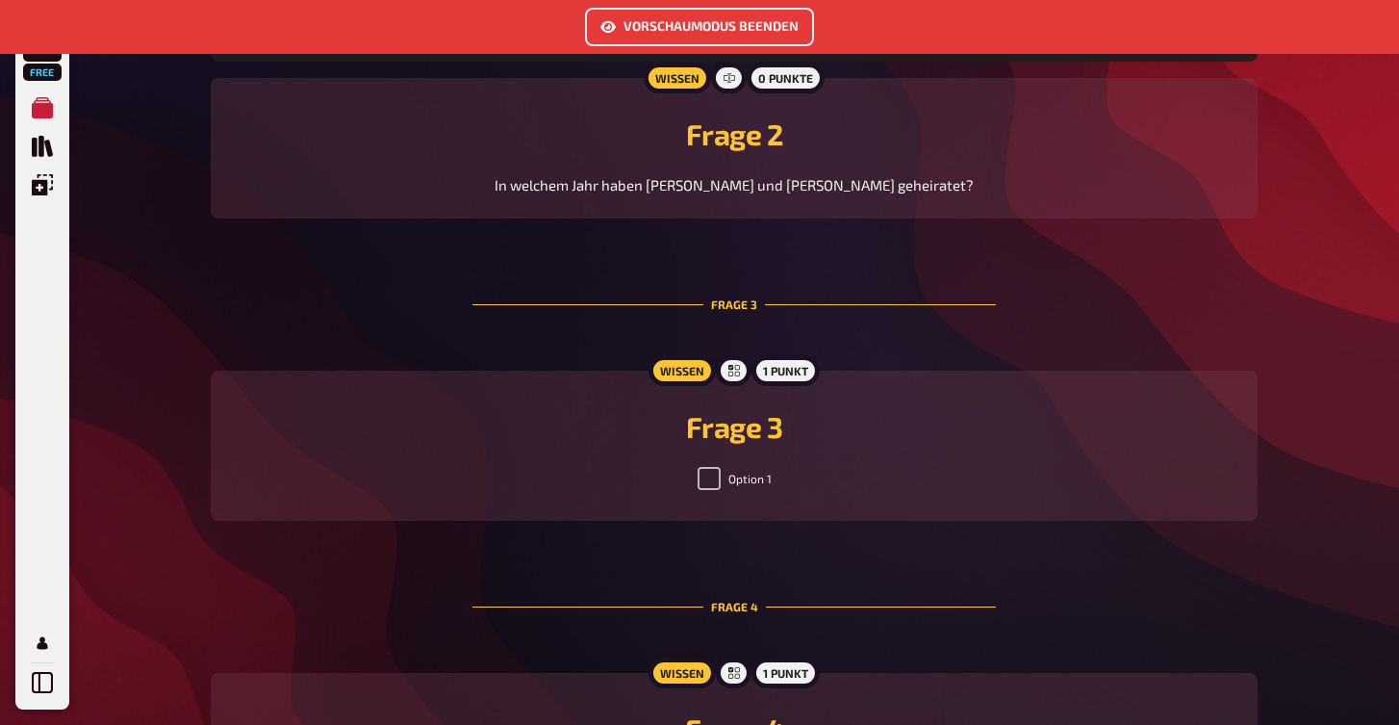
scroll to position [1552, 0]
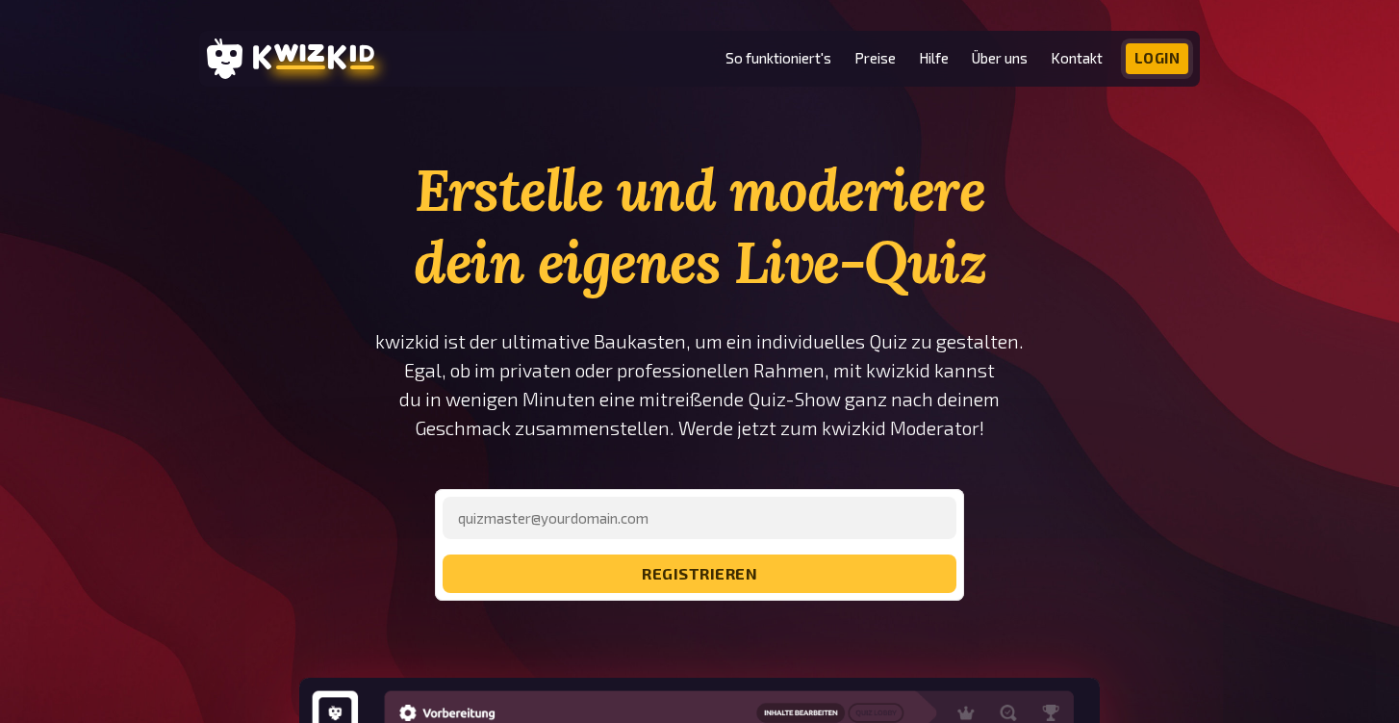
click at [1177, 56] on link "Login" at bounding box center [1158, 58] width 64 height 31
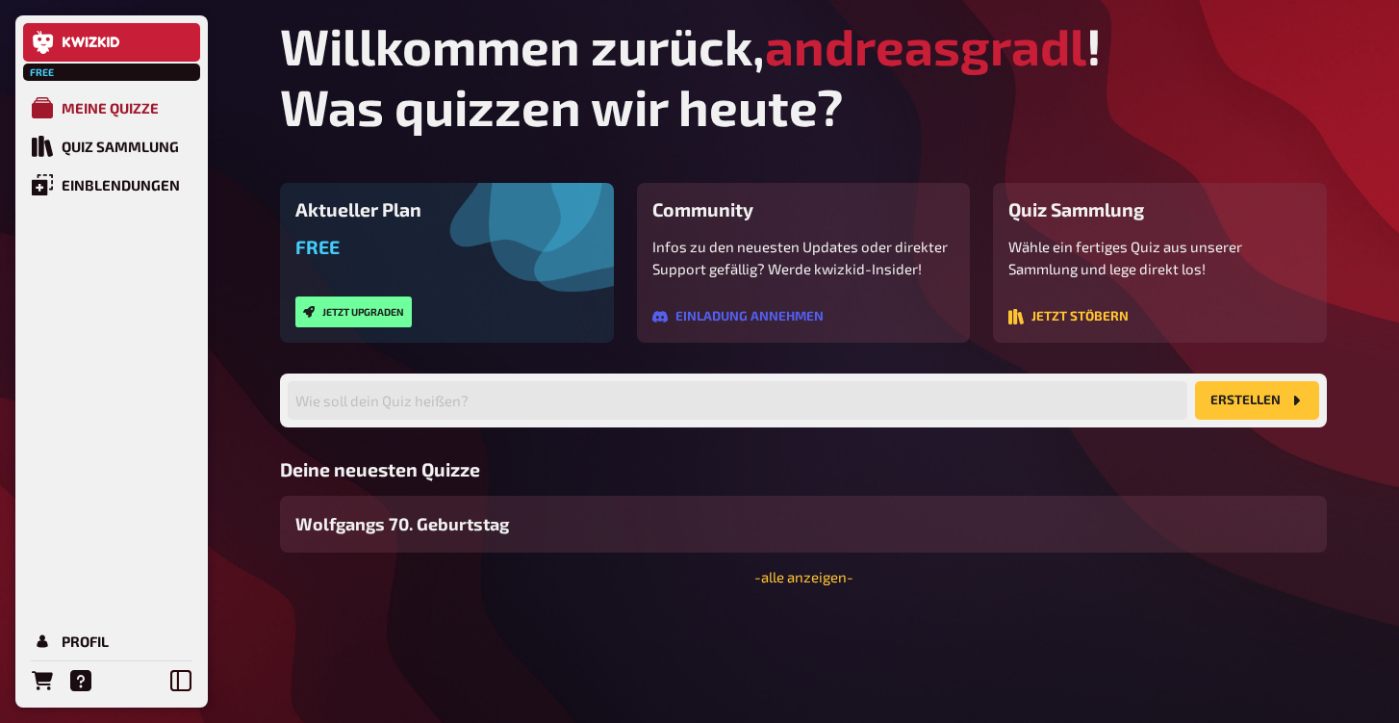
click at [99, 111] on div "Meine Quizze" at bounding box center [110, 107] width 97 height 17
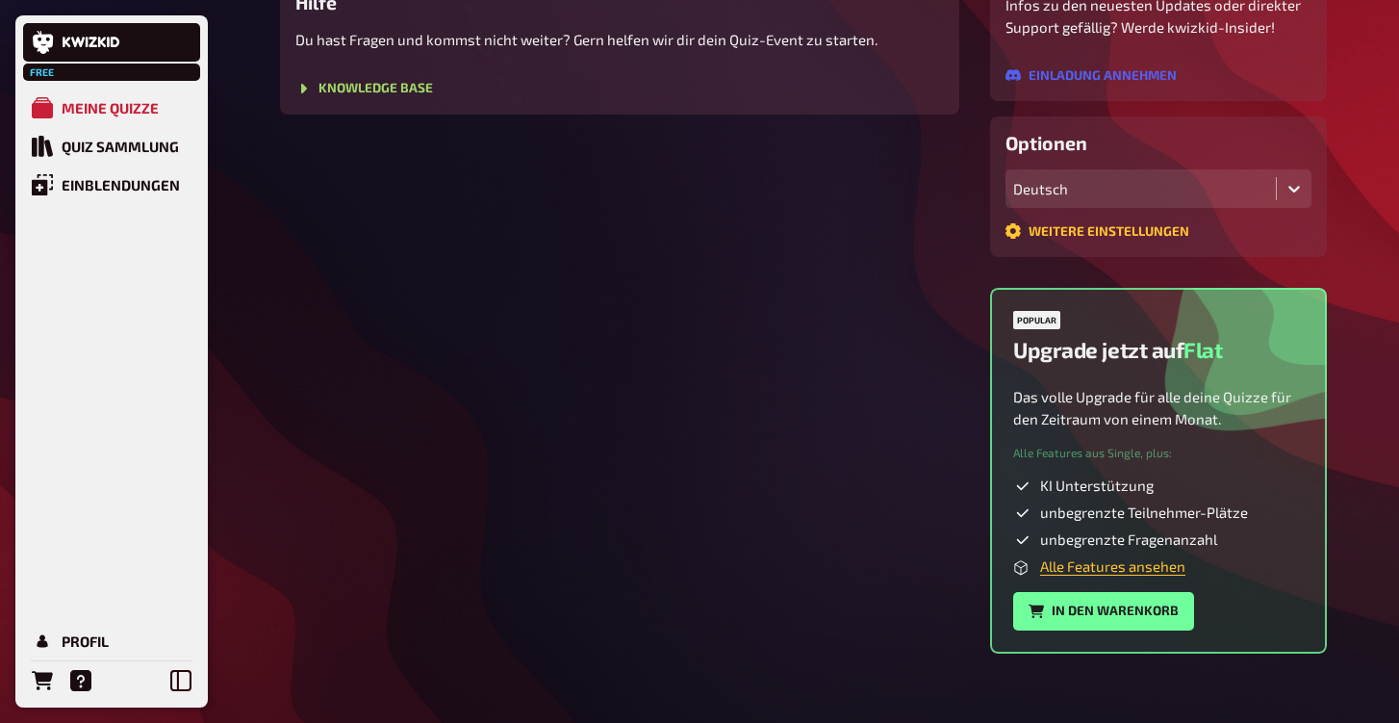
scroll to position [406, 0]
click at [1058, 565] on link "Alle Features ansehen" at bounding box center [1112, 565] width 145 height 17
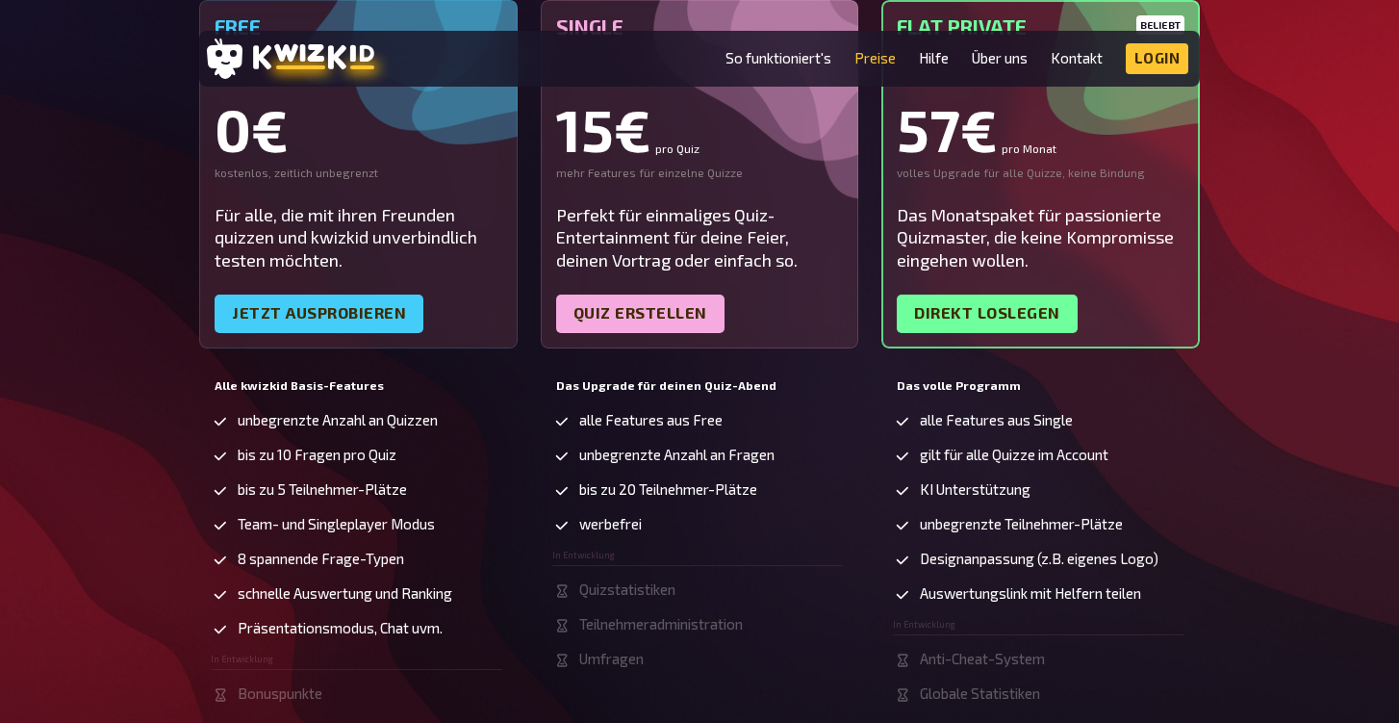
scroll to position [379, 0]
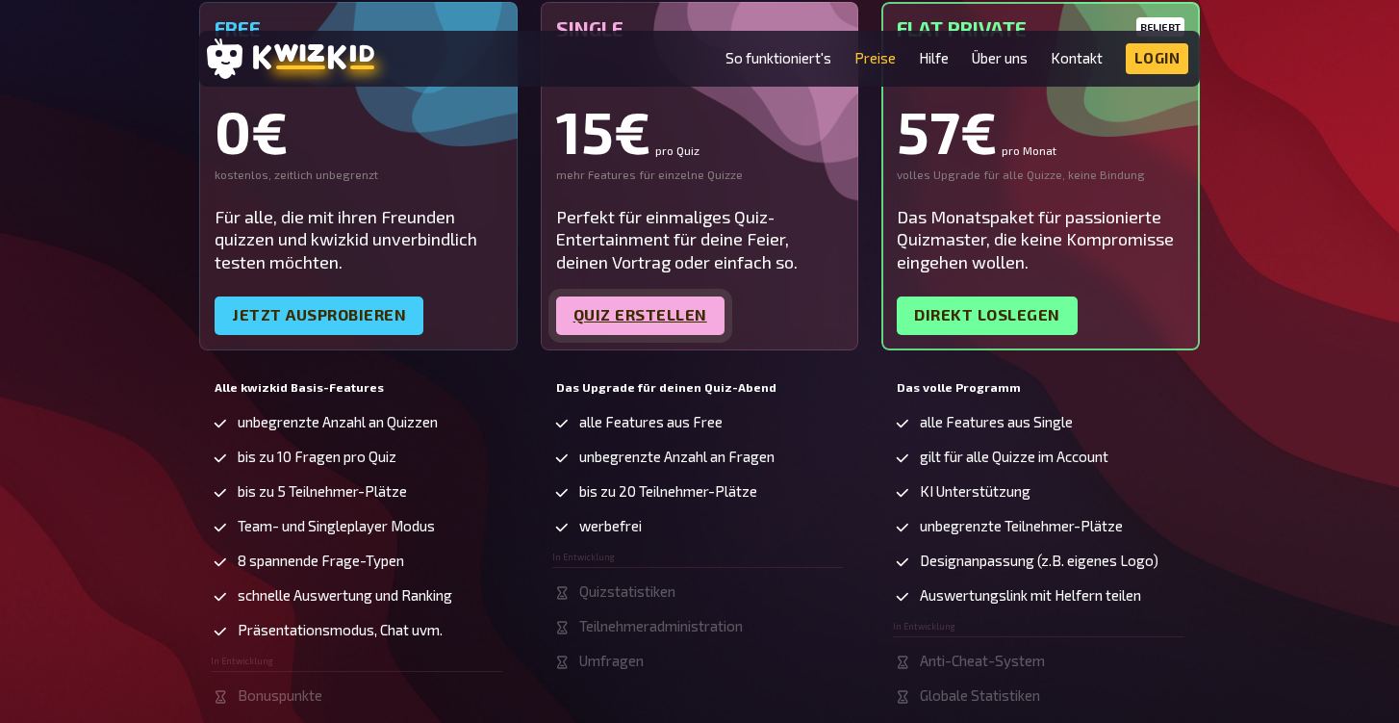
click at [645, 304] on link "Quiz erstellen" at bounding box center [640, 315] width 168 height 38
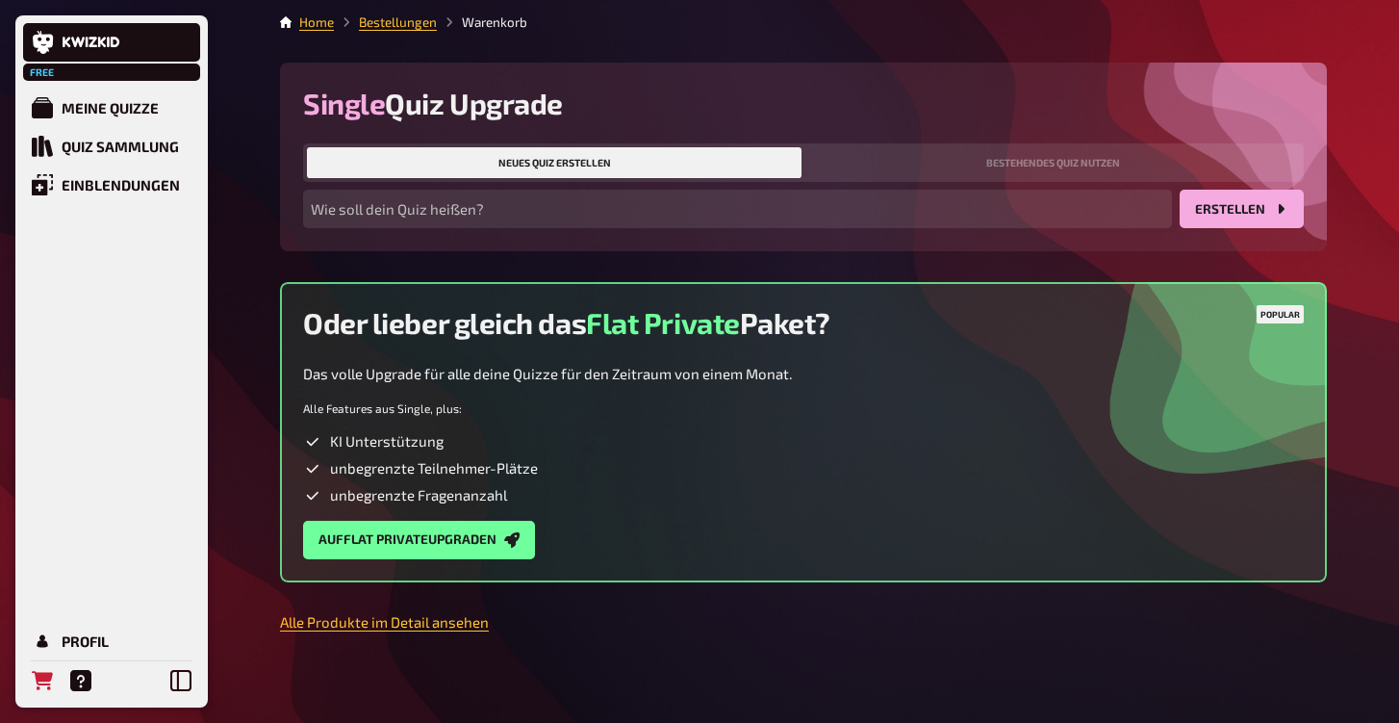
scroll to position [1, 0]
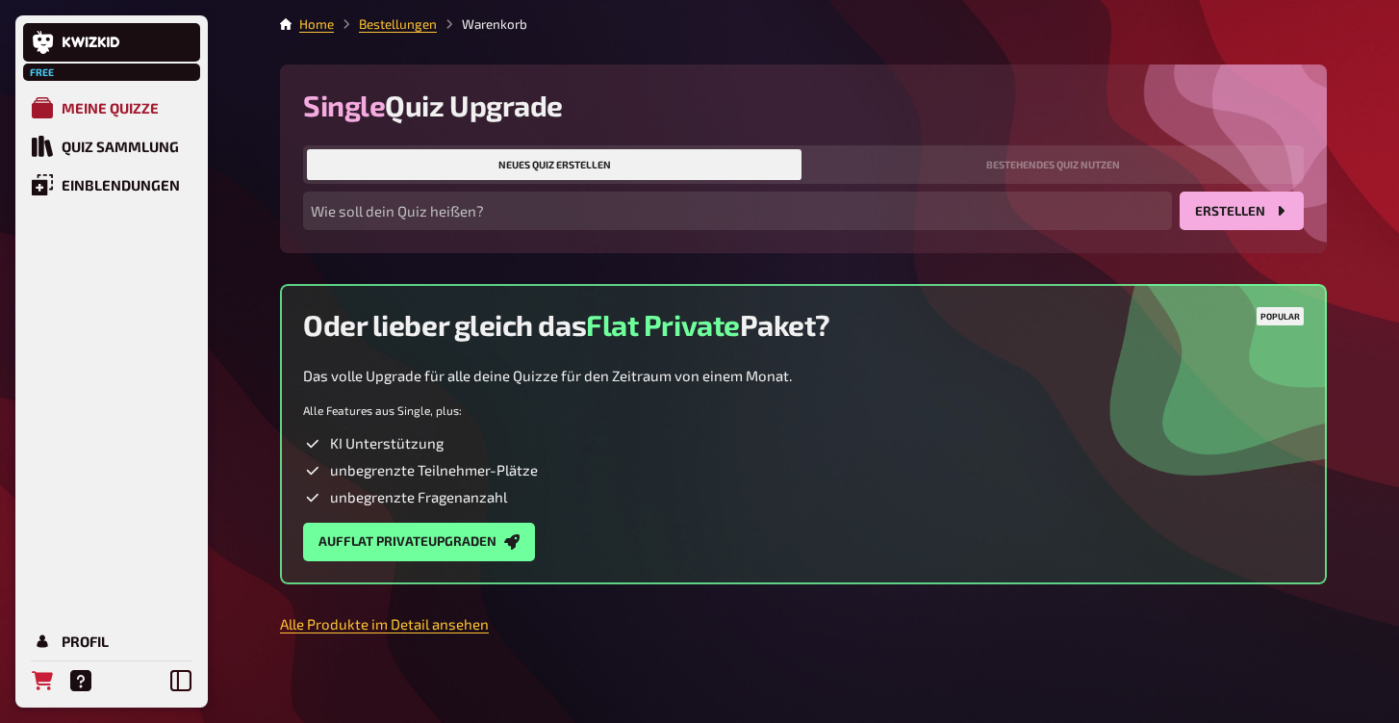
click at [90, 107] on div "Meine Quizze" at bounding box center [110, 107] width 97 height 17
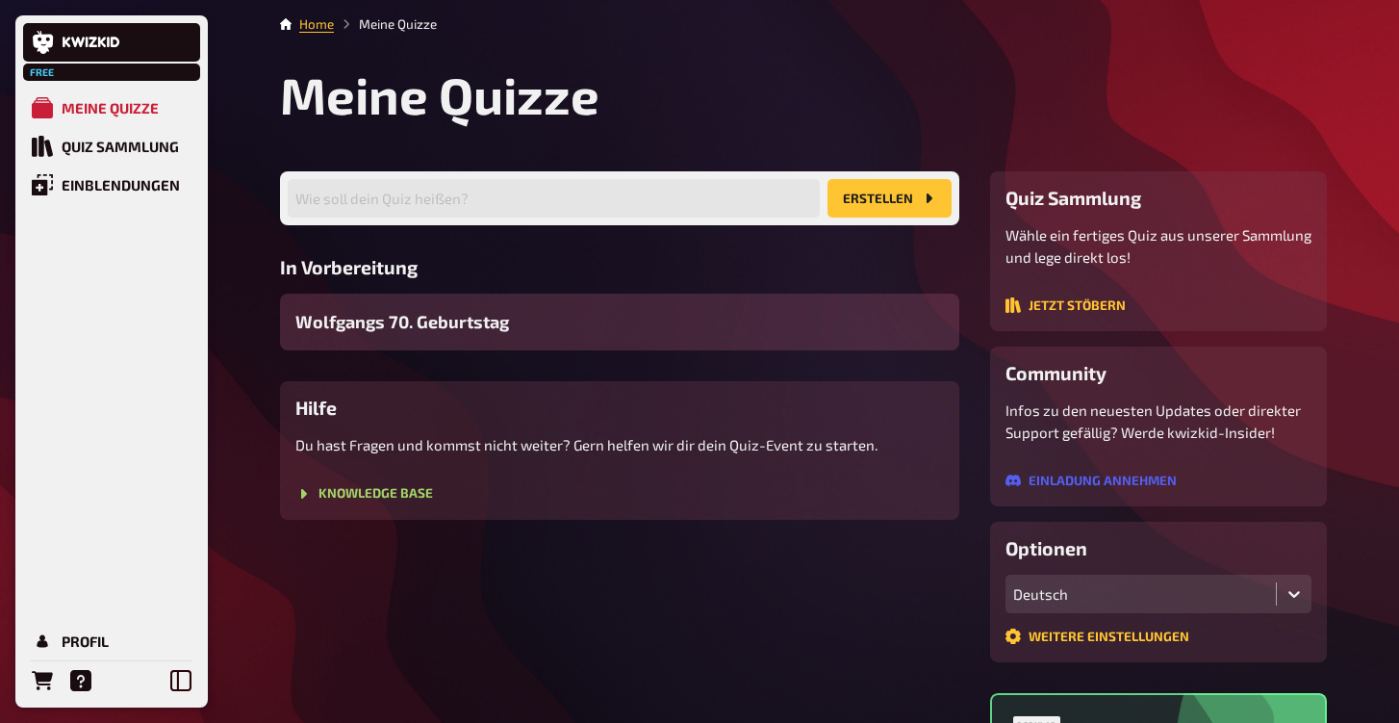
click at [411, 326] on span "Wolfgangs 70. Geburtstag" at bounding box center [402, 322] width 214 height 26
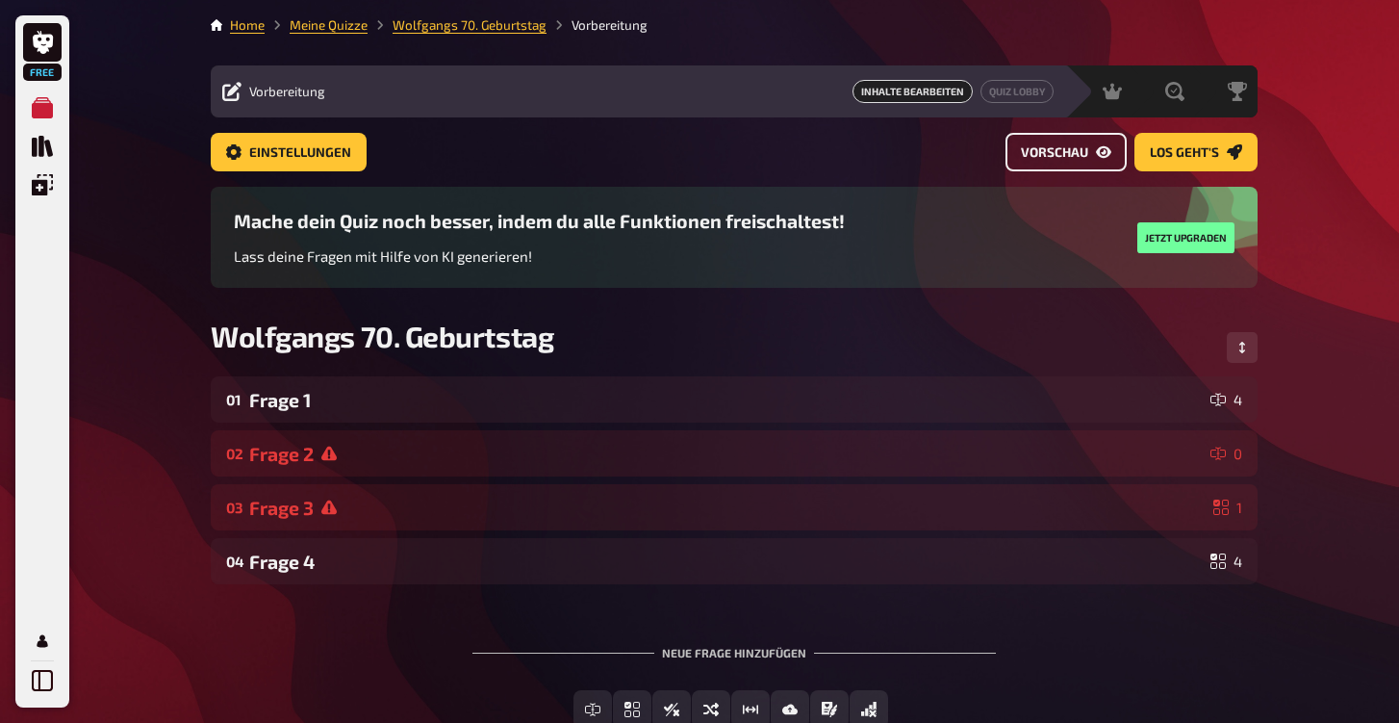
click at [1079, 155] on span "Vorschau" at bounding box center [1054, 152] width 67 height 13
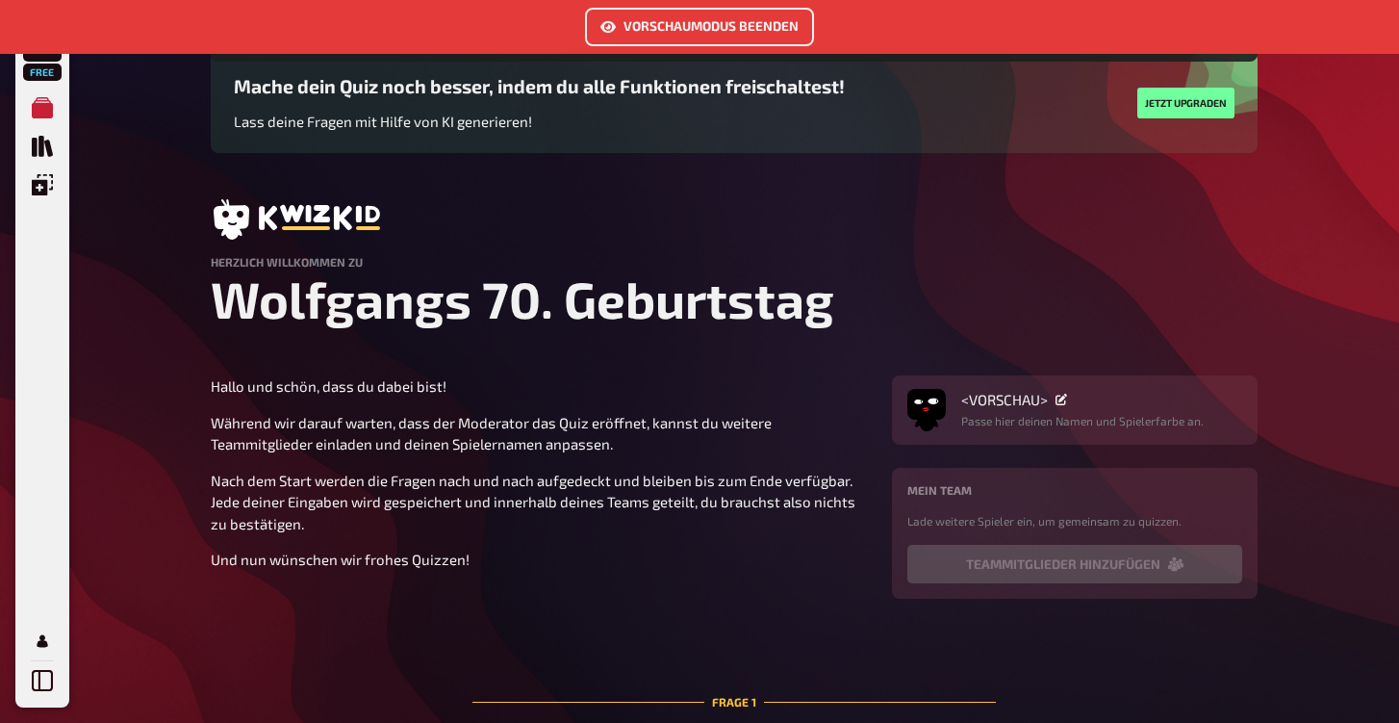
scroll to position [231, 0]
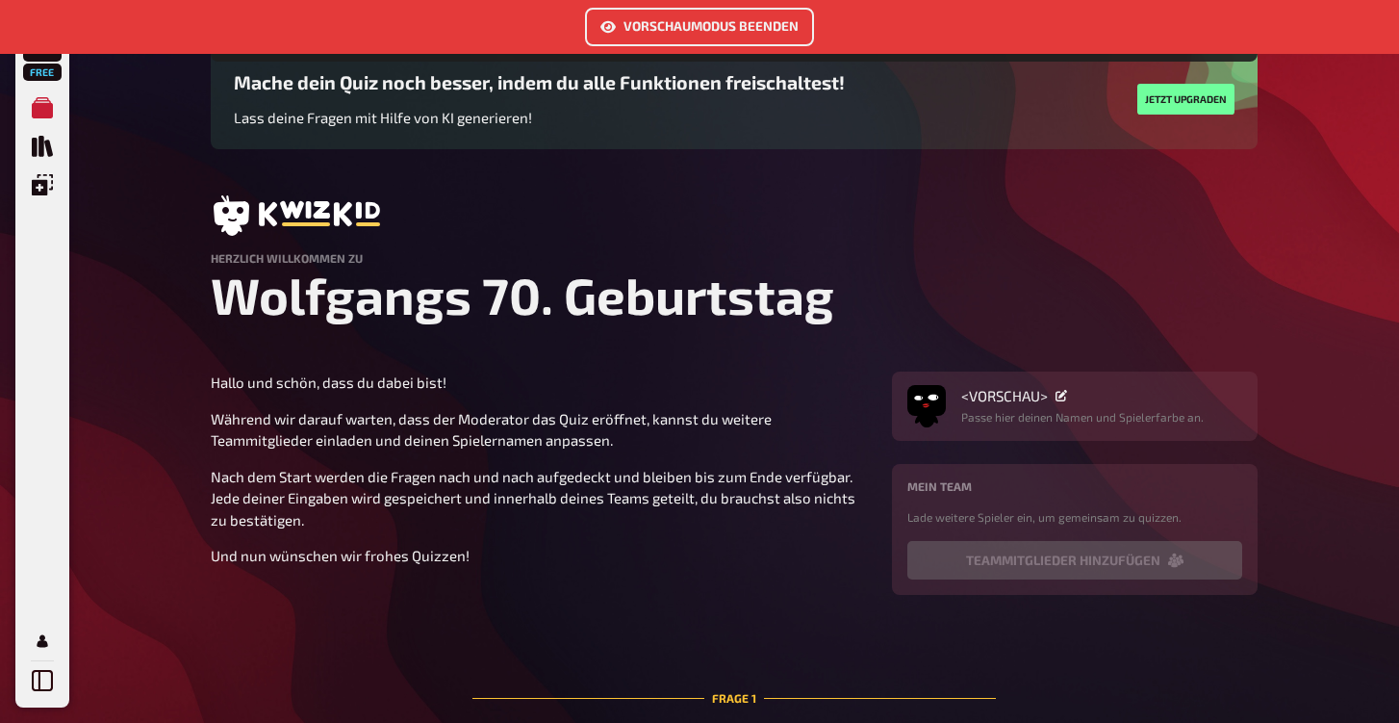
click at [1074, 402] on div "<VORSCHAU>" at bounding box center [1082, 395] width 243 height 17
click at [1016, 392] on span "<VORSCHAU>" at bounding box center [1004, 395] width 87 height 17
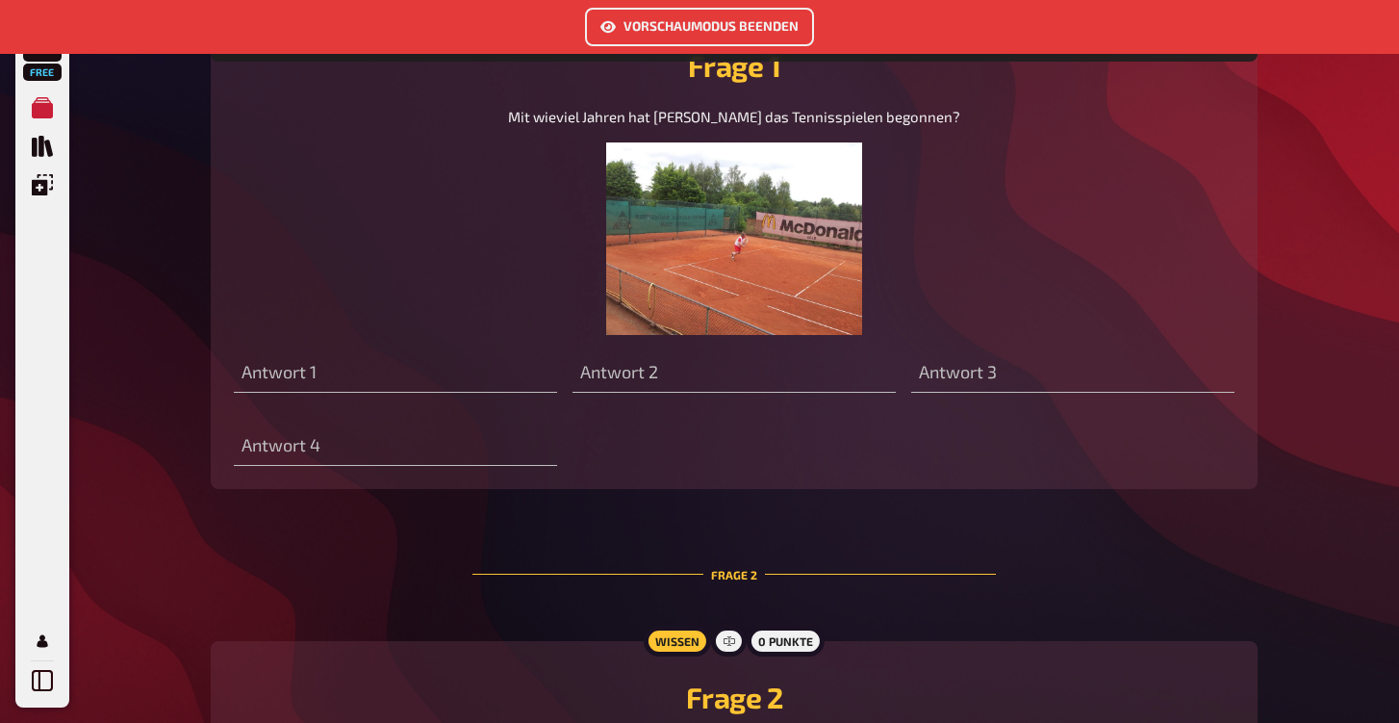
scroll to position [986, 0]
click at [690, 240] on img at bounding box center [734, 238] width 257 height 192
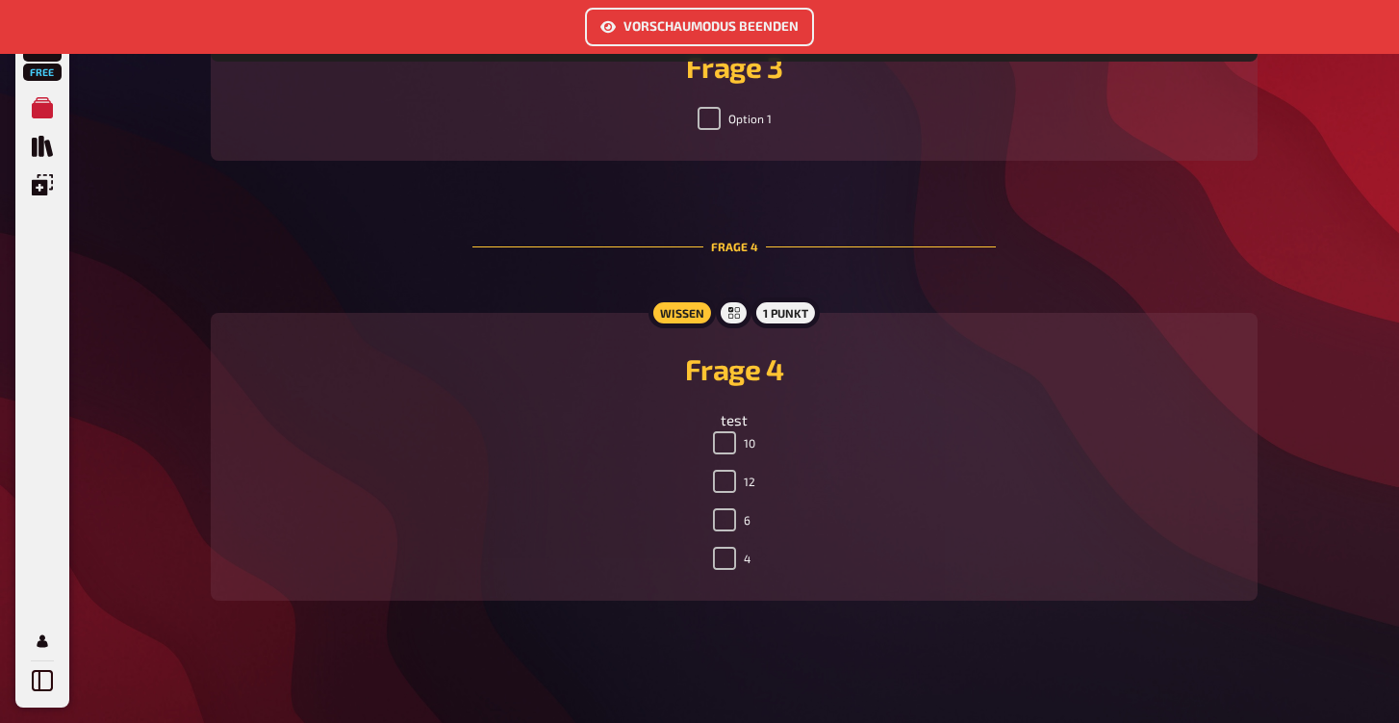
scroll to position [2293, 0]
click at [734, 442] on input "10" at bounding box center [724, 443] width 23 height 23
checkbox input "false"
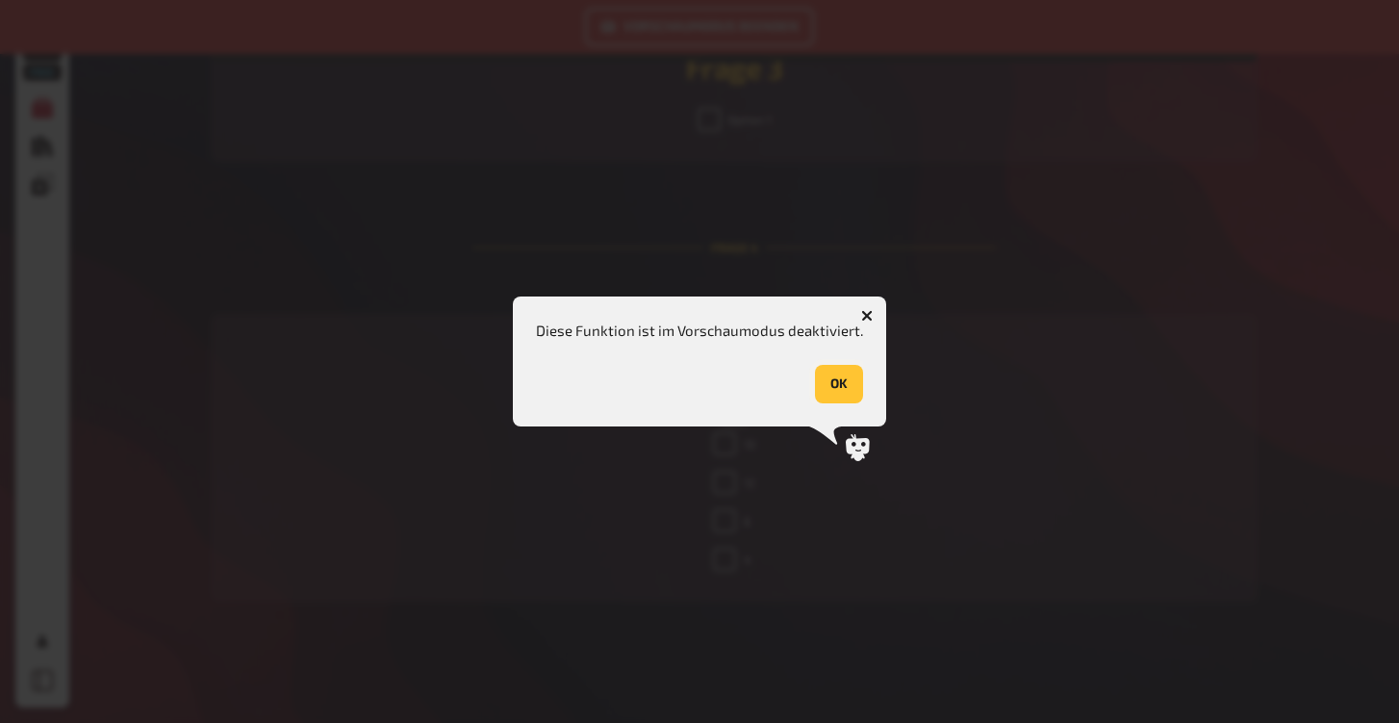
click at [841, 384] on button "OK" at bounding box center [839, 384] width 48 height 38
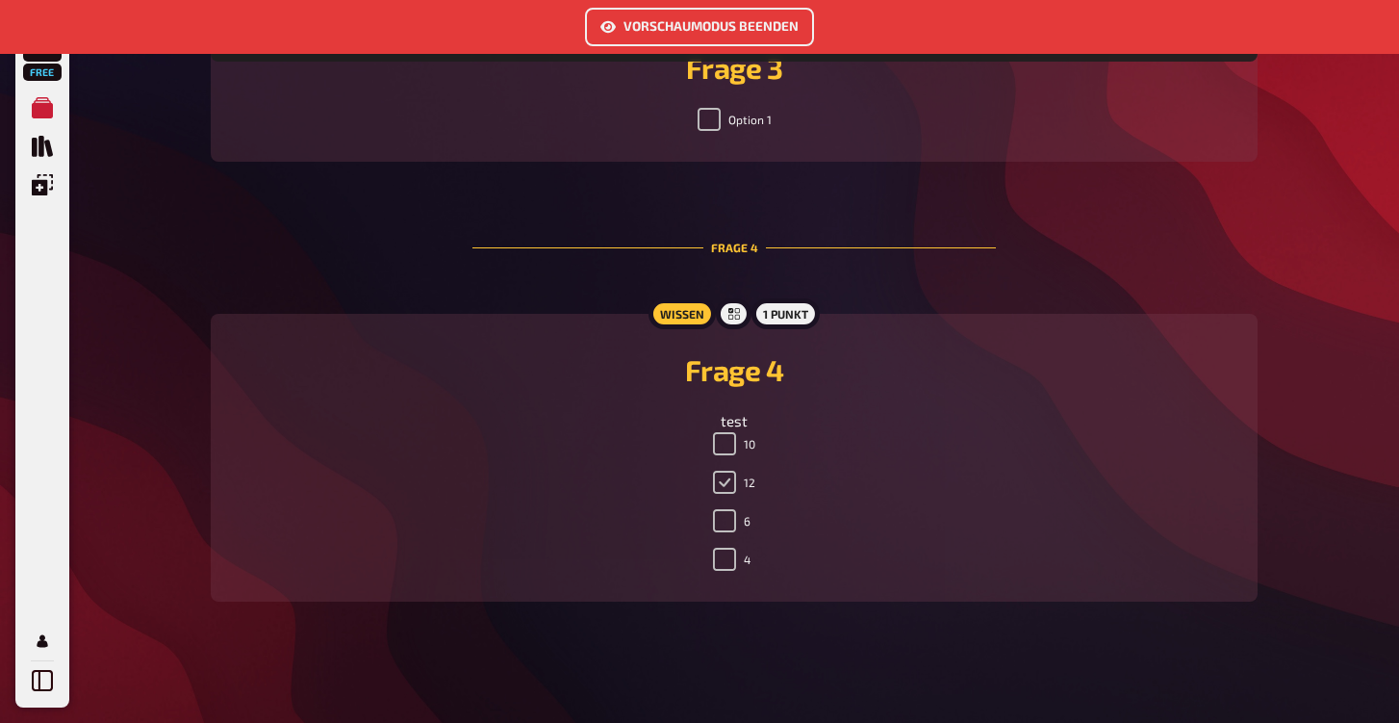
click at [725, 477] on input "12" at bounding box center [724, 482] width 23 height 23
checkbox input "false"
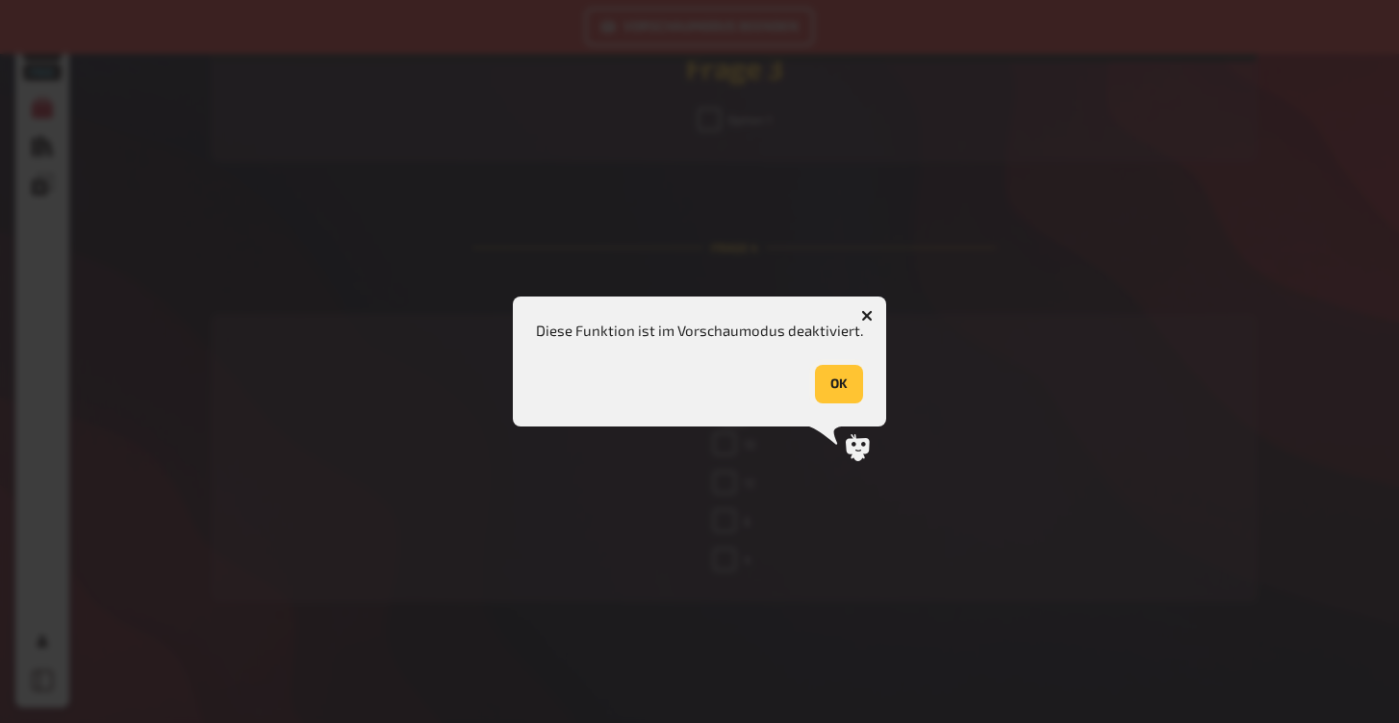
click at [836, 390] on button "OK" at bounding box center [839, 384] width 48 height 38
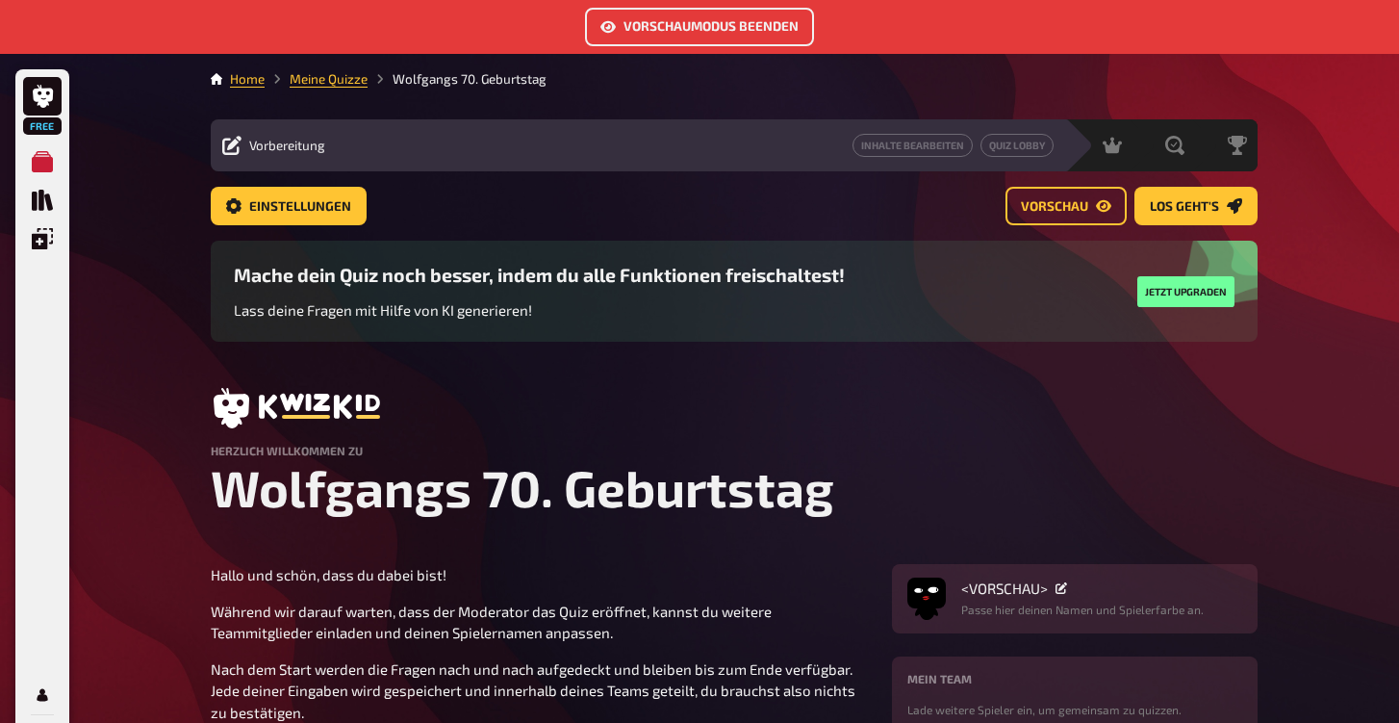
scroll to position [8, 0]
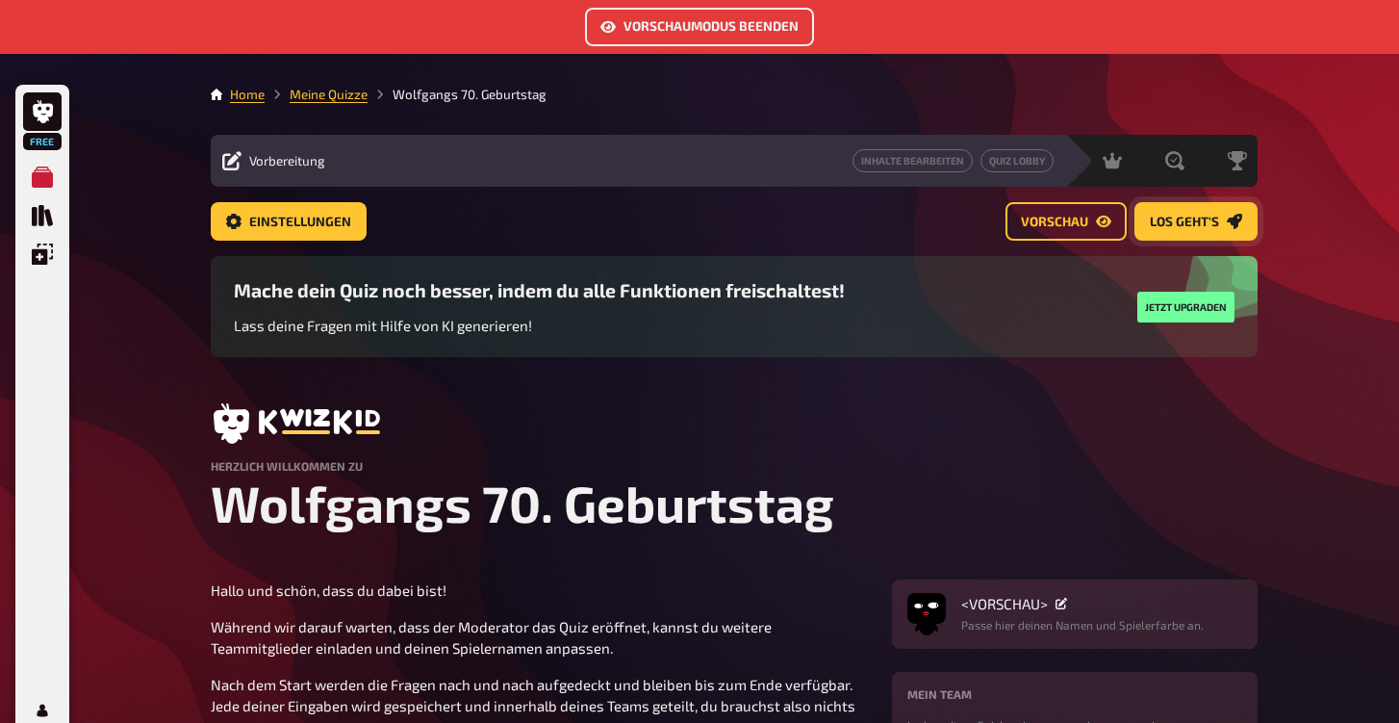
click at [1185, 227] on span "Los geht's" at bounding box center [1184, 222] width 69 height 13
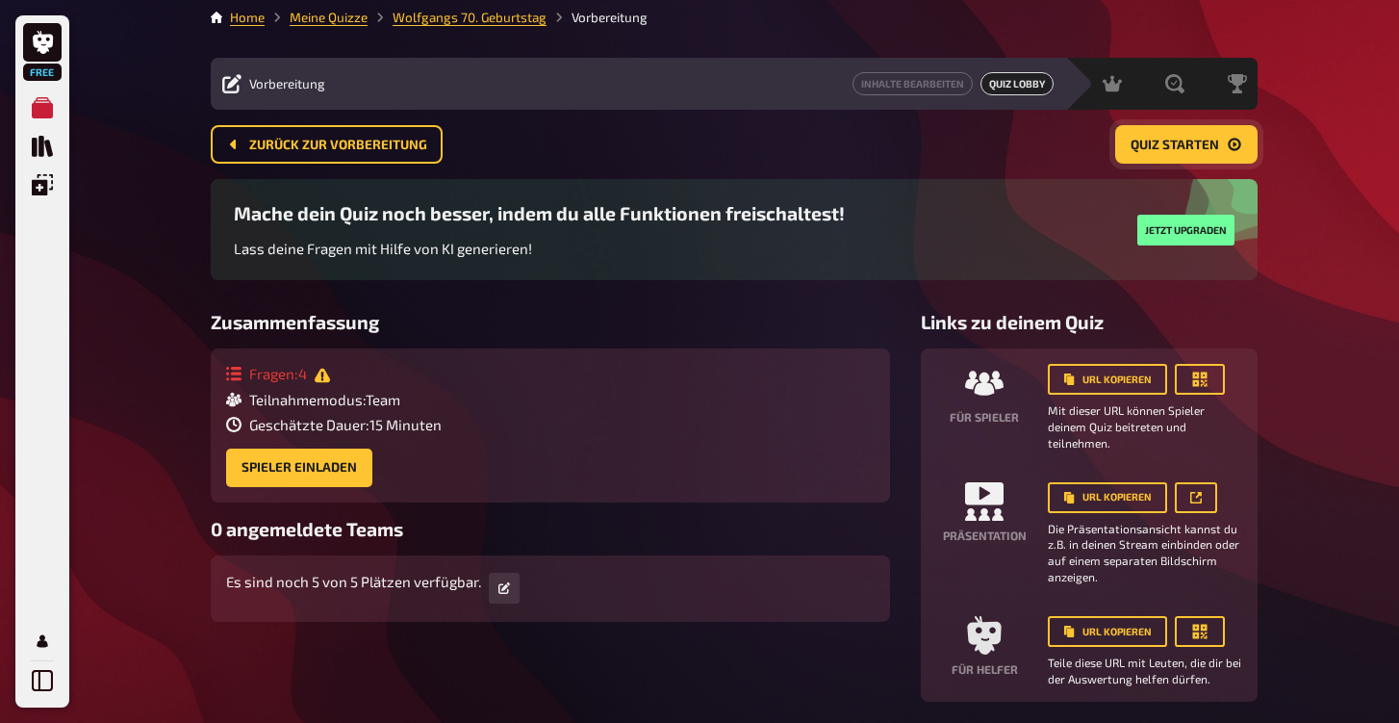
click at [1192, 152] on button "Quiz starten" at bounding box center [1186, 144] width 142 height 38
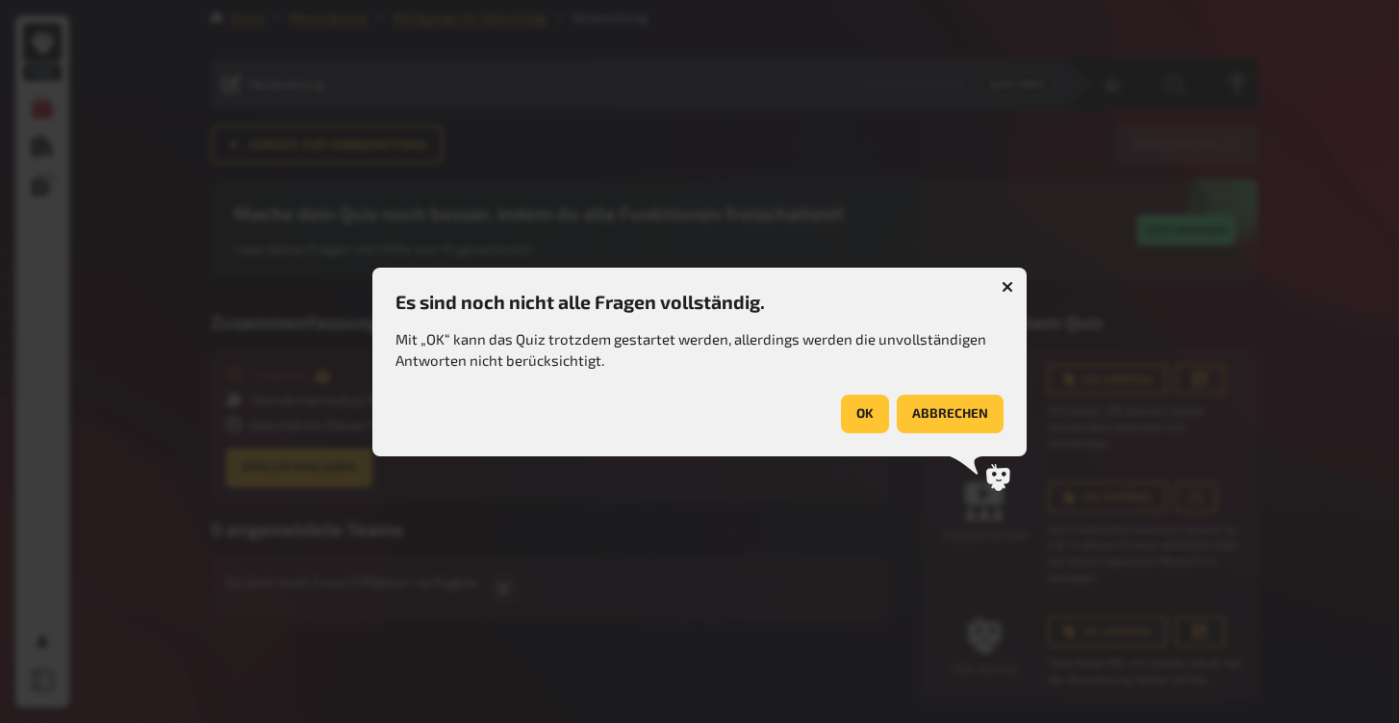
click at [868, 410] on button "OK" at bounding box center [865, 414] width 48 height 38
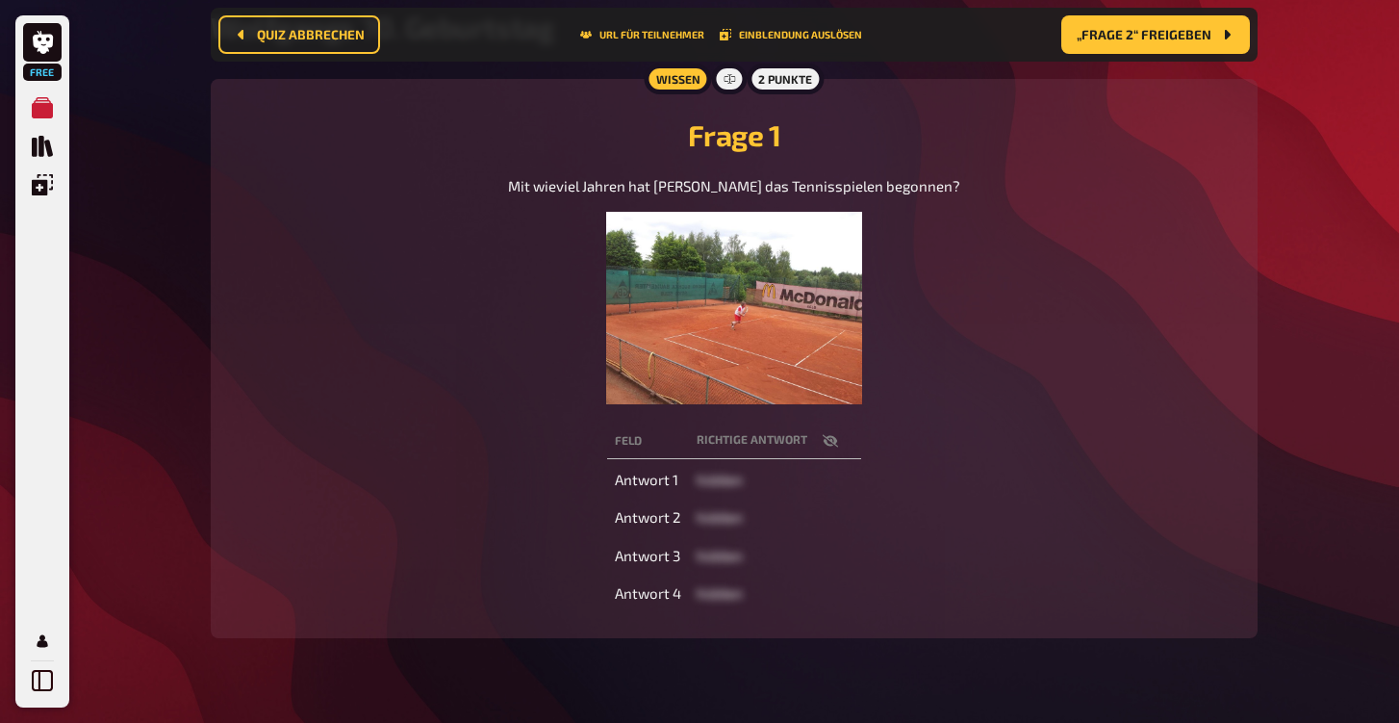
scroll to position [192, 0]
click at [777, 326] on img at bounding box center [734, 308] width 257 height 192
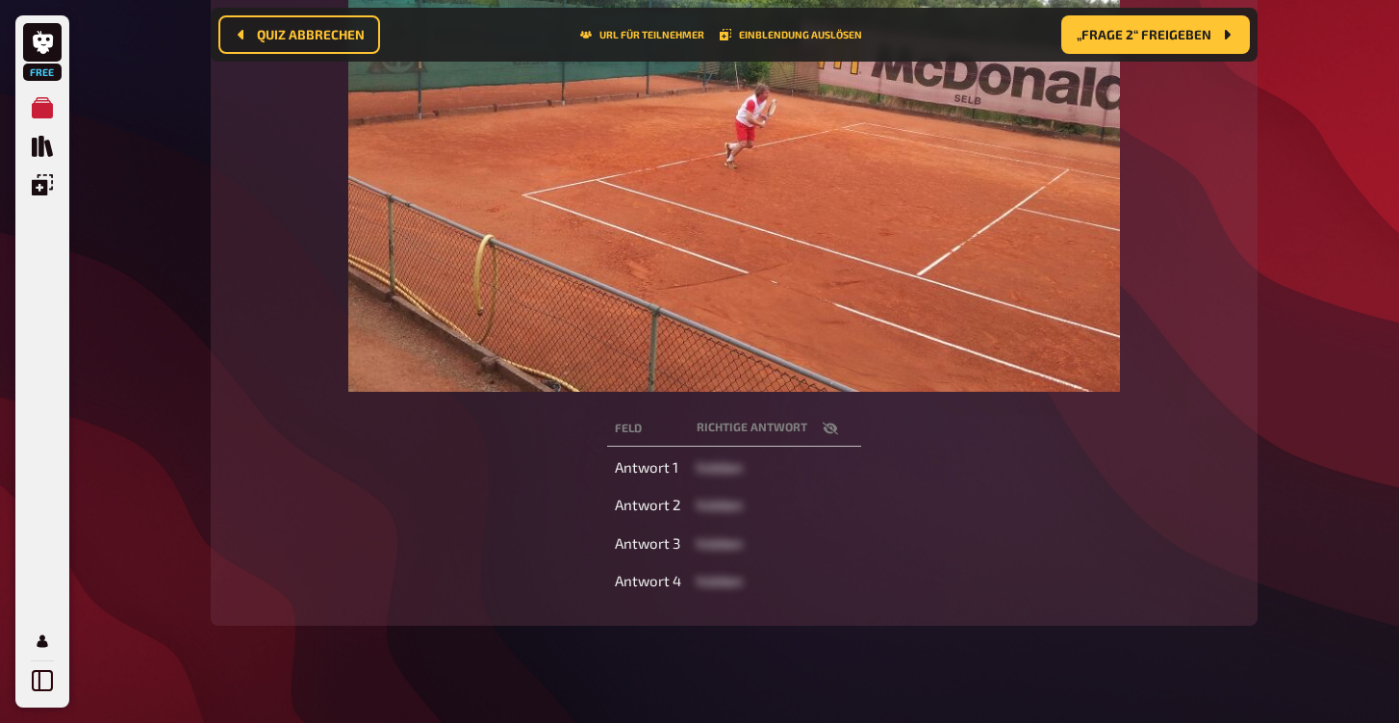
scroll to position [593, 0]
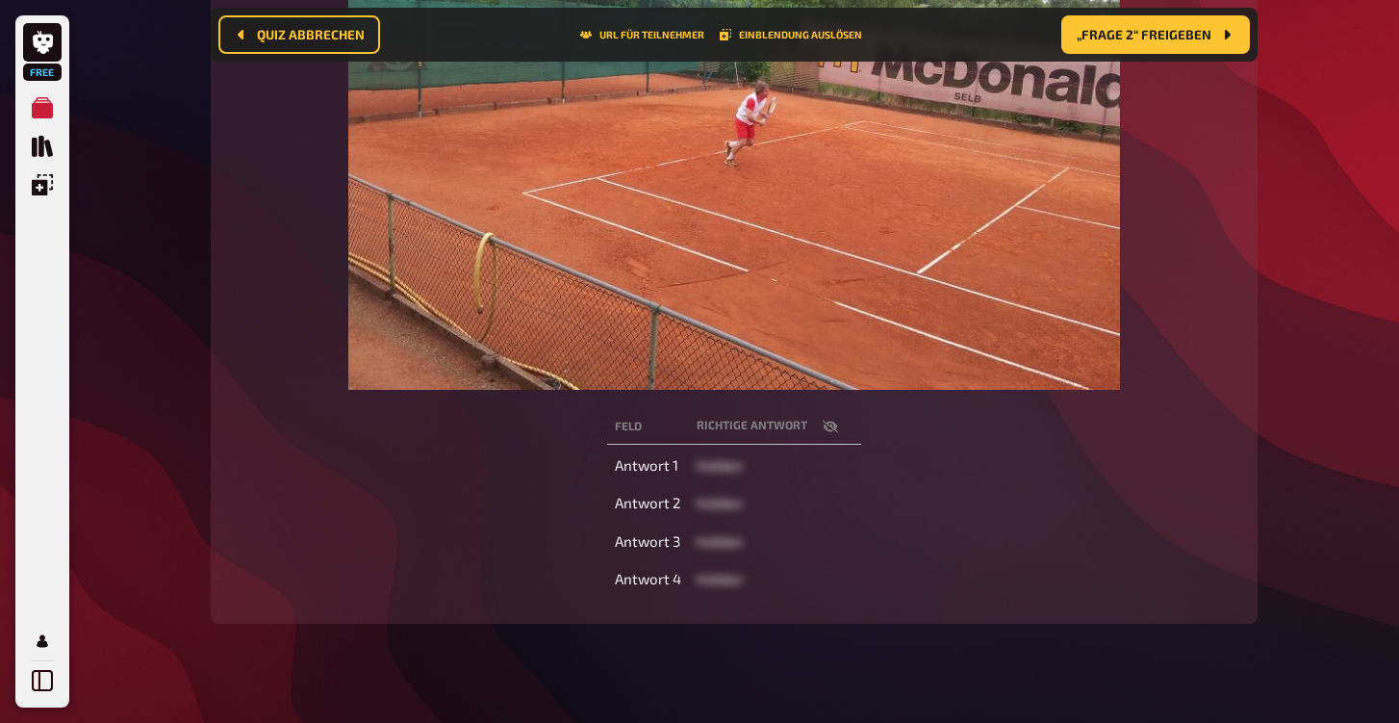
click at [709, 463] on span "hidden" at bounding box center [720, 464] width 46 height 17
click at [759, 426] on th "Richtige Antwort" at bounding box center [775, 427] width 172 height 36
click at [629, 423] on th "Feld" at bounding box center [648, 427] width 82 height 36
click at [625, 472] on td "Antwort 1" at bounding box center [648, 465] width 82 height 35
drag, startPoint x: 631, startPoint y: 511, endPoint x: 628, endPoint y: 524, distance: 13.1
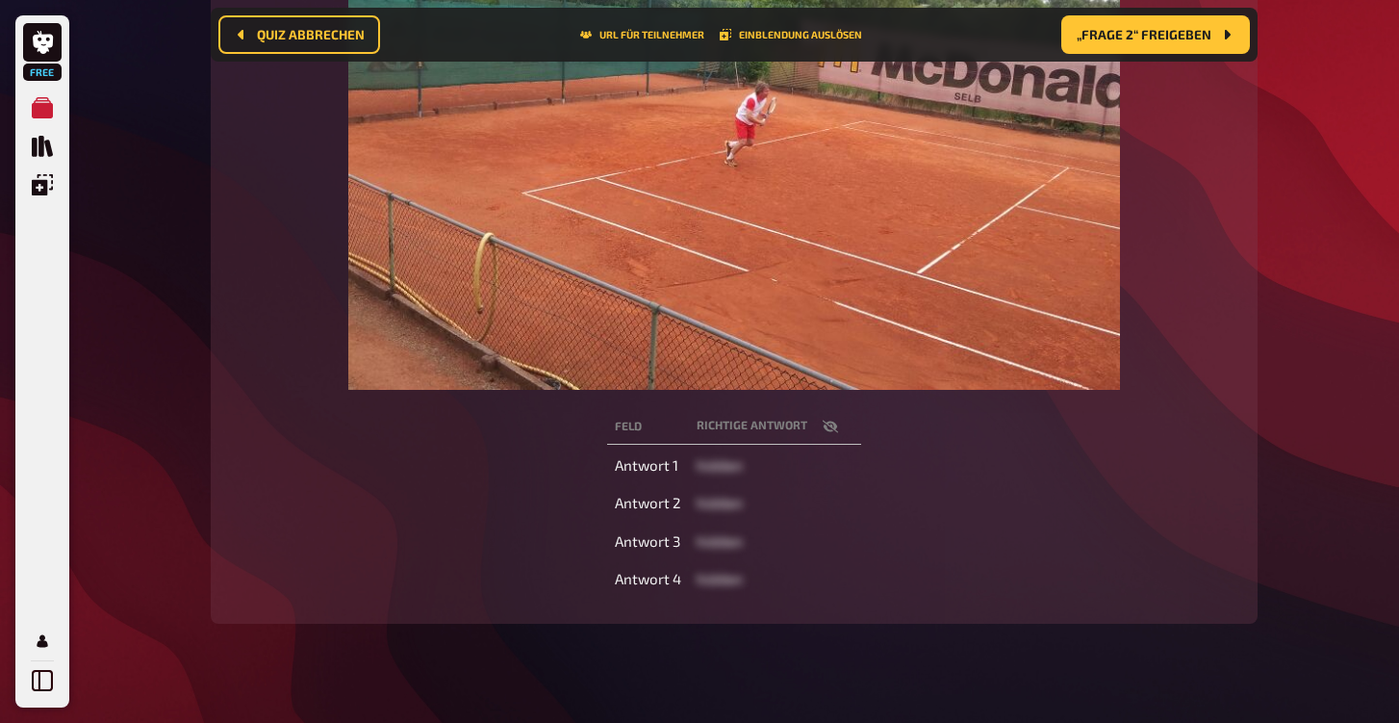
click at [631, 510] on td "Antwort 2" at bounding box center [648, 503] width 82 height 35
click at [832, 427] on icon "button" at bounding box center [830, 426] width 15 height 13
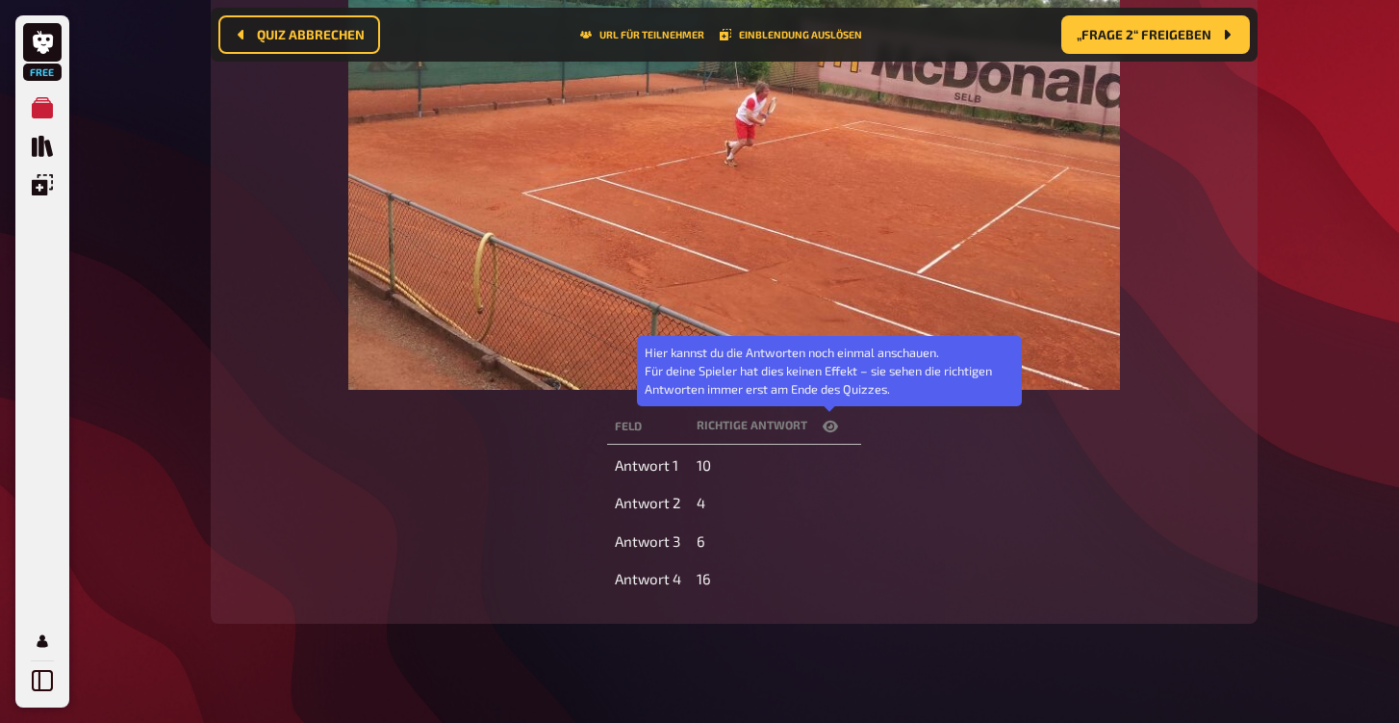
click at [832, 427] on icon "button" at bounding box center [830, 426] width 15 height 15
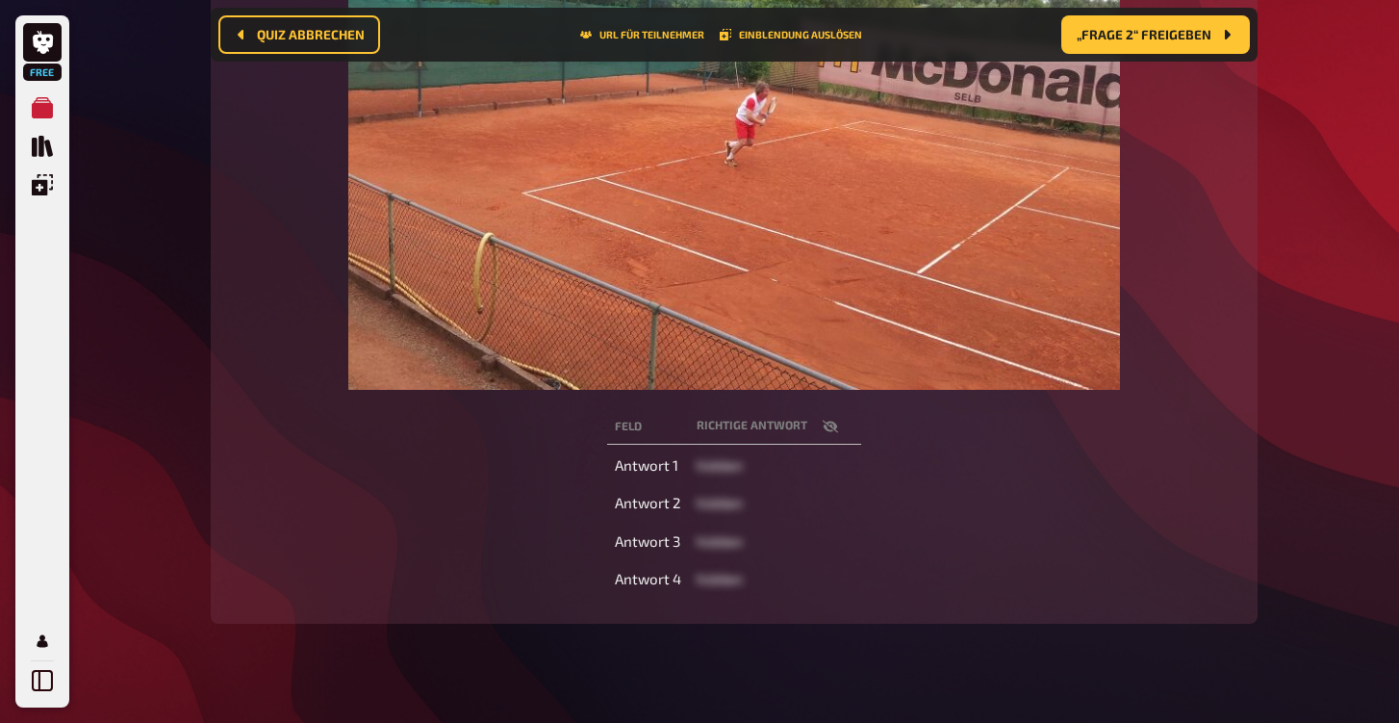
click at [830, 423] on icon "button" at bounding box center [830, 426] width 15 height 15
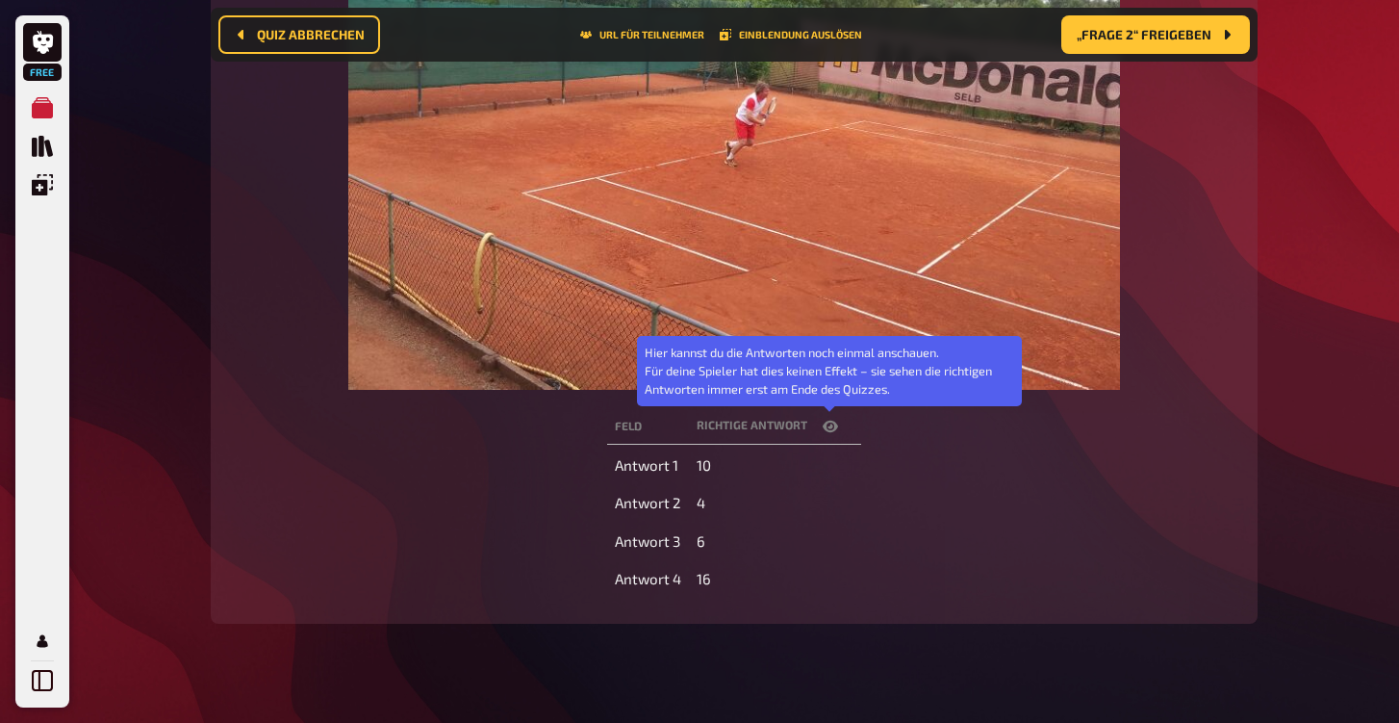
click at [830, 423] on icon "button" at bounding box center [830, 426] width 15 height 15
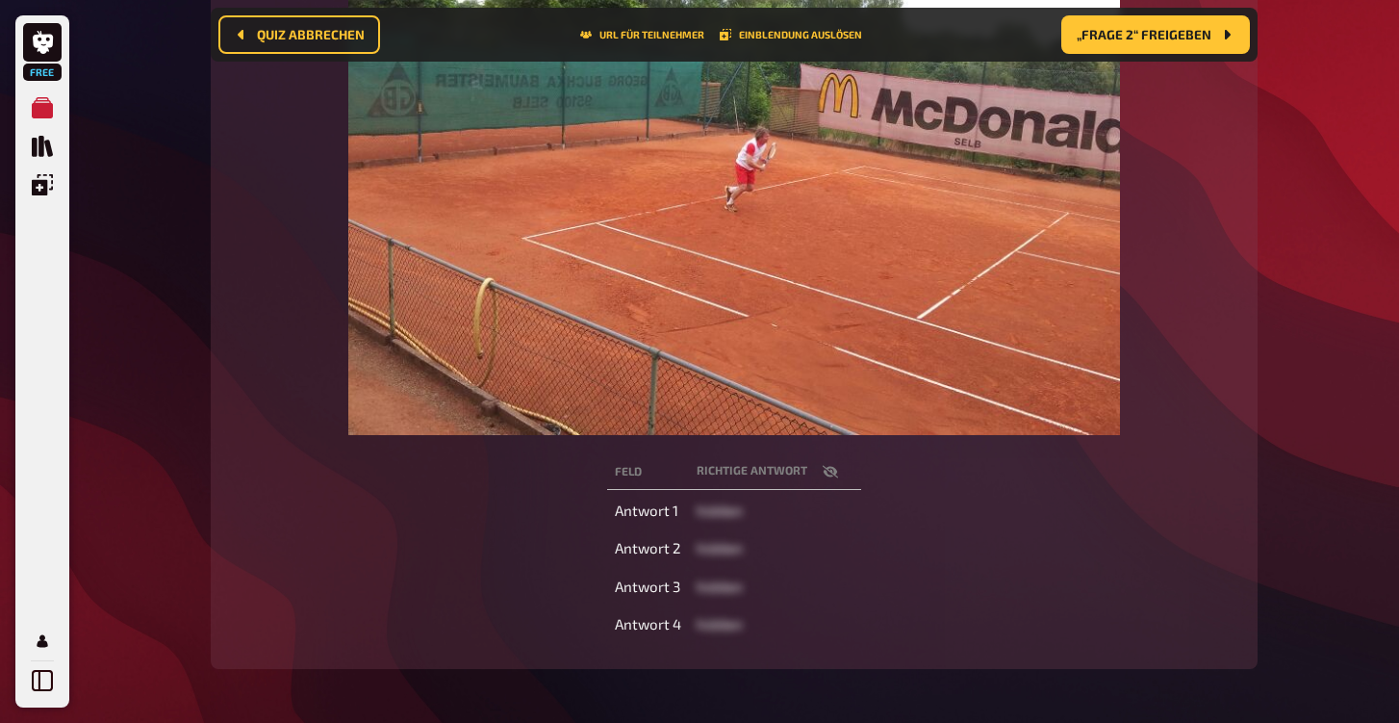
scroll to position [548, 0]
click at [817, 38] on button "Einblendung auslösen" at bounding box center [791, 35] width 142 height 12
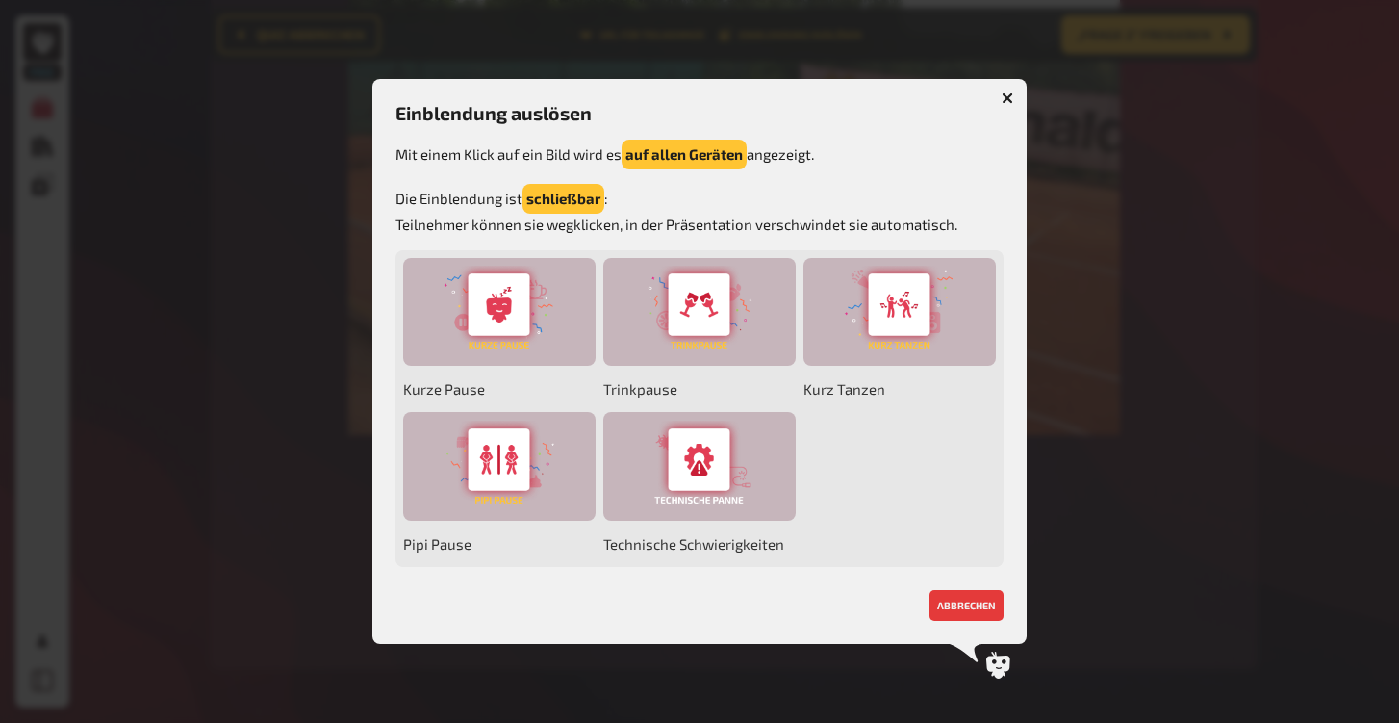
click at [1002, 99] on icon "button" at bounding box center [1008, 98] width 12 height 12
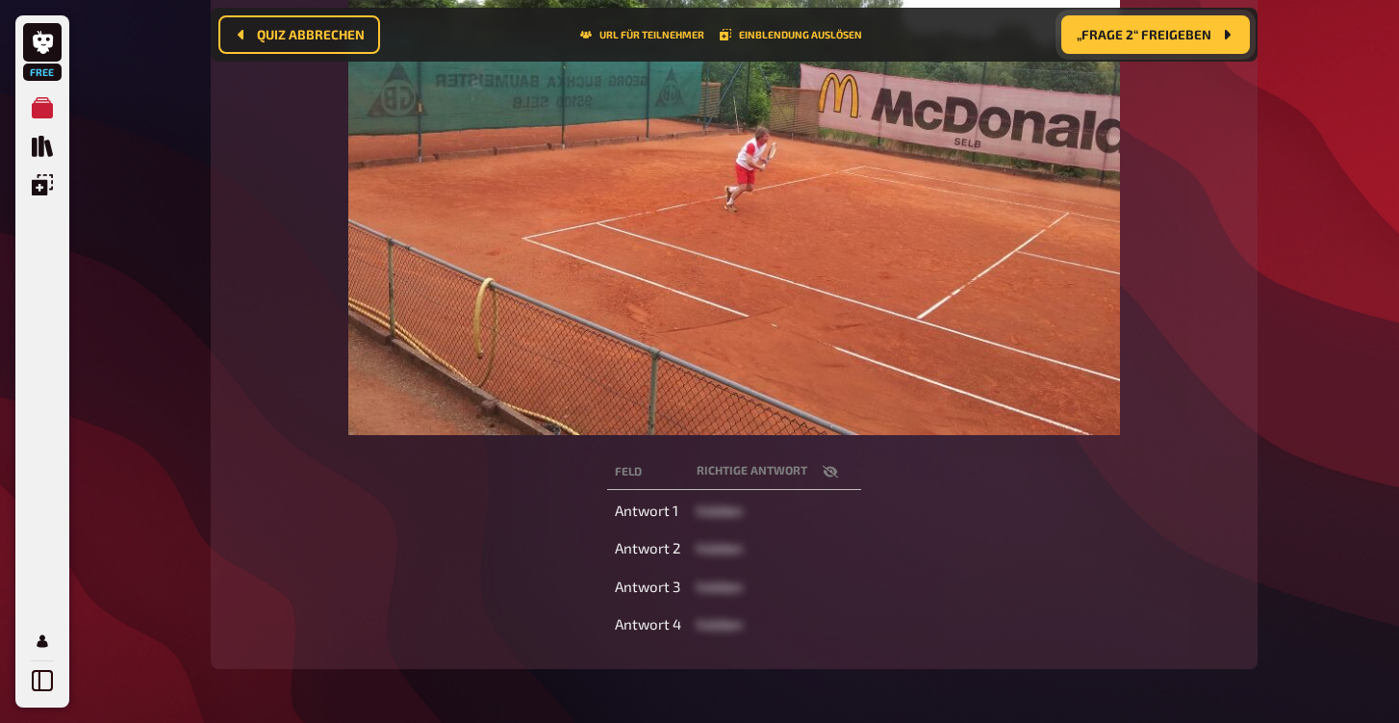
click at [1176, 28] on span "„Frage 2“ freigeben" at bounding box center [1144, 34] width 135 height 13
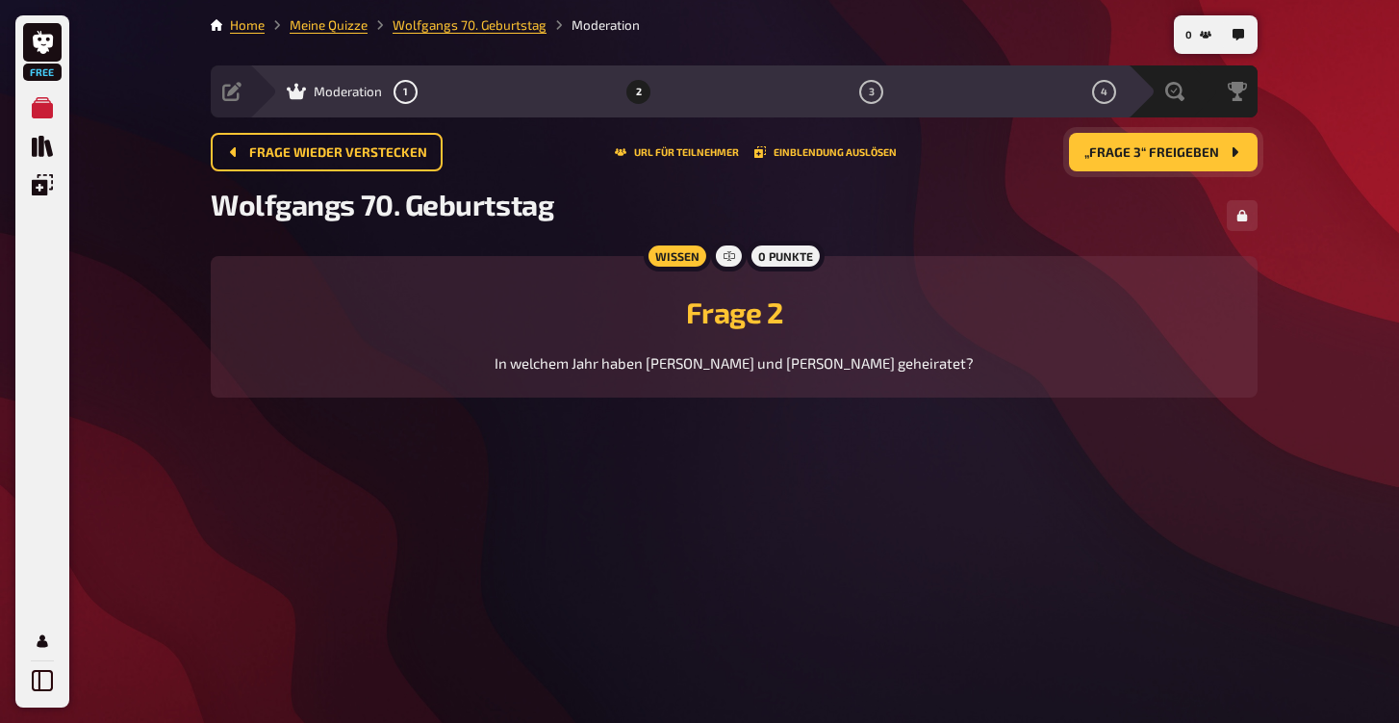
click at [1140, 160] on button "„Frage 3“ freigeben" at bounding box center [1163, 152] width 189 height 38
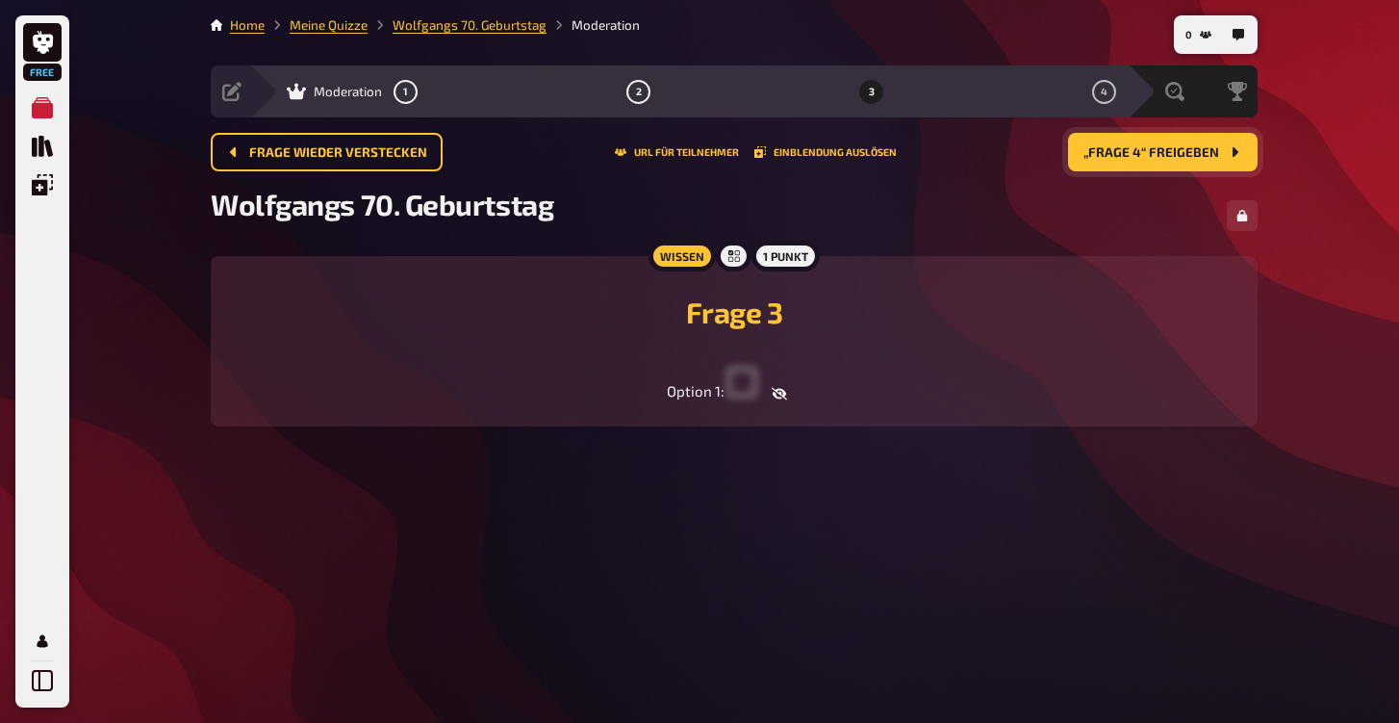
click at [1149, 153] on span "„Frage 4“ freigeben" at bounding box center [1152, 152] width 136 height 13
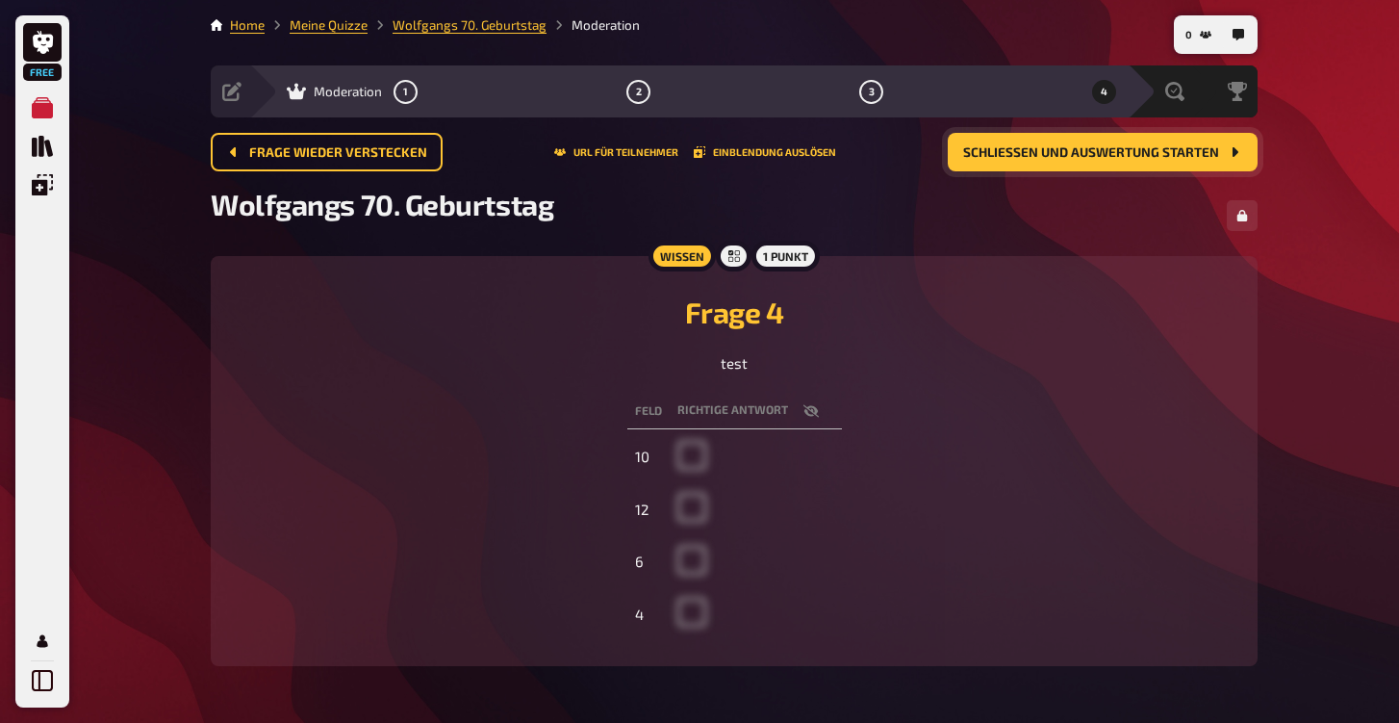
click at [695, 457] on span at bounding box center [692, 463] width 29 height 17
click at [686, 512] on span at bounding box center [692, 515] width 29 height 17
click at [649, 508] on td "12" at bounding box center [649, 509] width 42 height 49
drag, startPoint x: 634, startPoint y: 429, endPoint x: 664, endPoint y: 417, distance: 32.4
click at [641, 429] on table "Feld Richtige Antwort 10 12 6 4" at bounding box center [735, 516] width 215 height 253
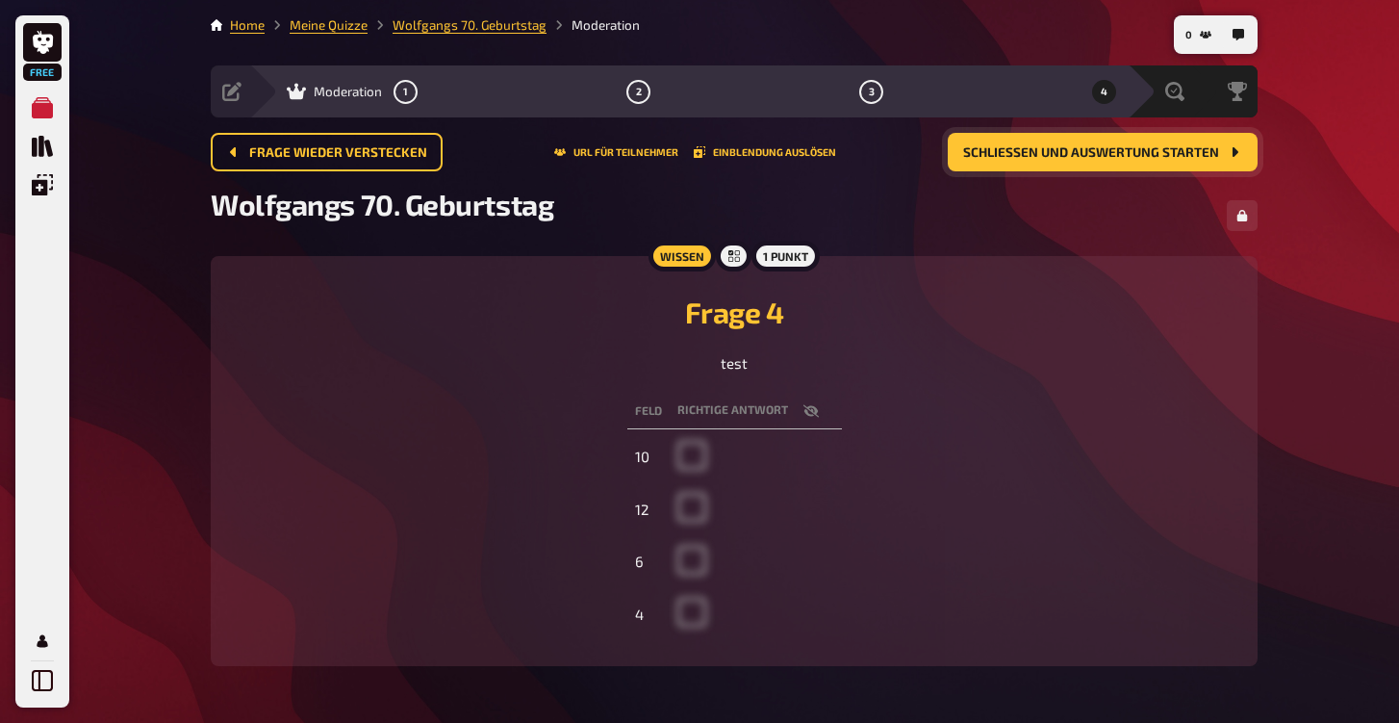
drag, startPoint x: 690, startPoint y: 398, endPoint x: 762, endPoint y: 398, distance: 72.2
click at [705, 400] on th "Richtige Antwort" at bounding box center [756, 412] width 172 height 36
click at [876, 425] on div "Feld Richtige Antwort 10 12 6 4" at bounding box center [734, 516] width 1001 height 253
click at [809, 411] on icon "button" at bounding box center [811, 410] width 15 height 15
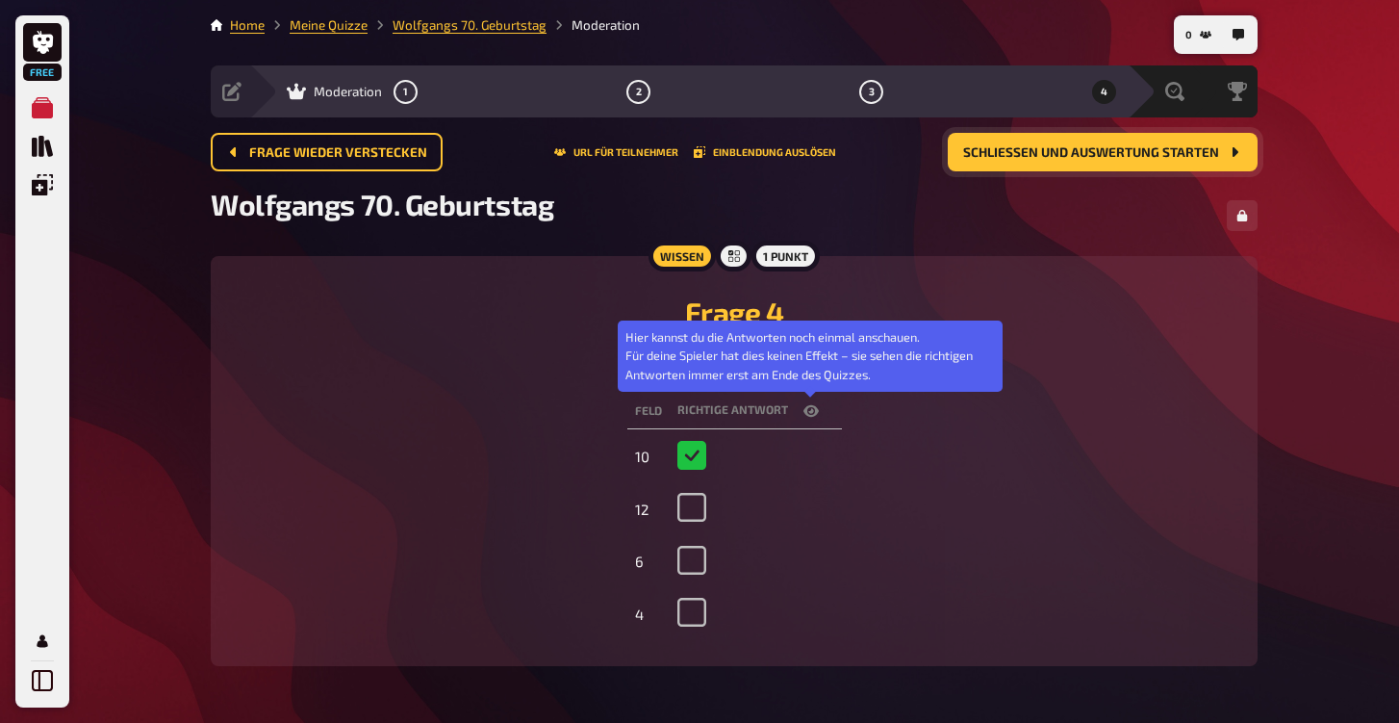
click at [809, 411] on icon "button" at bounding box center [811, 411] width 15 height 12
checkbox input "false"
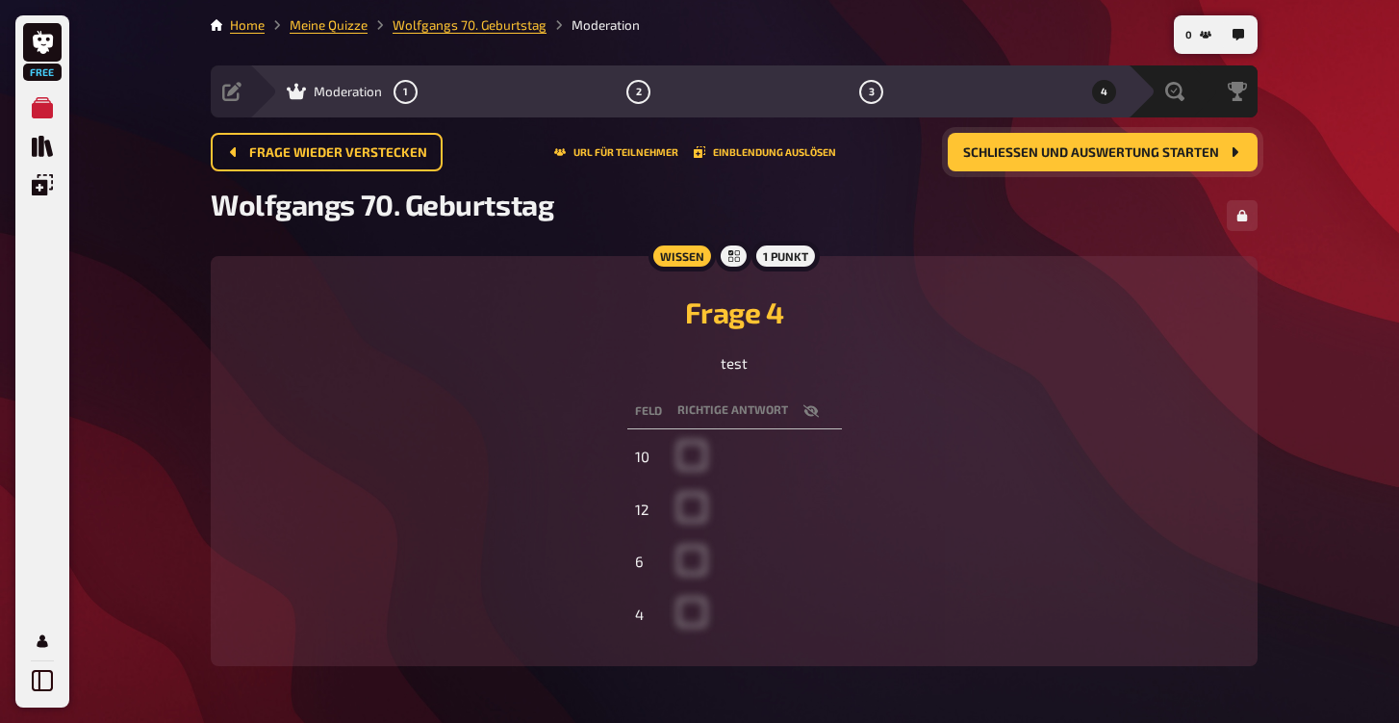
click at [783, 258] on div "1 Punkt" at bounding box center [786, 256] width 68 height 31
click at [1104, 155] on span "Schließen und Auswertung starten" at bounding box center [1091, 152] width 256 height 13
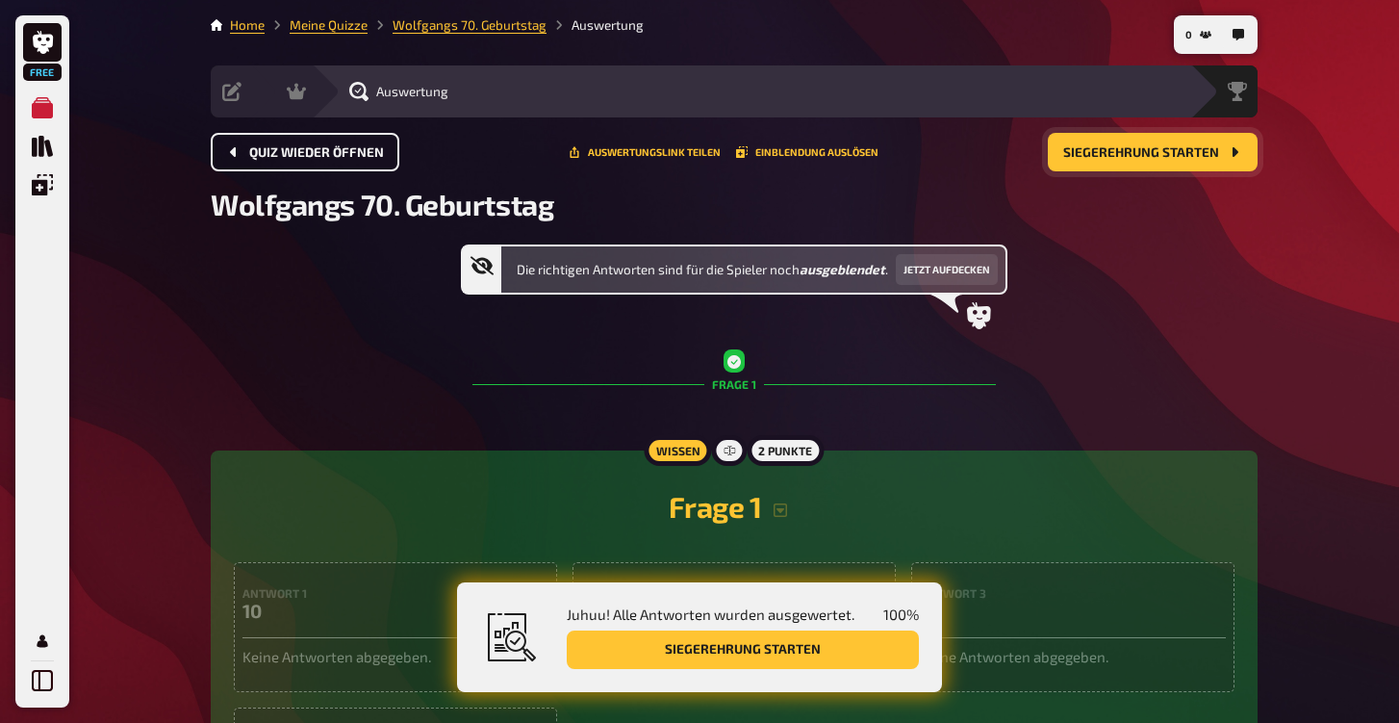
click at [318, 151] on span "Quiz wieder öffnen" at bounding box center [316, 152] width 135 height 13
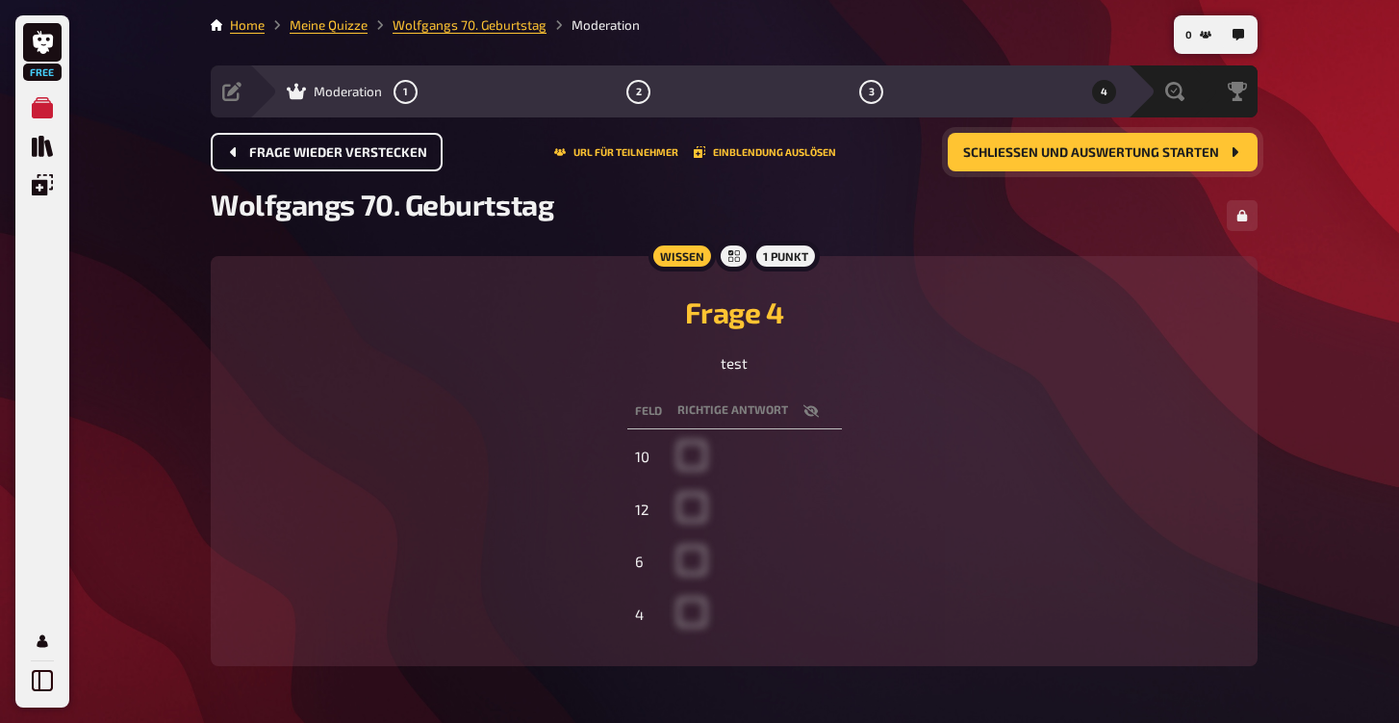
click at [318, 151] on span "Frage wieder verstecken" at bounding box center [338, 152] width 178 height 13
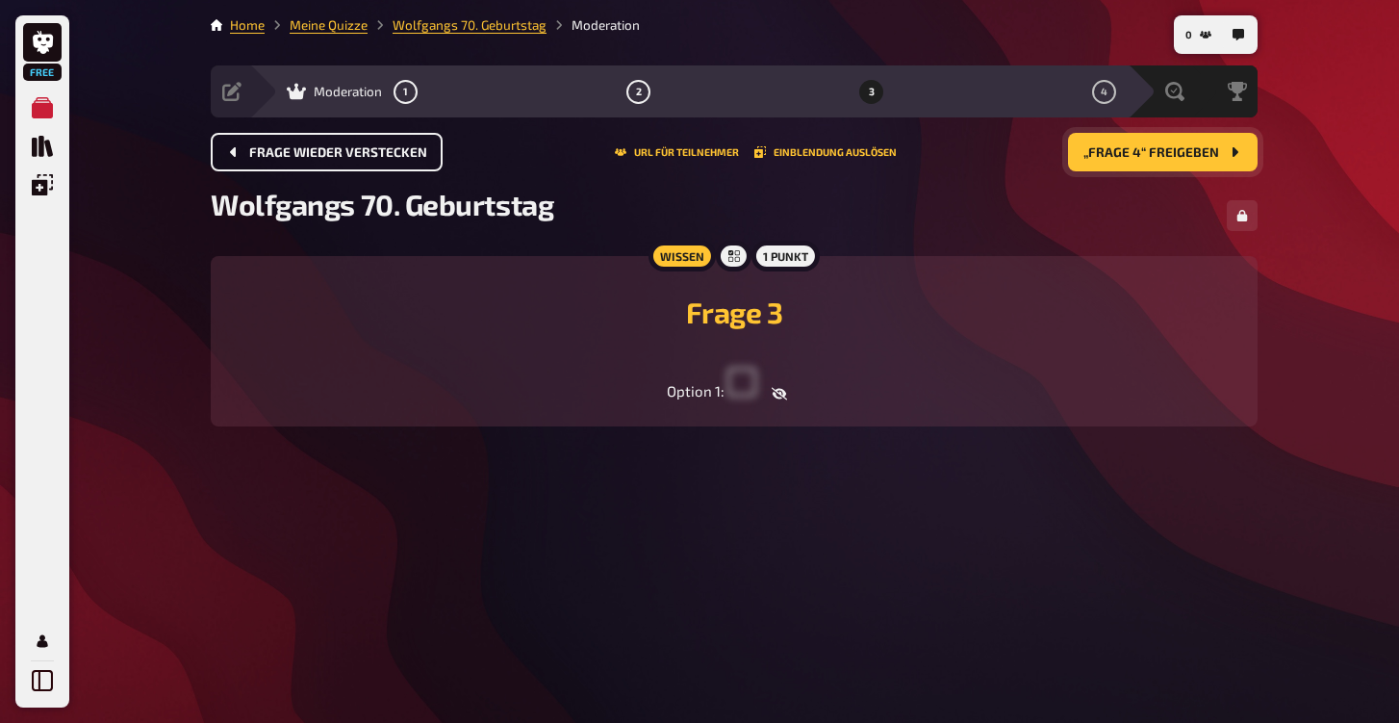
click at [318, 151] on span "Frage wieder verstecken" at bounding box center [338, 152] width 178 height 13
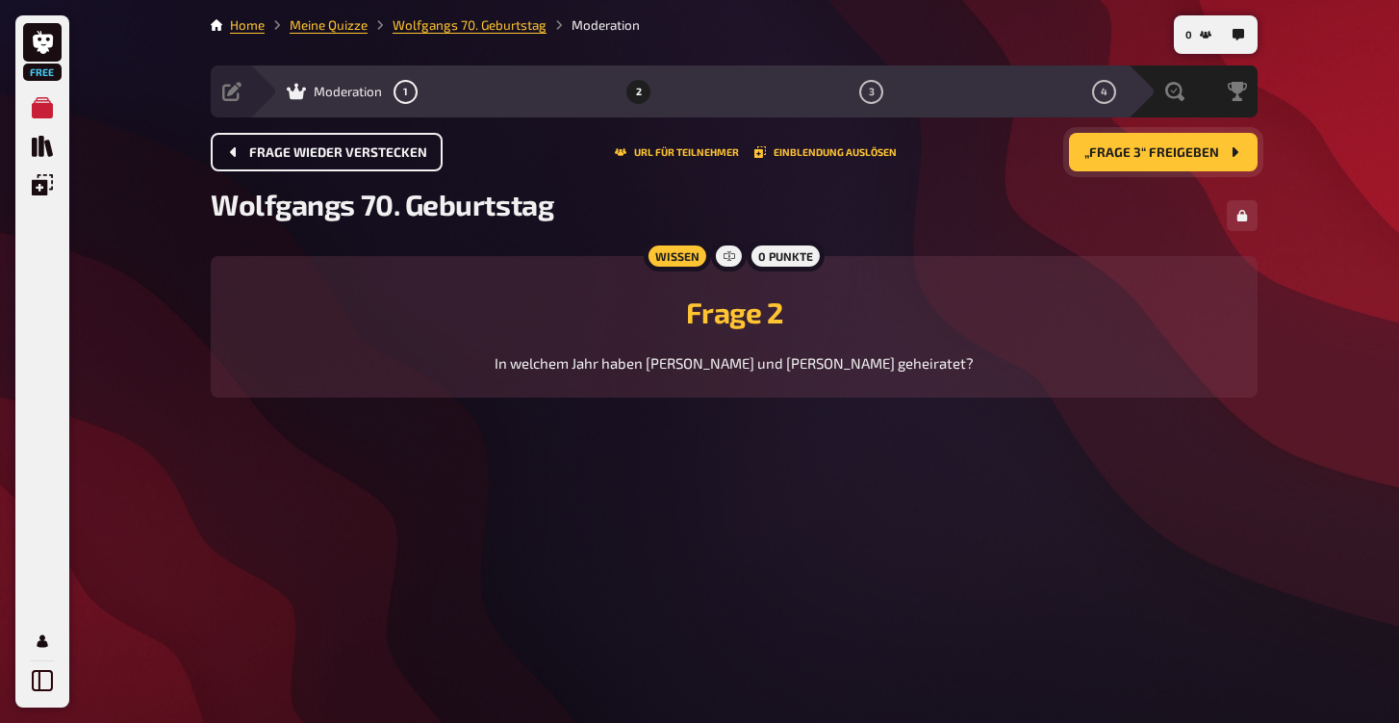
click at [318, 151] on span "Frage wieder verstecken" at bounding box center [338, 152] width 178 height 13
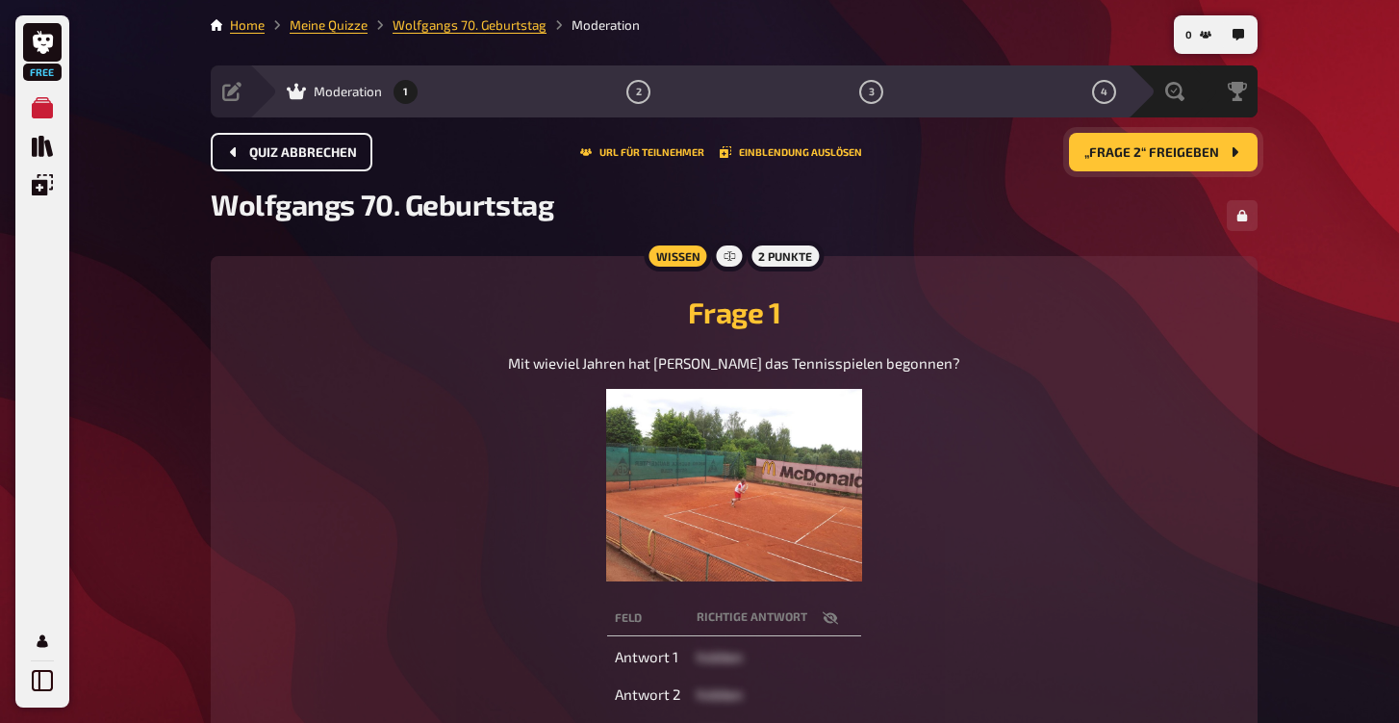
click at [318, 151] on span "Quiz abbrechen" at bounding box center [303, 152] width 108 height 13
